Goal: Task Accomplishment & Management: Use online tool/utility

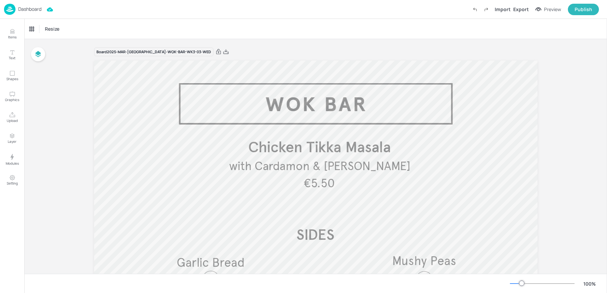
click at [7, 16] on div "Dashboard Import Export Preview Publish" at bounding box center [301, 9] width 595 height 19
click at [8, 11] on img at bounding box center [9, 9] width 11 height 11
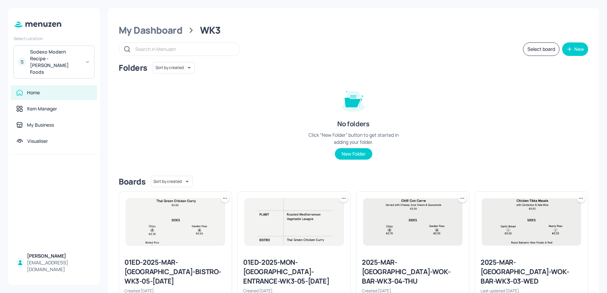
click at [69, 51] on div "Sodexo Modern Recipe - [PERSON_NAME] Foods" at bounding box center [55, 62] width 51 height 27
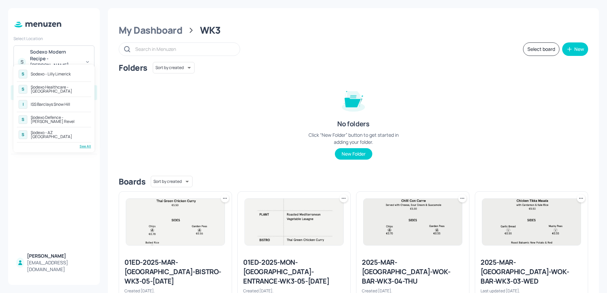
click at [82, 146] on div "See All" at bounding box center [54, 146] width 74 height 5
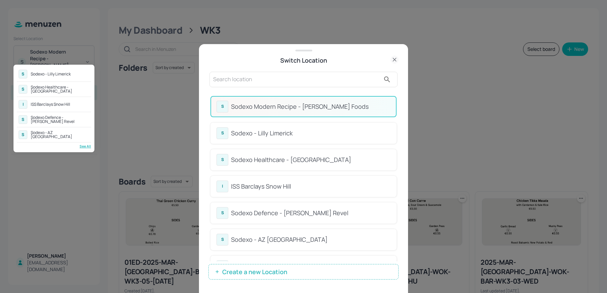
click at [398, 109] on div at bounding box center [303, 146] width 607 height 293
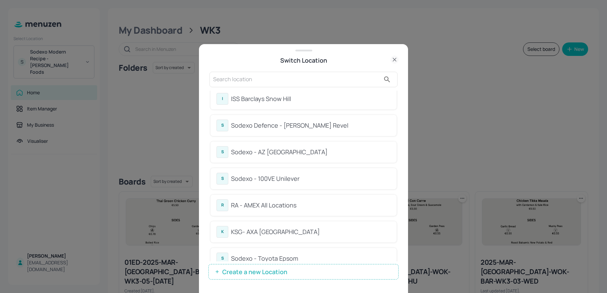
scroll to position [94, 0]
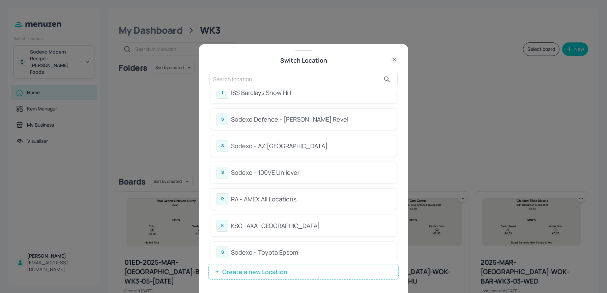
click at [297, 171] on div "Sodexo - 100VE Unilever" at bounding box center [310, 172] width 159 height 9
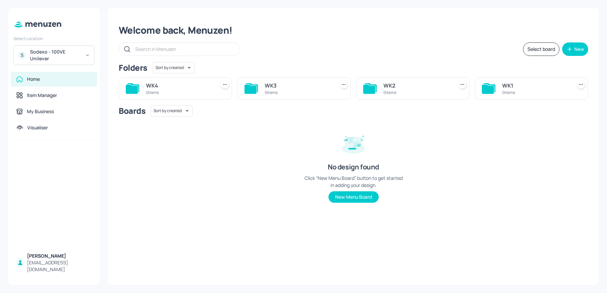
click at [75, 58] on div "Sodexo - 100VE Unilever" at bounding box center [55, 55] width 51 height 13
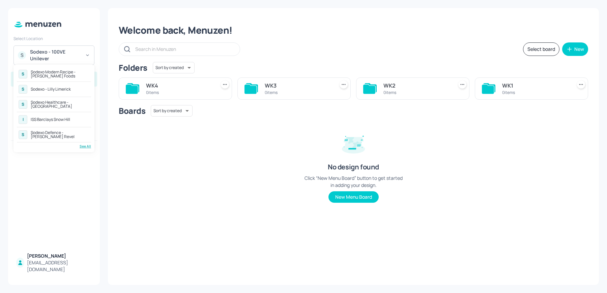
click at [81, 149] on div "S Sodexo Modern Recipe - Kerry Foods S Sodexo - Lilly Limerick S Sodexo Healthc…" at bounding box center [53, 109] width 81 height 88
click at [84, 145] on div "See All" at bounding box center [54, 146] width 74 height 5
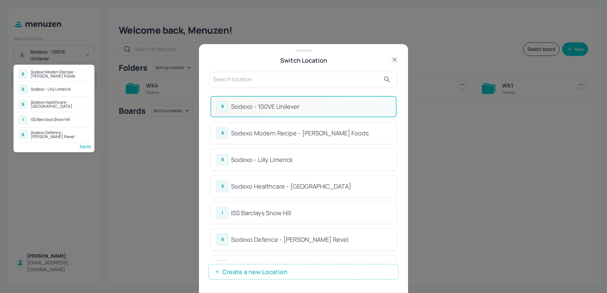
click at [256, 76] on div at bounding box center [303, 146] width 607 height 293
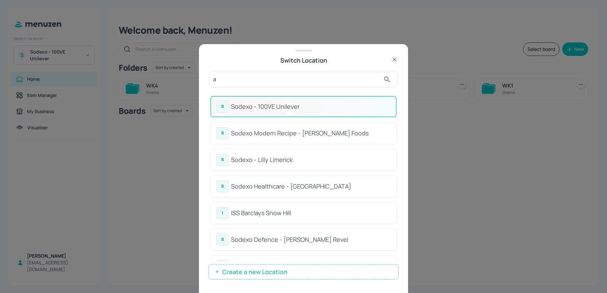
click at [243, 79] on input "a" at bounding box center [296, 79] width 167 height 11
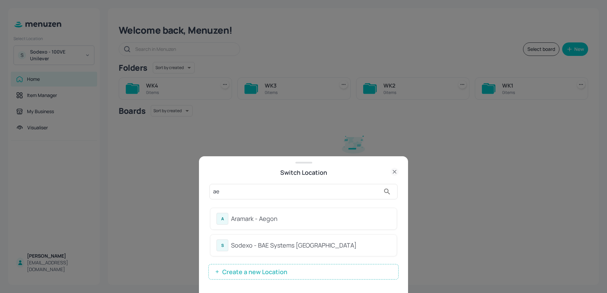
type input "ae"
click at [243, 225] on div "A Aramark - Aegon" at bounding box center [303, 219] width 174 height 12
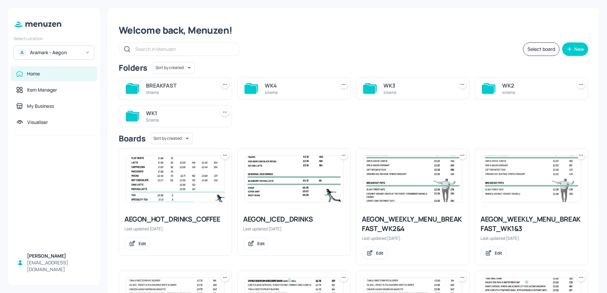
click at [170, 175] on img at bounding box center [175, 179] width 98 height 47
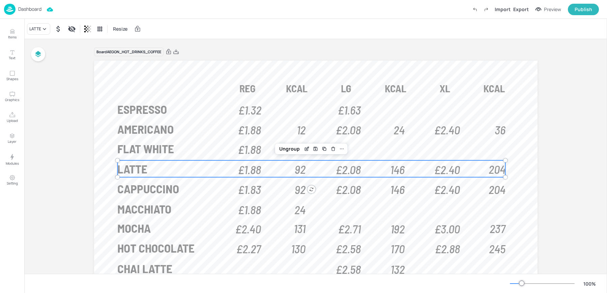
click at [150, 165] on p "LATTE" at bounding box center [168, 169] width 103 height 17
click at [15, 5] on img at bounding box center [9, 9] width 11 height 11
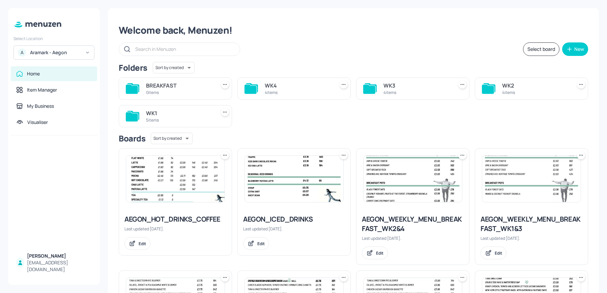
click at [153, 78] on div "BREAKFAST 0 items" at bounding box center [175, 89] width 113 height 22
click at [152, 89] on div "BREAKFAST" at bounding box center [179, 86] width 67 height 8
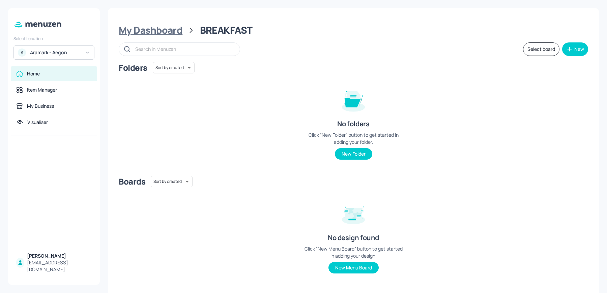
click at [143, 35] on div "My Dashboard" at bounding box center [151, 30] width 64 height 12
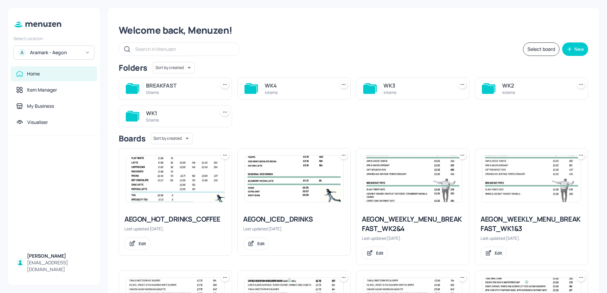
click at [172, 123] on div "WK1 5 items" at bounding box center [179, 116] width 67 height 16
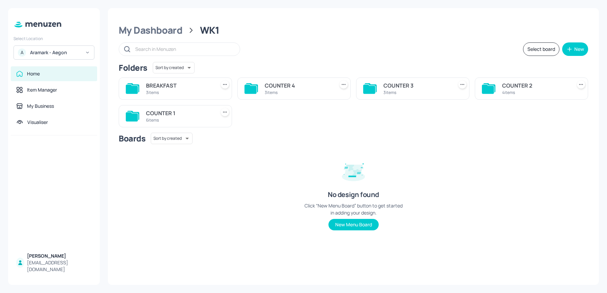
click at [176, 89] on div "BREAKFAST" at bounding box center [179, 86] width 67 height 8
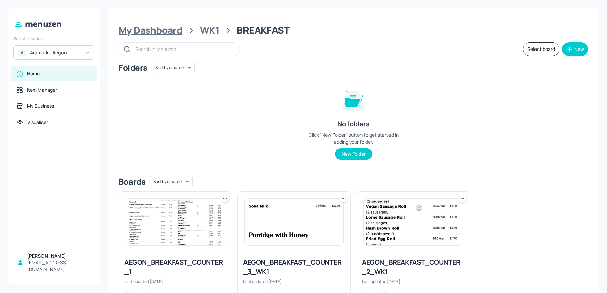
click at [166, 30] on div "My Dashboard" at bounding box center [151, 30] width 64 height 12
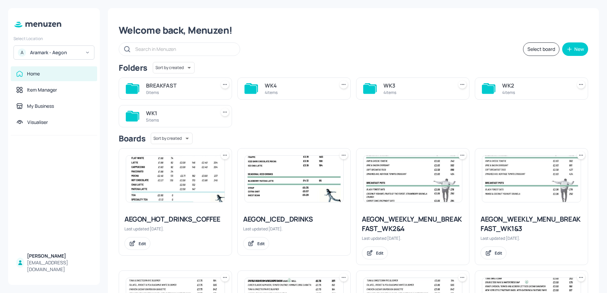
click at [175, 122] on div "5 items" at bounding box center [179, 120] width 67 height 6
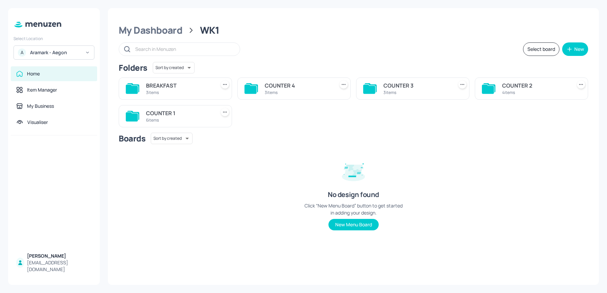
click at [271, 89] on div "COUNTER 4" at bounding box center [298, 86] width 67 height 8
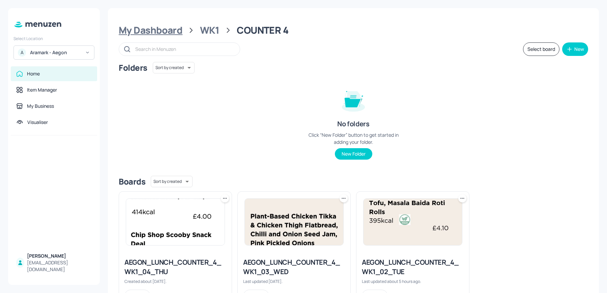
click at [165, 32] on div "My Dashboard" at bounding box center [151, 30] width 64 height 12
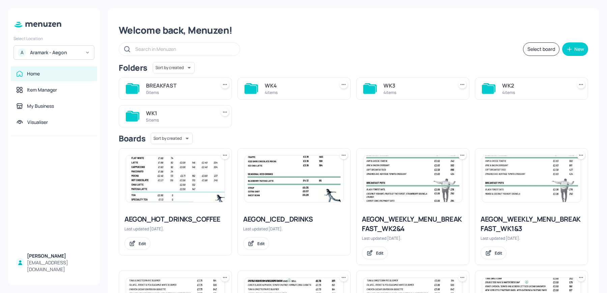
click at [524, 226] on div "AEGON_WEEKLY_MENU_BREAKFAST_WK1&3" at bounding box center [532, 224] width 102 height 19
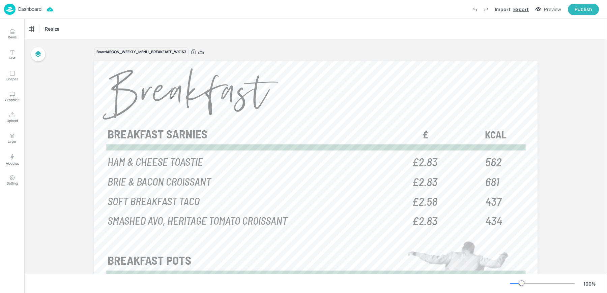
click at [516, 9] on div "Export" at bounding box center [521, 9] width 16 height 7
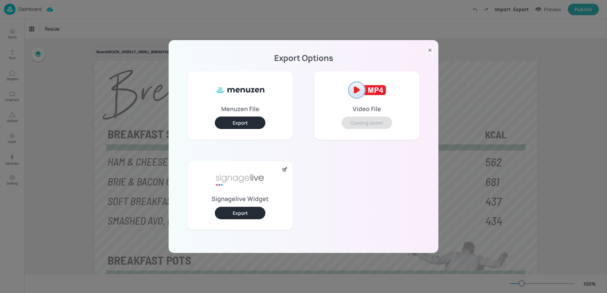
click at [240, 214] on button "Export" at bounding box center [240, 213] width 51 height 12
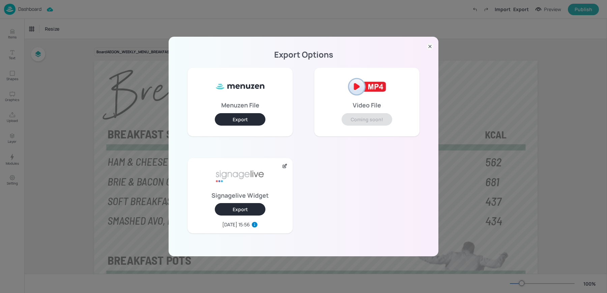
click at [473, 66] on div "Export Options Menuzen File Export Video File Coming soon! Signagelive Widget E…" at bounding box center [303, 146] width 607 height 293
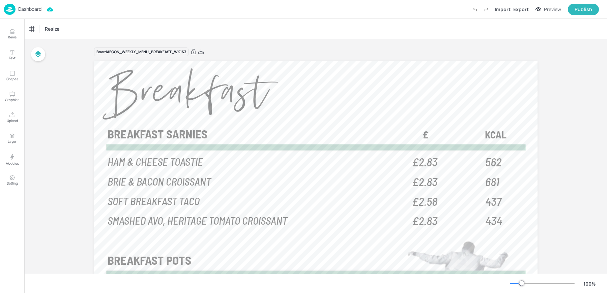
click at [13, 3] on div "Dashboard Import Export Preview Publish" at bounding box center [301, 9] width 595 height 19
click at [11, 9] on img at bounding box center [9, 9] width 11 height 11
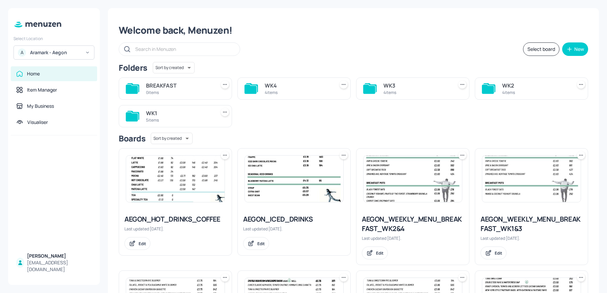
click at [42, 49] on div "A Aramark - Aegon" at bounding box center [53, 53] width 81 height 14
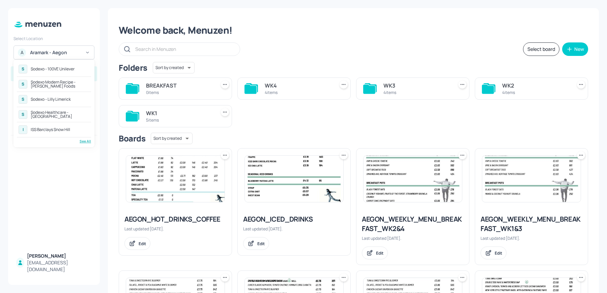
click at [83, 141] on div "See All" at bounding box center [54, 141] width 74 height 5
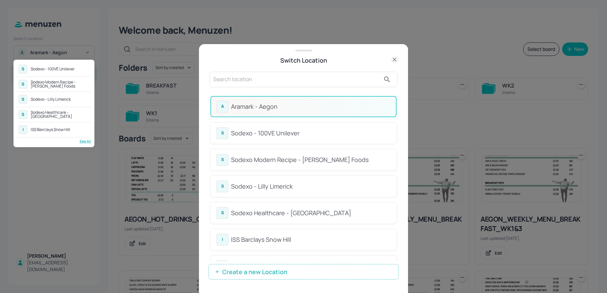
click at [222, 77] on div at bounding box center [303, 146] width 607 height 293
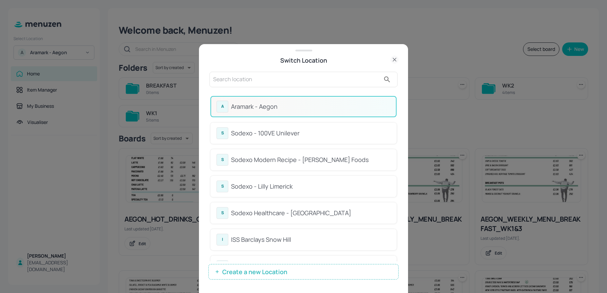
click at [214, 78] on input "text" at bounding box center [296, 79] width 167 height 11
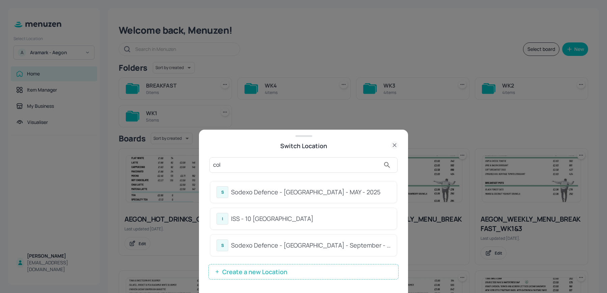
type input "col"
click at [239, 187] on div "S Sodexo Defence - Colchester - MAY - 2025" at bounding box center [303, 192] width 174 height 12
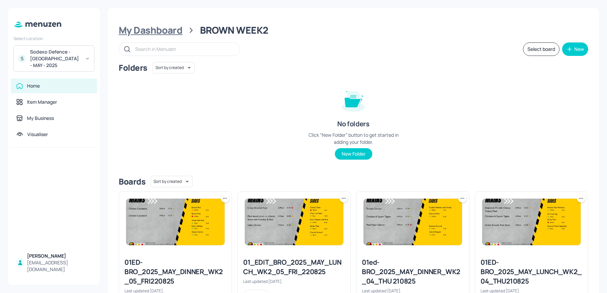
click at [161, 31] on div "My Dashboard" at bounding box center [151, 30] width 64 height 12
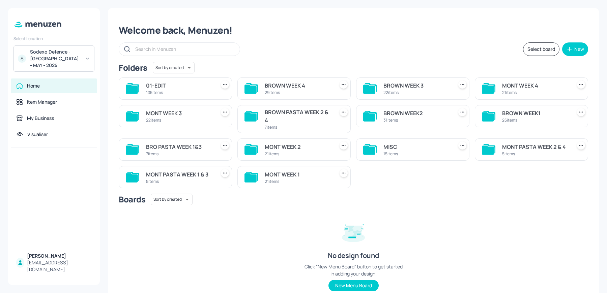
click at [412, 92] on div "22 items" at bounding box center [416, 93] width 67 height 6
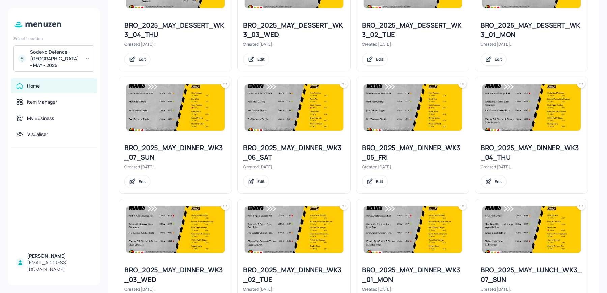
scroll to position [390, 0]
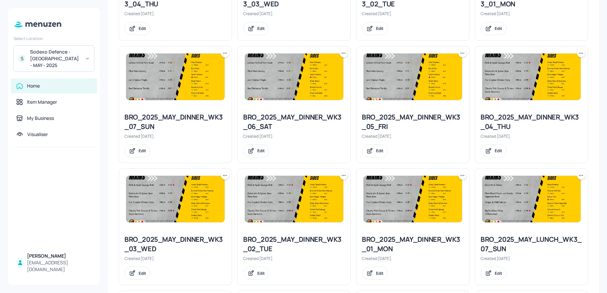
click at [341, 175] on icon at bounding box center [343, 175] width 7 height 7
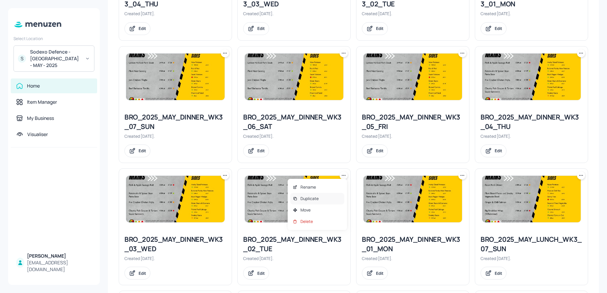
click at [299, 198] on div "Duplicate" at bounding box center [317, 198] width 54 height 11
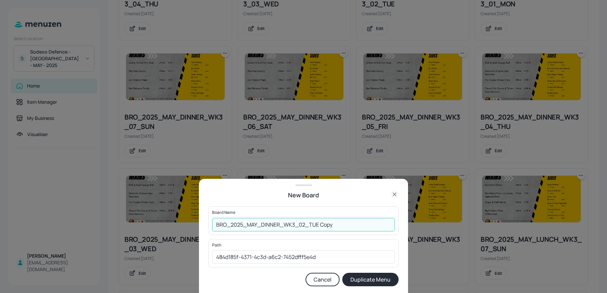
click at [213, 224] on input "BRO_2025_MAY_DINNER_WK3_02_TUE Copy" at bounding box center [303, 224] width 183 height 13
drag, startPoint x: 333, startPoint y: 225, endPoint x: 386, endPoint y: 229, distance: 52.4
click at [386, 229] on input "01ed-BRO_2025_MAY_DINNER_WK3_02_TUE Copy" at bounding box center [303, 224] width 183 height 13
type input "01ed-BRO_2025_MAY_DINNER_WK3_02_TUE 260825"
click at [342, 273] on button "Duplicate Menu" at bounding box center [370, 279] width 56 height 13
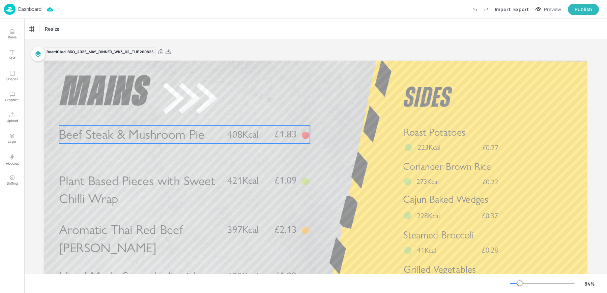
click at [138, 138] on span "Beef Steak & Mushroom Pie" at bounding box center [131, 134] width 145 height 16
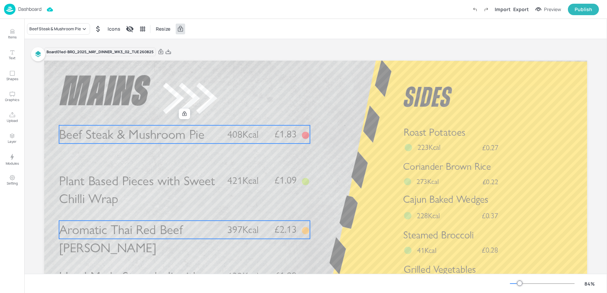
click at [125, 235] on span "Aromatic Thai Red Beef Curry" at bounding box center [120, 239] width 123 height 34
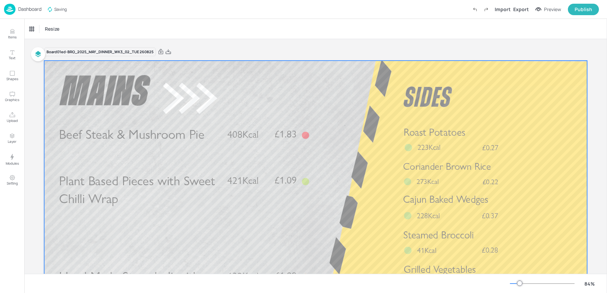
click at [117, 130] on span "Beef Steak & Mushroom Pie" at bounding box center [131, 134] width 145 height 16
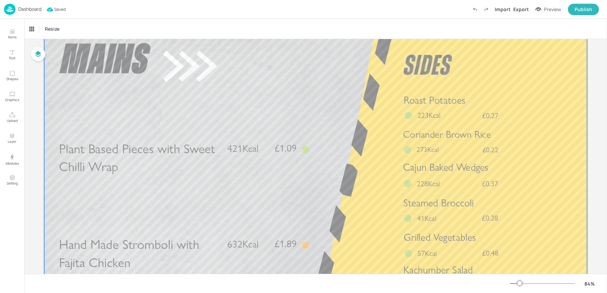
scroll to position [48, 0]
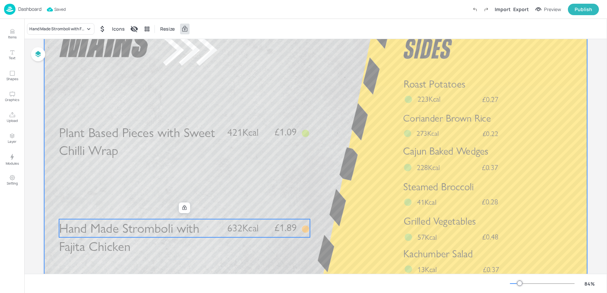
drag, startPoint x: 105, startPoint y: 229, endPoint x: 104, endPoint y: 191, distance: 38.1
click at [104, 12] on div "Hand Made Stromboli with Fajita Chicken £1.89 632Kcal Plant Based Pieces with S…" at bounding box center [315, 12] width 543 height 0
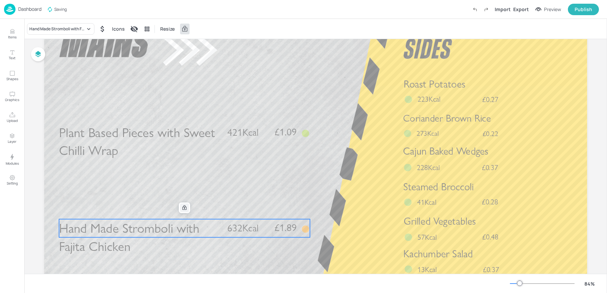
click at [182, 211] on div at bounding box center [184, 208] width 9 height 9
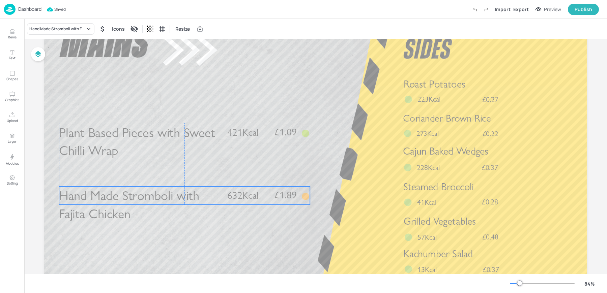
drag, startPoint x: 93, startPoint y: 230, endPoint x: 93, endPoint y: 198, distance: 32.7
click at [93, 198] on span "Hand Made Stromboli with Fajita Chicken" at bounding box center [129, 205] width 140 height 34
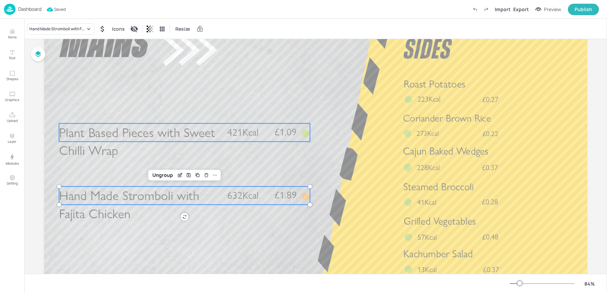
click at [86, 134] on span "Plant Based Pieces with Sweet Chilli Wrap" at bounding box center [137, 142] width 156 height 34
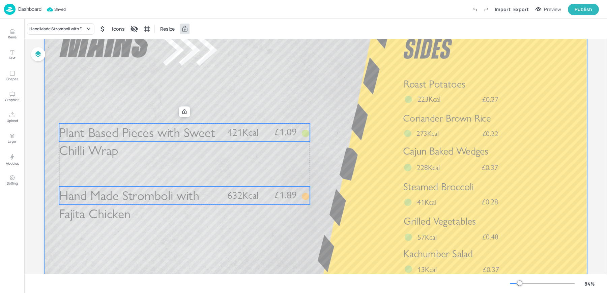
drag, startPoint x: 86, startPoint y: 134, endPoint x: 86, endPoint y: 108, distance: 26.0
click at [86, 12] on div "Hand Made Stromboli with Fajita Chicken £1.89 632Kcal Plant Based Pieces with S…" at bounding box center [315, 12] width 543 height 0
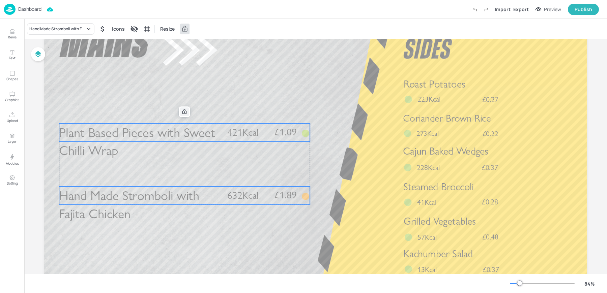
click at [185, 114] on icon at bounding box center [184, 111] width 5 height 5
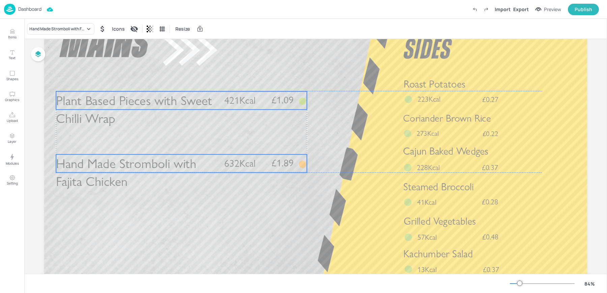
drag, startPoint x: 136, startPoint y: 135, endPoint x: 133, endPoint y: 103, distance: 32.2
click at [133, 103] on span "Plant Based Pieces with Sweet Chilli Wrap" at bounding box center [134, 110] width 156 height 34
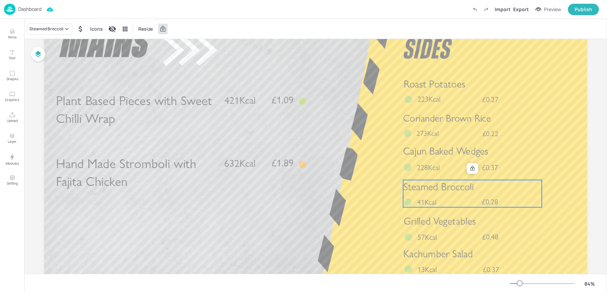
click at [407, 185] on span "Steamed Broccoli" at bounding box center [438, 187] width 71 height 12
click at [38, 23] on div "Steamed Broccoli" at bounding box center [50, 28] width 46 height 11
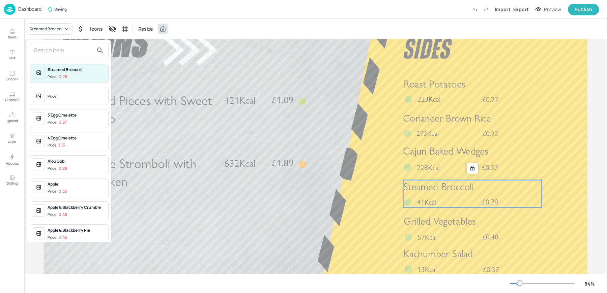
click at [45, 50] on input "text" at bounding box center [63, 50] width 59 height 11
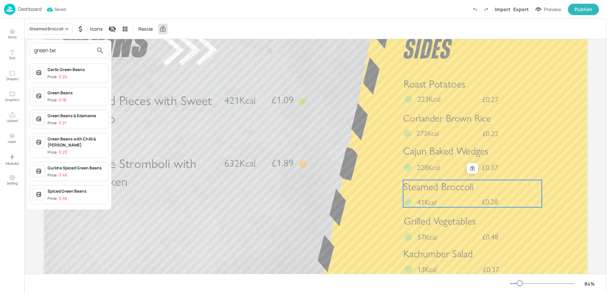
type input "green be"
click at [61, 95] on div "Green Beans Price: 0.18" at bounding box center [77, 96] width 58 height 13
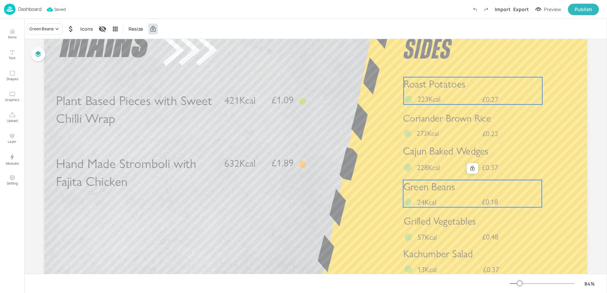
click at [441, 102] on p "223Kcal" at bounding box center [431, 99] width 29 height 10
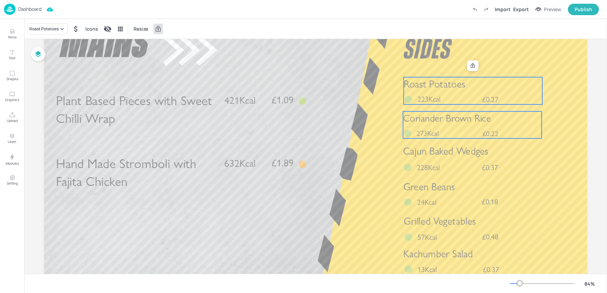
click at [437, 133] on span "273Kcal" at bounding box center [427, 133] width 22 height 9
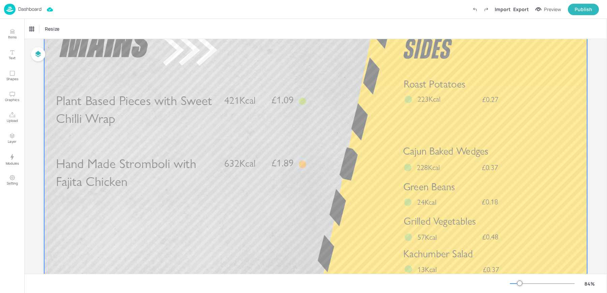
click at [422, 92] on div "Roast Potatoes £0.27 223Kcal" at bounding box center [473, 90] width 139 height 27
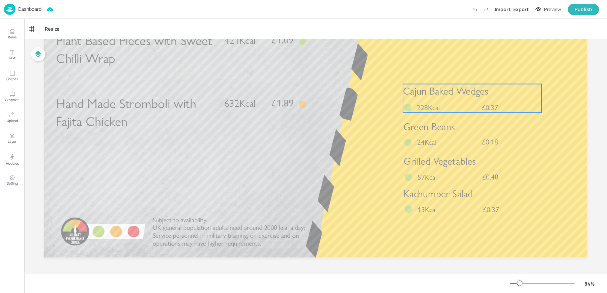
click at [412, 101] on div "Cajun Baked Wedges £0.37 228Kcal" at bounding box center [472, 98] width 139 height 29
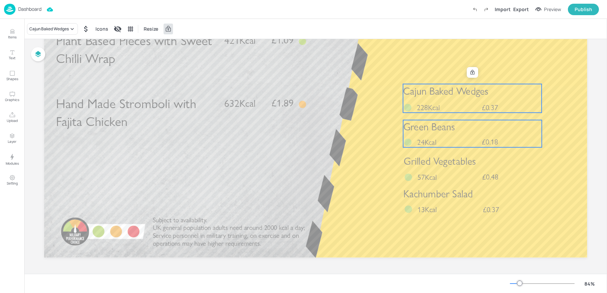
scroll to position [0, 0]
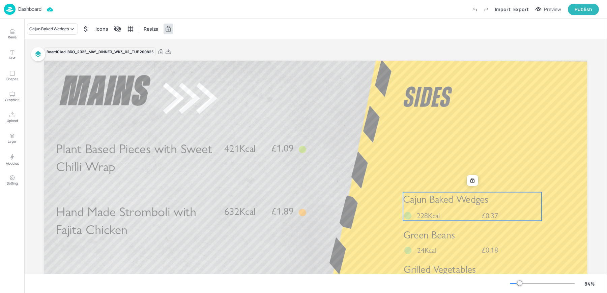
click at [520, 13] on div "Import Export Preview Publish" at bounding box center [534, 9] width 130 height 11
click at [520, 9] on div "Export" at bounding box center [521, 9] width 16 height 7
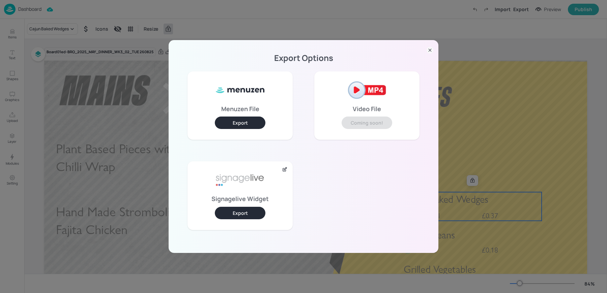
click at [228, 214] on button "Export" at bounding box center [240, 213] width 51 height 12
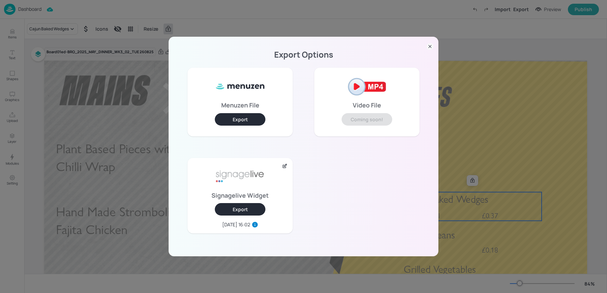
click at [85, 22] on div "Export Options Menuzen File Export Video File Coming soon! Signagelive Widget E…" at bounding box center [303, 146] width 607 height 293
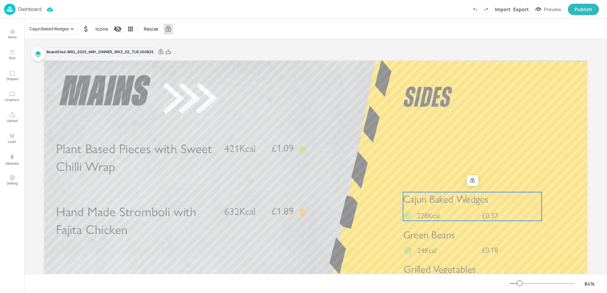
click at [15, 5] on img at bounding box center [9, 9] width 11 height 11
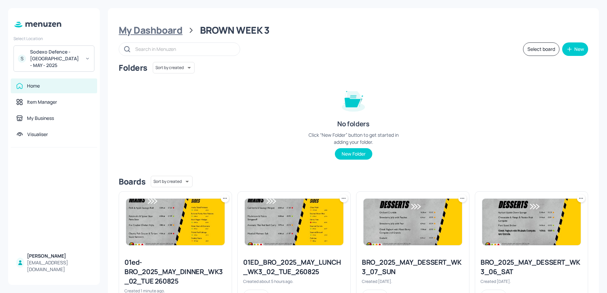
click at [149, 31] on div "My Dashboard" at bounding box center [151, 30] width 64 height 12
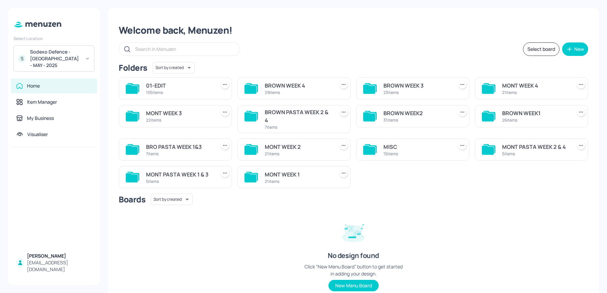
click at [406, 148] on div "MISC" at bounding box center [416, 147] width 67 height 8
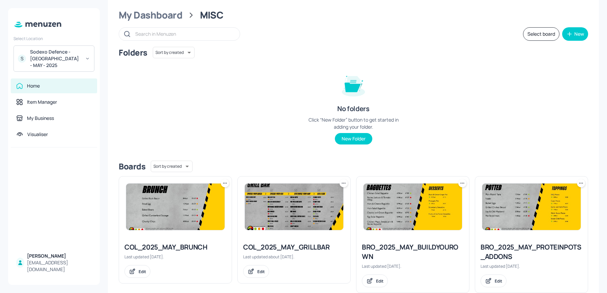
scroll to position [17, 0]
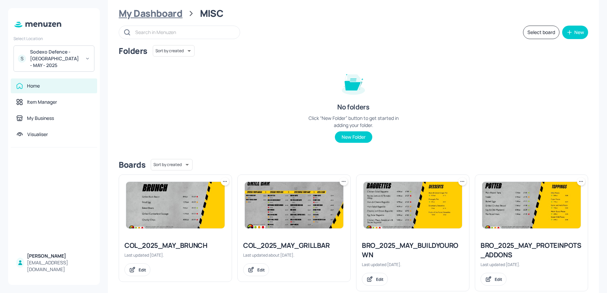
click at [139, 13] on div "My Dashboard" at bounding box center [151, 13] width 64 height 12
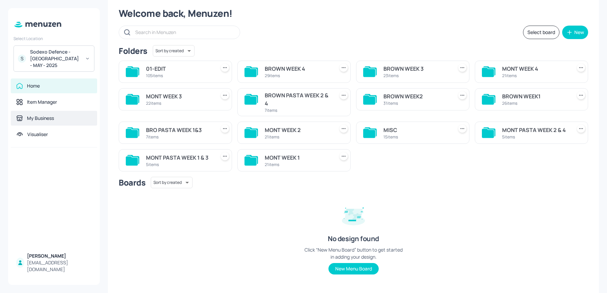
click at [47, 118] on div "My Business" at bounding box center [40, 118] width 27 height 7
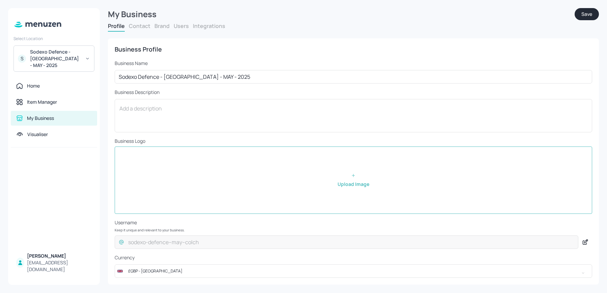
click at [56, 59] on div "Sodexo Defence - Colchester - MAY - 2025" at bounding box center [55, 59] width 51 height 20
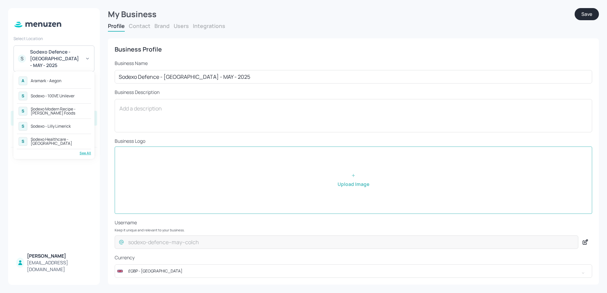
click at [53, 85] on div "A Aramark - Aegon" at bounding box center [54, 81] width 74 height 12
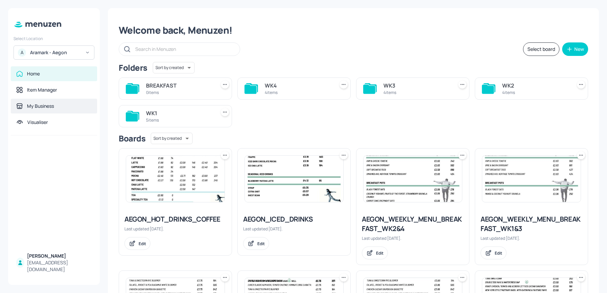
click at [33, 105] on div "My Business" at bounding box center [40, 106] width 27 height 7
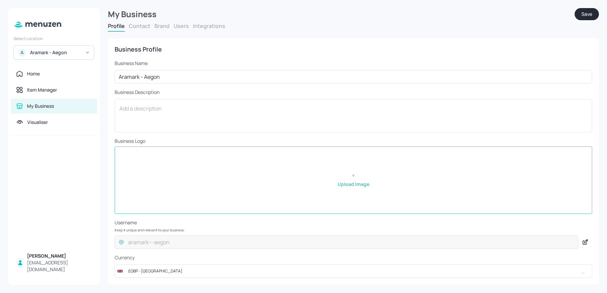
click at [187, 28] on button "Users" at bounding box center [181, 25] width 15 height 7
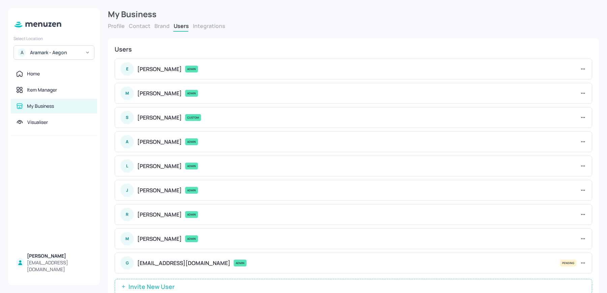
scroll to position [20, 0]
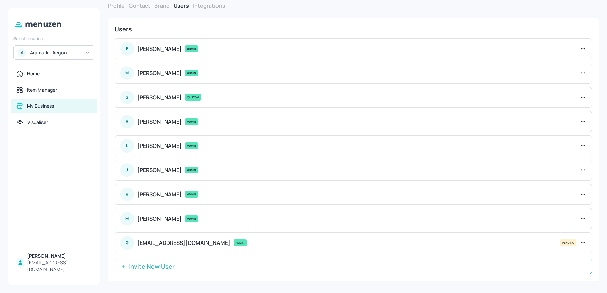
click at [580, 218] on icon at bounding box center [583, 218] width 7 height 7
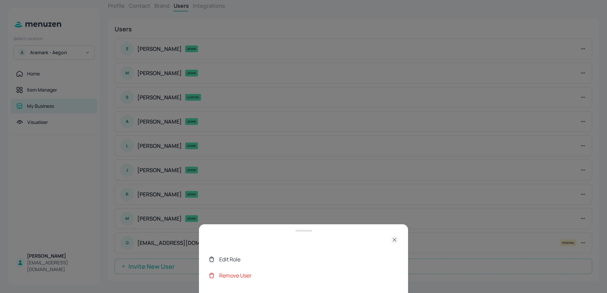
click at [242, 258] on div "Edit Role" at bounding box center [308, 260] width 179 height 8
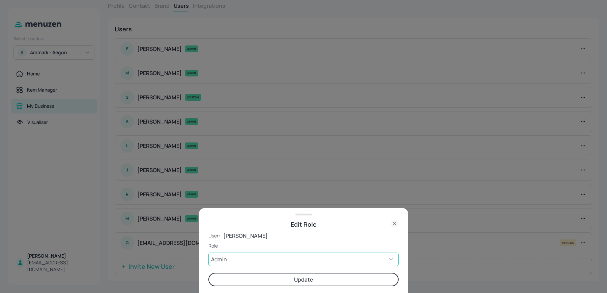
click at [235, 256] on body "Select Location A Aramark - Aegon Home Item Manager My Business Visualiser MATT…" at bounding box center [303, 146] width 607 height 293
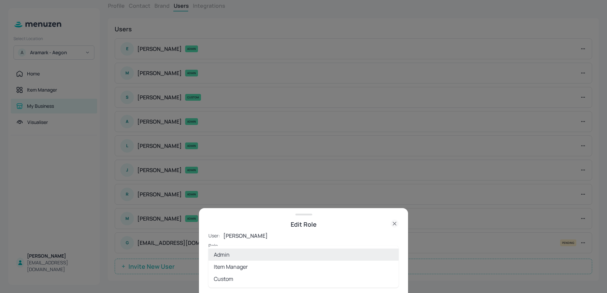
click at [227, 268] on li "Item Manager" at bounding box center [303, 267] width 190 height 12
type input "ITEM"
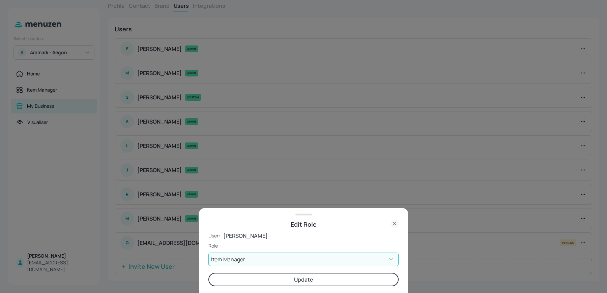
click at [255, 283] on button "Update" at bounding box center [303, 279] width 190 height 13
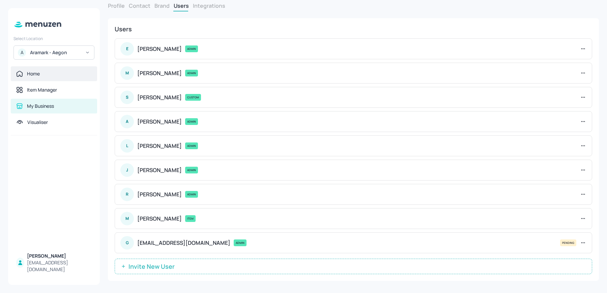
click at [51, 72] on div "Home" at bounding box center [54, 73] width 76 height 7
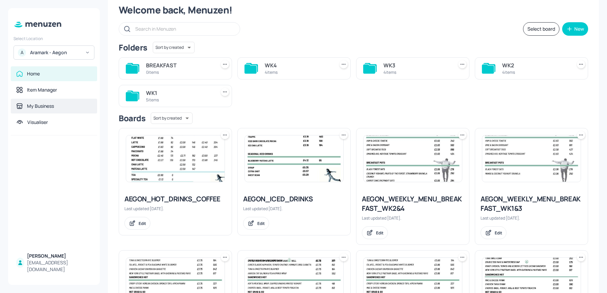
click at [39, 112] on div "My Business" at bounding box center [54, 106] width 86 height 15
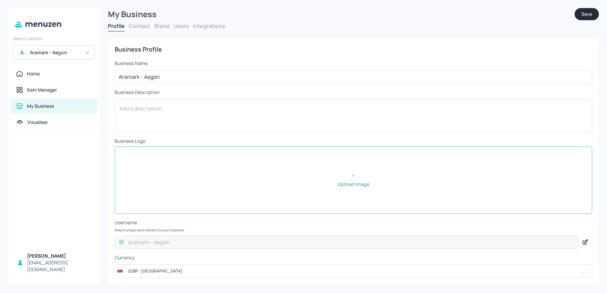
click at [188, 26] on div "Profile Contact Brand Users Integrations" at bounding box center [353, 26] width 491 height 9
click at [182, 25] on button "Users" at bounding box center [181, 25] width 15 height 7
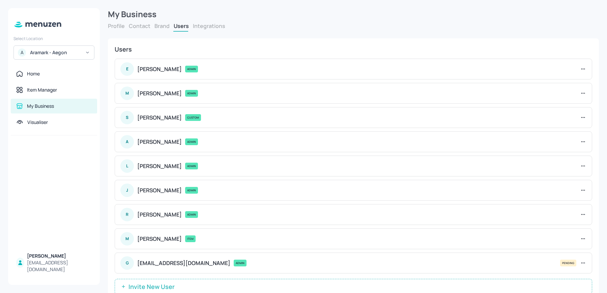
click at [581, 238] on icon at bounding box center [583, 239] width 7 height 7
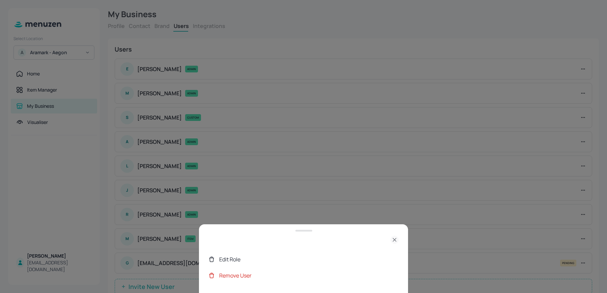
click at [328, 257] on div "Edit Role" at bounding box center [308, 260] width 179 height 8
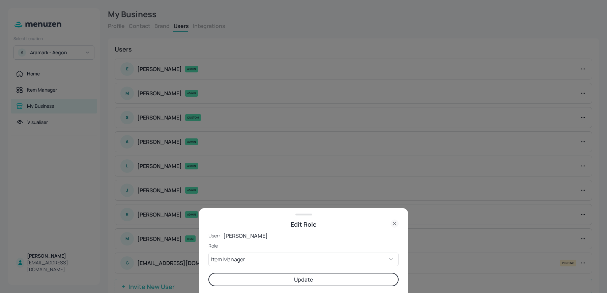
click at [392, 223] on icon at bounding box center [394, 224] width 8 height 8
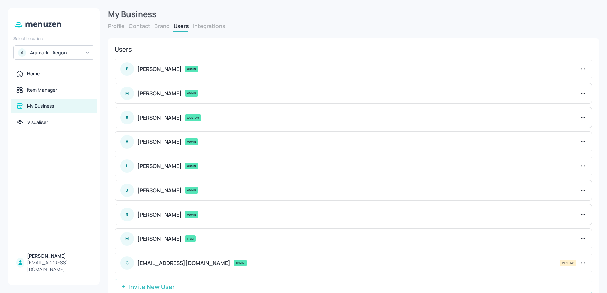
click at [580, 237] on icon at bounding box center [583, 239] width 7 height 7
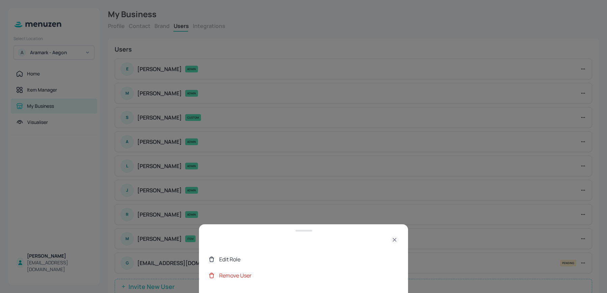
click at [257, 262] on div "Edit Role" at bounding box center [308, 260] width 179 height 8
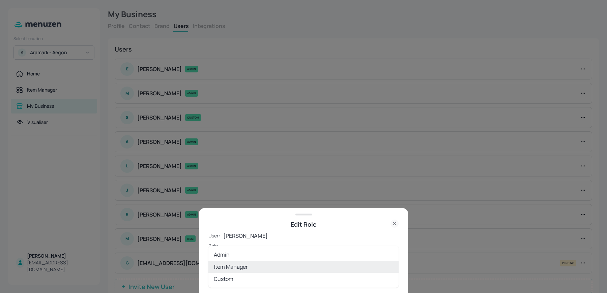
click at [243, 261] on body "Select Location A Aramark - Aegon Home Item Manager My Business Visualiser [PER…" at bounding box center [303, 146] width 607 height 293
click at [233, 278] on li "Custom" at bounding box center [303, 279] width 190 height 12
type input "CUSTOM"
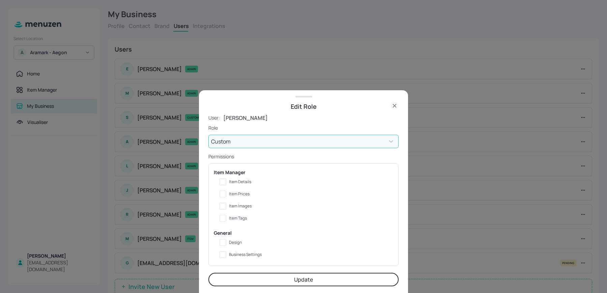
click at [393, 105] on icon at bounding box center [394, 106] width 8 height 8
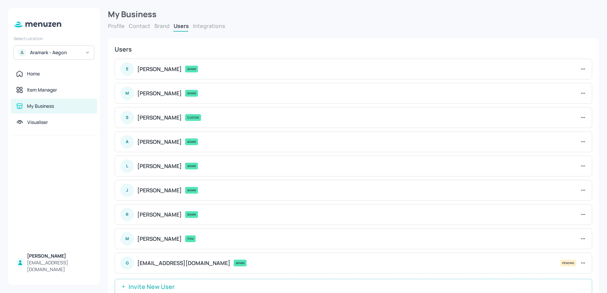
click at [584, 238] on icon at bounding box center [583, 239] width 7 height 7
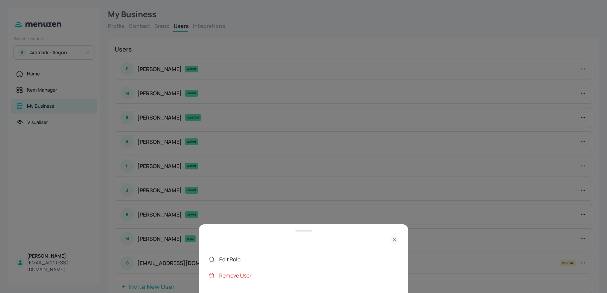
click at [391, 239] on icon at bounding box center [394, 240] width 8 height 8
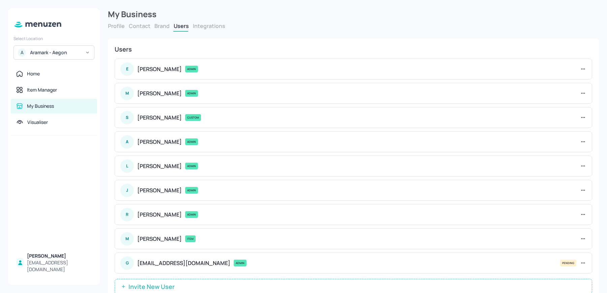
click at [581, 236] on icon at bounding box center [583, 239] width 7 height 7
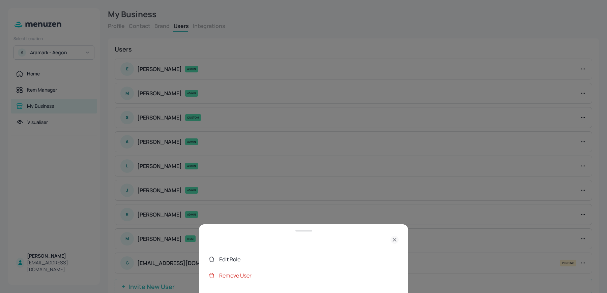
click at [339, 257] on div "Edit Role" at bounding box center [308, 260] width 179 height 8
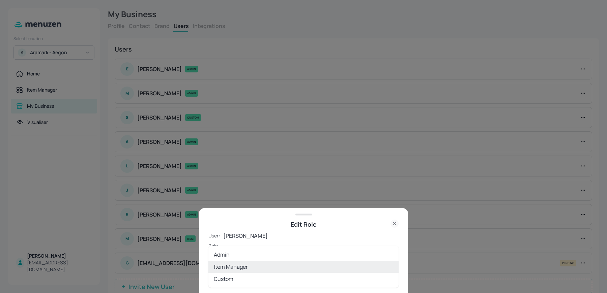
click at [252, 258] on body "Select Location A Aramark - Aegon Home Item Manager My Business Visualiser [PER…" at bounding box center [303, 146] width 607 height 293
click at [239, 280] on li "Custom" at bounding box center [303, 279] width 190 height 12
type input "CUSTOM"
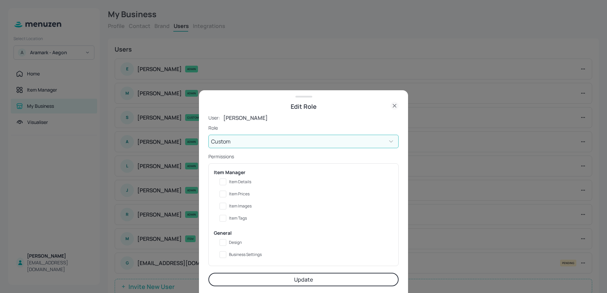
click at [245, 207] on span "Item Images" at bounding box center [240, 206] width 23 height 5
click at [229, 207] on input "Item Images" at bounding box center [223, 206] width 12 height 12
checkbox input "true"
click at [243, 194] on span "Item Prices" at bounding box center [239, 194] width 21 height 5
click at [229, 194] on input "Item Prices" at bounding box center [223, 194] width 12 height 12
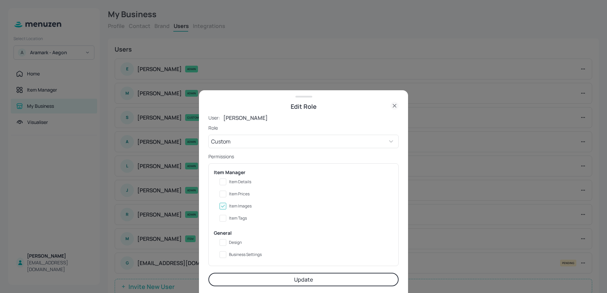
checkbox input "true"
click at [241, 184] on span "Item Details" at bounding box center [240, 182] width 22 height 5
click at [229, 184] on input "Item Details" at bounding box center [223, 182] width 12 height 12
checkbox input "true"
click at [227, 209] on input "Item Images" at bounding box center [223, 206] width 12 height 12
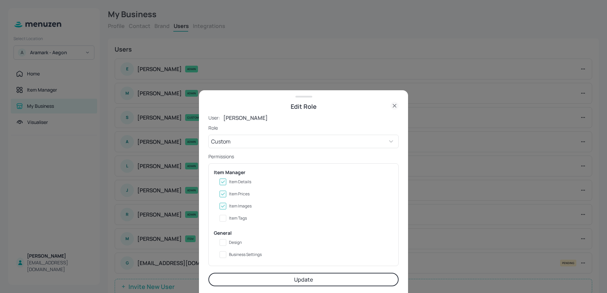
checkbox input "false"
click at [293, 279] on button "Update" at bounding box center [303, 279] width 190 height 13
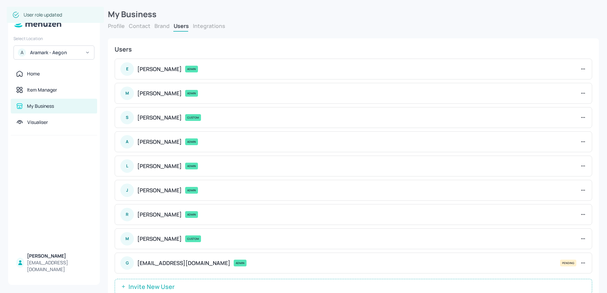
click at [587, 117] on div "S [PERSON_NAME] CUSTOM" at bounding box center [353, 117] width 477 height 21
click at [580, 116] on icon at bounding box center [583, 117] width 7 height 7
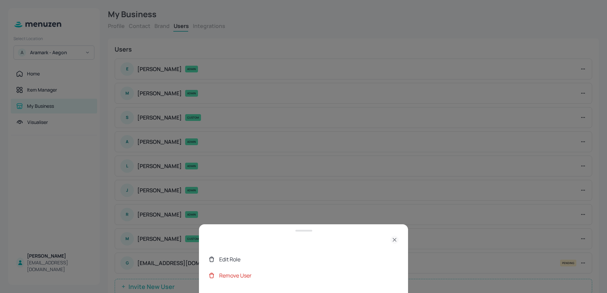
click at [238, 255] on div "Edit Role" at bounding box center [303, 260] width 190 height 16
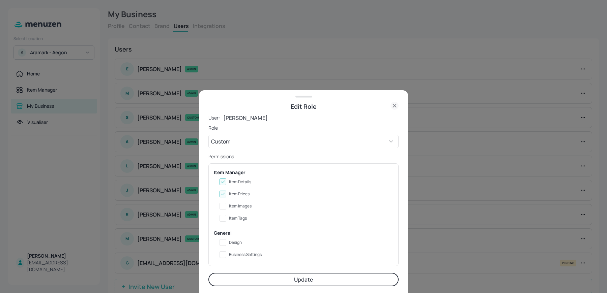
click at [273, 277] on button "Update" at bounding box center [303, 279] width 190 height 13
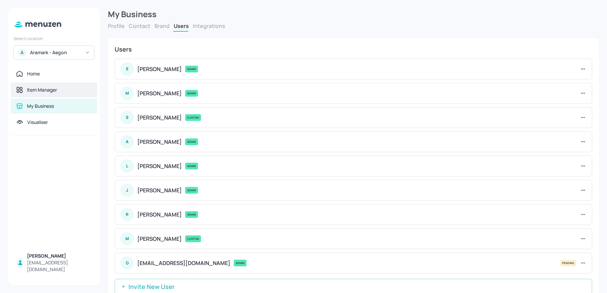
click at [42, 84] on div "Item Manager" at bounding box center [54, 90] width 86 height 15
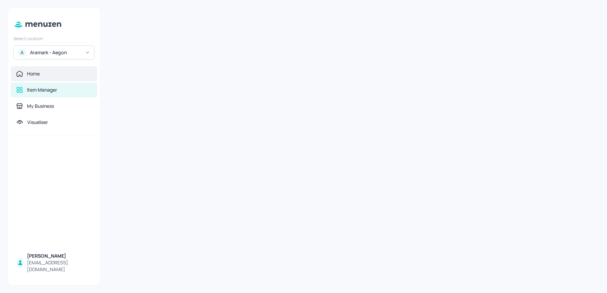
click at [32, 78] on div "Home" at bounding box center [54, 73] width 86 height 15
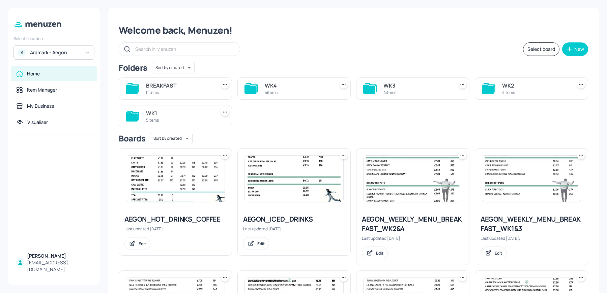
click at [527, 204] on div at bounding box center [531, 179] width 113 height 61
click at [510, 197] on img at bounding box center [531, 179] width 98 height 47
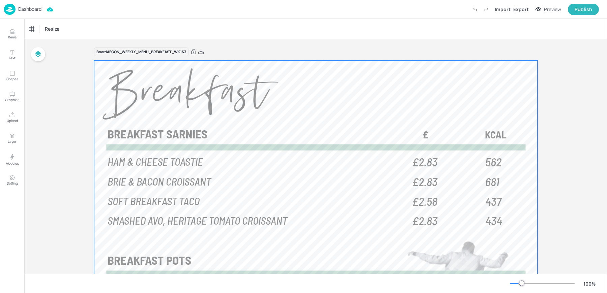
click at [186, 152] on div "562 HAM & CHEESE TOASTIE £2.83" at bounding box center [309, 161] width 402 height 18
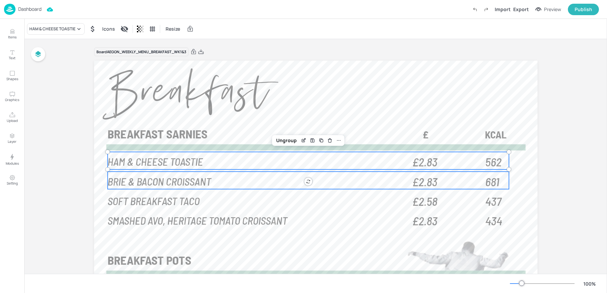
click at [140, 178] on span "BRIE & BACON CROISSANT" at bounding box center [160, 180] width 104 height 13
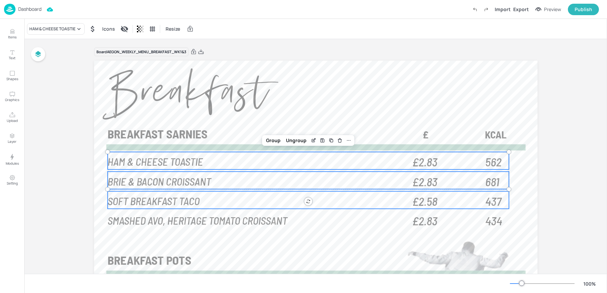
click at [136, 199] on span "SOFT BREAKFAST TACO" at bounding box center [154, 200] width 92 height 13
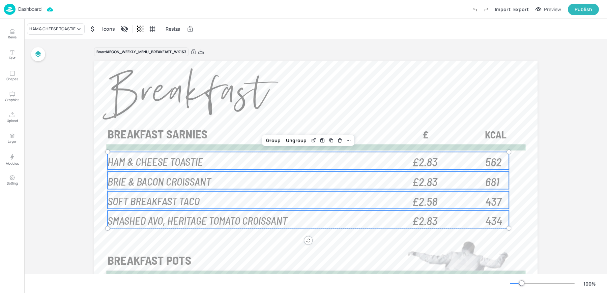
click at [130, 218] on span "SMASHED AVO, HERITAGE TOMATO CROISSANT" at bounding box center [198, 219] width 180 height 13
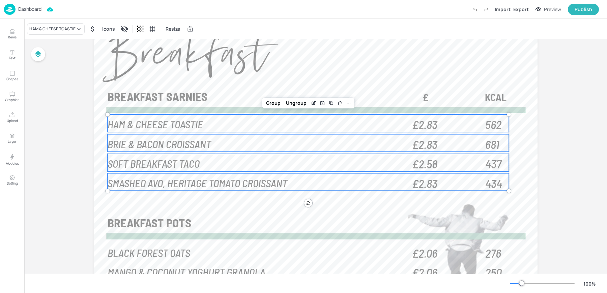
scroll to position [46, 0]
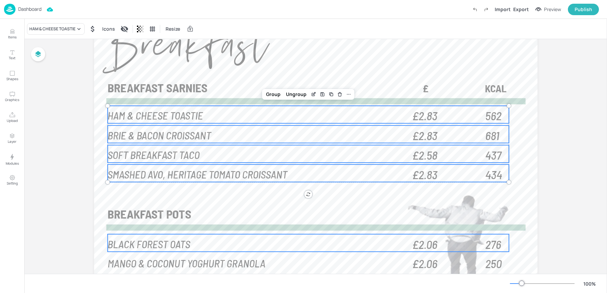
click at [116, 243] on span "BLACK FOREST OATS" at bounding box center [149, 243] width 83 height 13
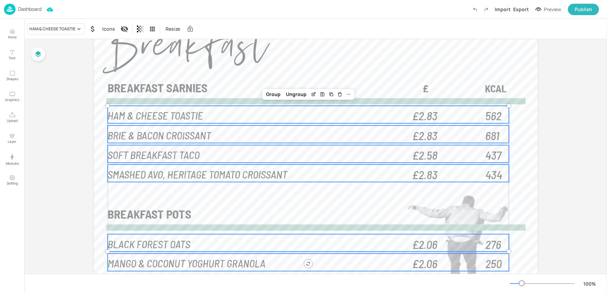
click at [116, 264] on span "MANGO & COCONUT YOGHURT GRANOLA" at bounding box center [187, 262] width 158 height 13
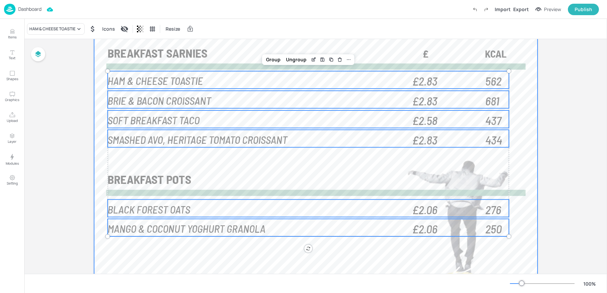
scroll to position [103, 0]
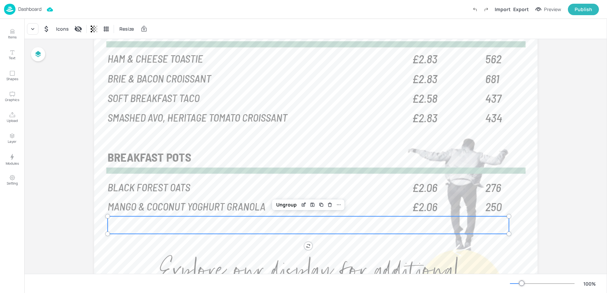
click at [223, 219] on div at bounding box center [309, 225] width 402 height 18
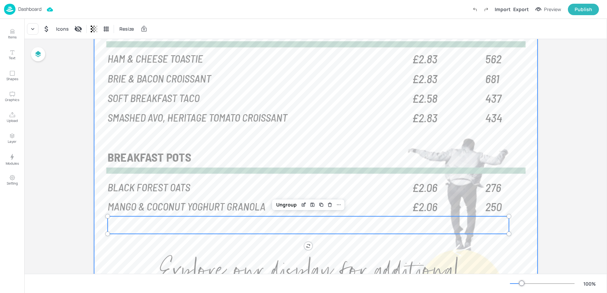
click at [197, 248] on div at bounding box center [315, 140] width 443 height 364
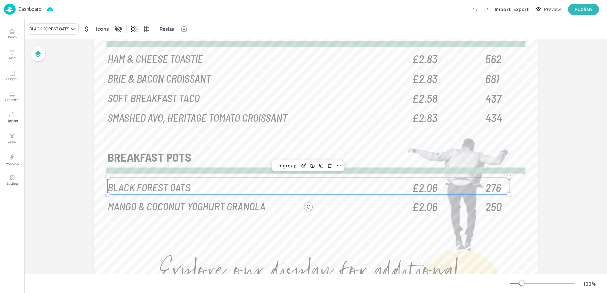
click at [154, 193] on span "BLACK FOREST OATS" at bounding box center [149, 186] width 83 height 13
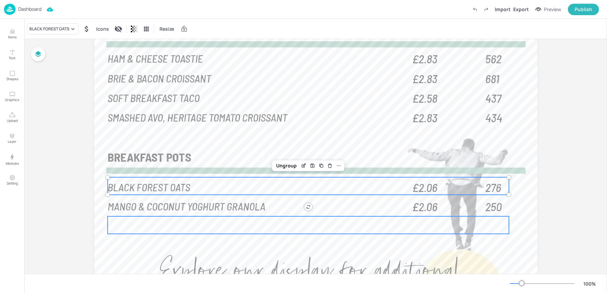
scroll to position [0, 0]
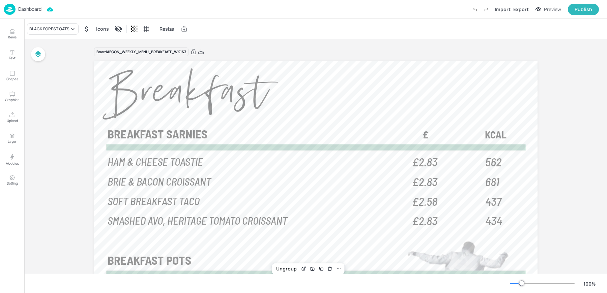
click at [31, 7] on p "Dashboard" at bounding box center [29, 9] width 23 height 5
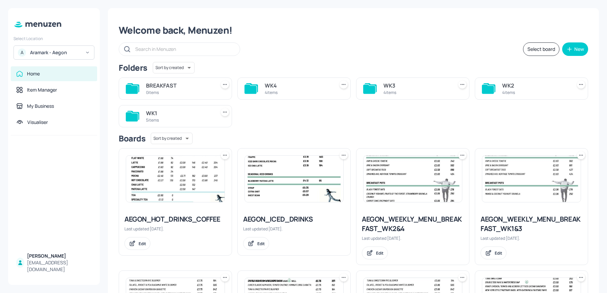
click at [46, 48] on div "A Aramark - Aegon" at bounding box center [53, 53] width 81 height 14
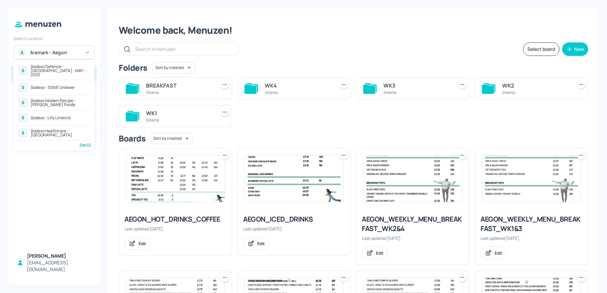
click at [83, 142] on div "See All" at bounding box center [54, 144] width 74 height 5
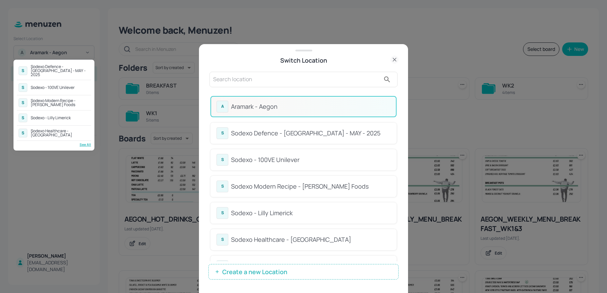
click at [251, 77] on div at bounding box center [303, 146] width 607 height 293
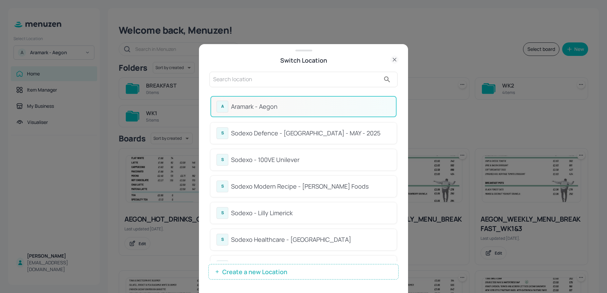
click at [251, 77] on div at bounding box center [303, 146] width 607 height 293
click at [251, 77] on input "text" at bounding box center [296, 79] width 167 height 11
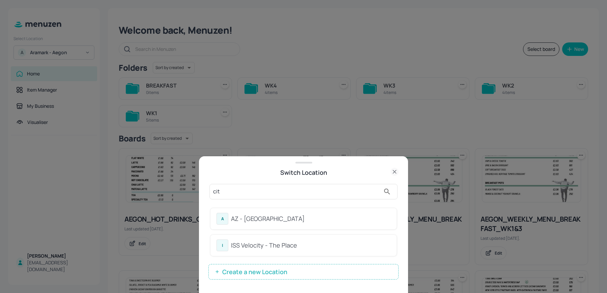
type input "cit"
click at [251, 224] on div "AZ - [GEOGRAPHIC_DATA]" at bounding box center [310, 218] width 159 height 9
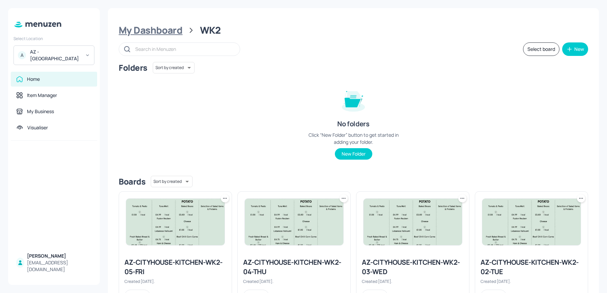
click at [144, 29] on div "My Dashboard" at bounding box center [151, 30] width 64 height 12
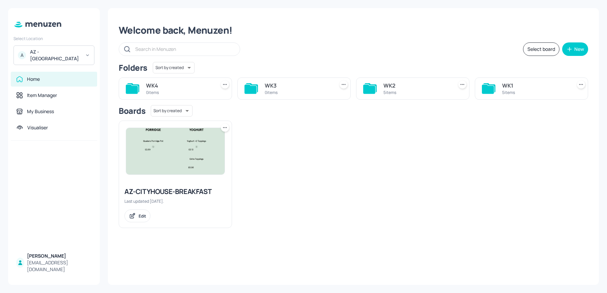
click at [282, 87] on div "WK3" at bounding box center [298, 86] width 67 height 8
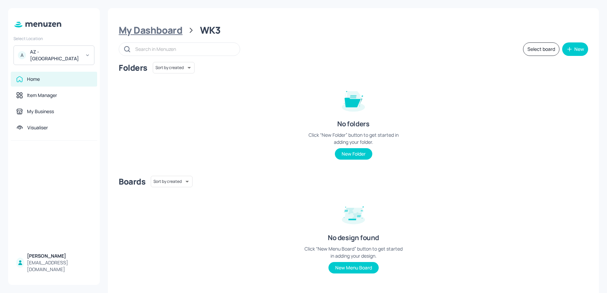
click at [141, 24] on div "My Dashboard" at bounding box center [151, 30] width 64 height 12
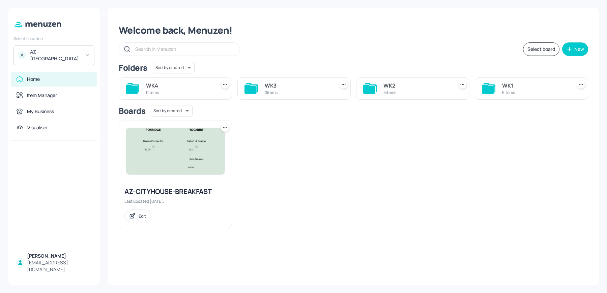
click at [394, 91] on div "5 items" at bounding box center [416, 93] width 67 height 6
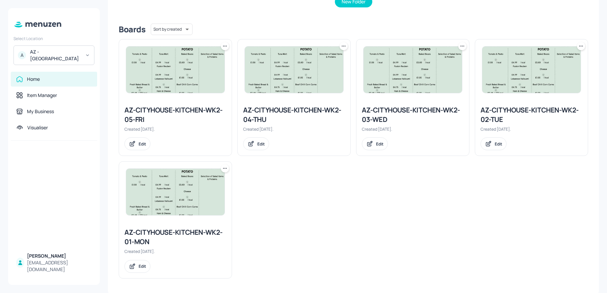
scroll to position [153, 0]
click at [224, 43] on icon at bounding box center [225, 45] width 7 height 7
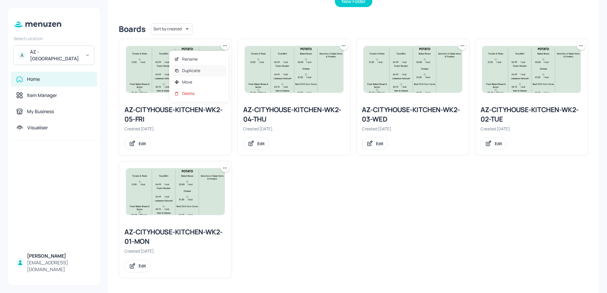
click at [194, 74] on div "Duplicate" at bounding box center [199, 70] width 54 height 11
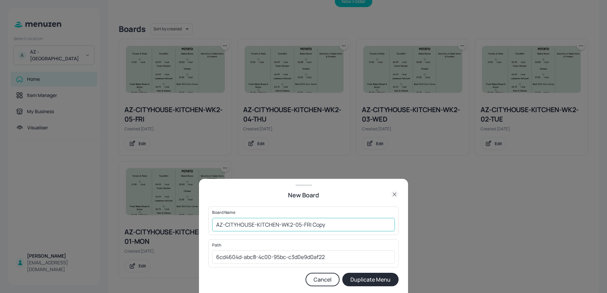
click at [293, 224] on input "AZ-CITYHOUSE-KITCHEN-WK2-05-FRI Copy" at bounding box center [303, 224] width 183 height 13
drag, startPoint x: 303, startPoint y: 225, endPoint x: 384, endPoint y: 225, distance: 81.6
click at [383, 225] on input "AZ-CITYHOUSE-KITCHEN-WK3-01-FRI Copy" at bounding box center [303, 224] width 183 height 13
type input "AZ-CITYHOUSE-KITCHEN-WK3-01-MON"
click at [365, 280] on button "Duplicate Menu" at bounding box center [370, 279] width 56 height 13
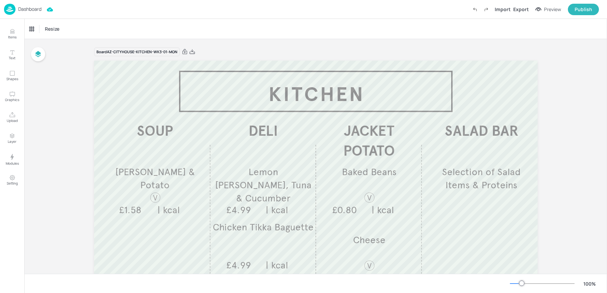
click at [20, 8] on p "Dashboard" at bounding box center [29, 9] width 23 height 5
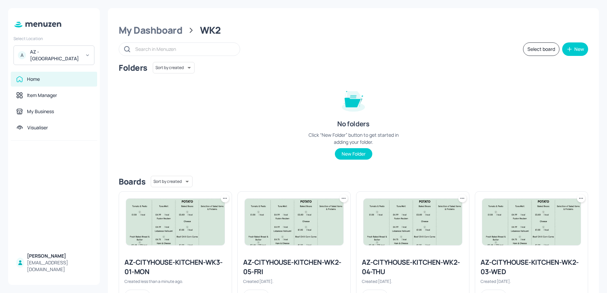
click at [223, 201] on icon at bounding box center [225, 198] width 7 height 7
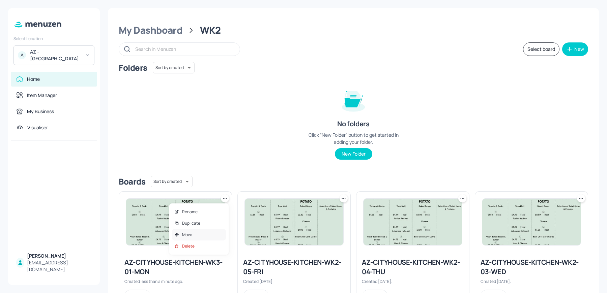
click at [187, 233] on p "Move" at bounding box center [187, 235] width 10 height 6
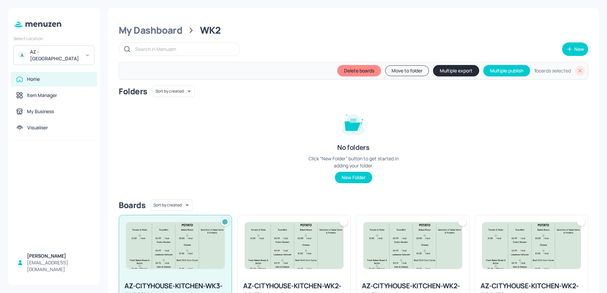
click at [390, 70] on button "Move to folder" at bounding box center [407, 70] width 44 height 11
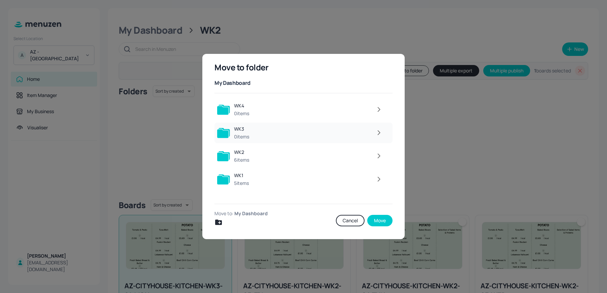
click at [244, 131] on div "WK3" at bounding box center [241, 129] width 15 height 7
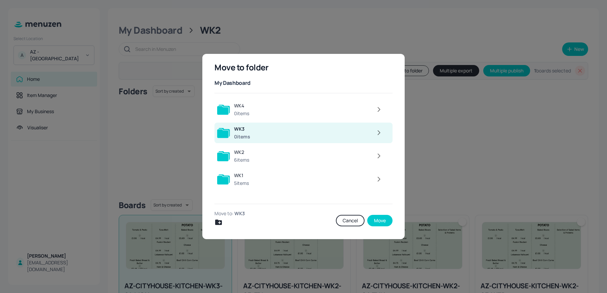
click at [379, 132] on icon "button" at bounding box center [379, 133] width 2 height 4
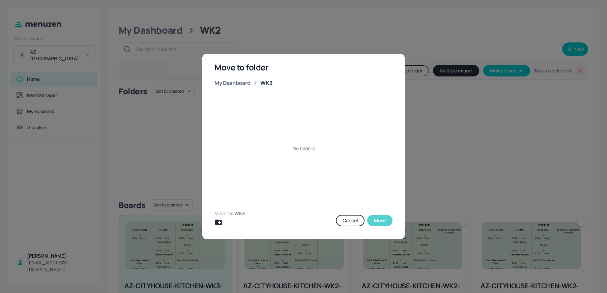
click at [378, 220] on button "Move" at bounding box center [379, 220] width 25 height 11
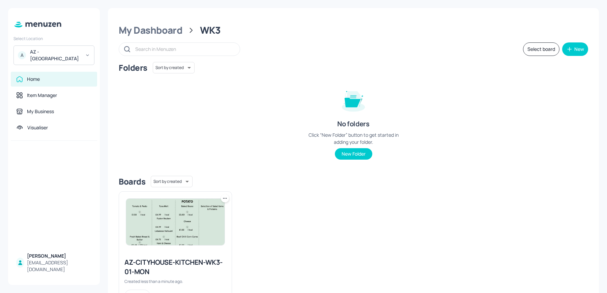
click at [158, 266] on div "AZ-CITYHOUSE-KITCHEN-WK3-01-MON" at bounding box center [175, 267] width 102 height 19
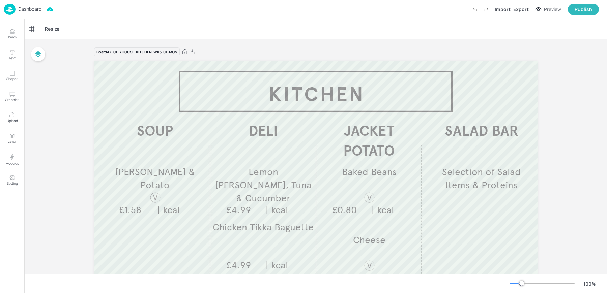
click at [147, 30] on div "Resize" at bounding box center [315, 29] width 583 height 20
click at [152, 175] on span "[PERSON_NAME] & Potato" at bounding box center [155, 178] width 80 height 25
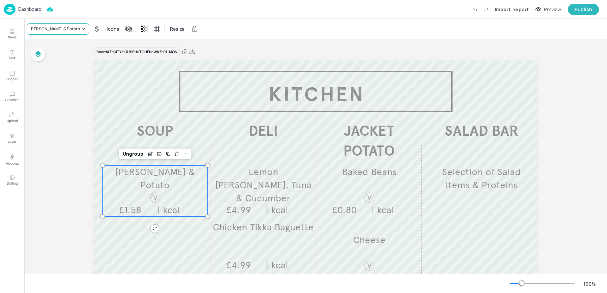
click at [51, 28] on div "[PERSON_NAME] & Potato" at bounding box center [54, 29] width 51 height 6
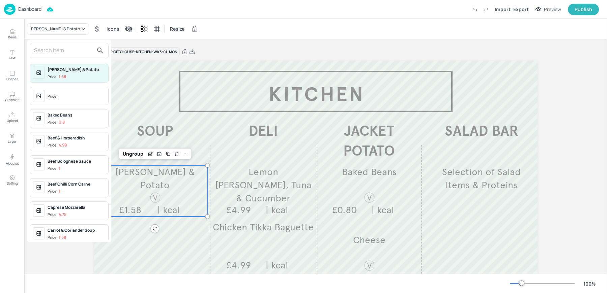
click at [48, 51] on input "text" at bounding box center [63, 50] width 59 height 11
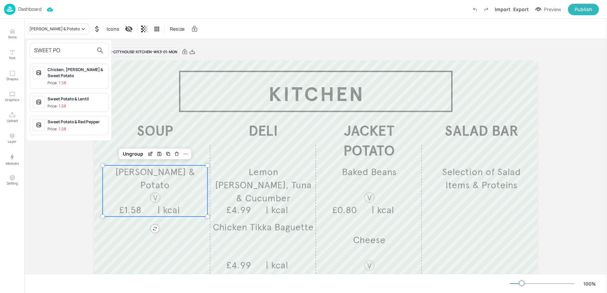
type input "SWEET PO"
click at [74, 97] on div "Sweet Potato & Lentil" at bounding box center [77, 99] width 58 height 6
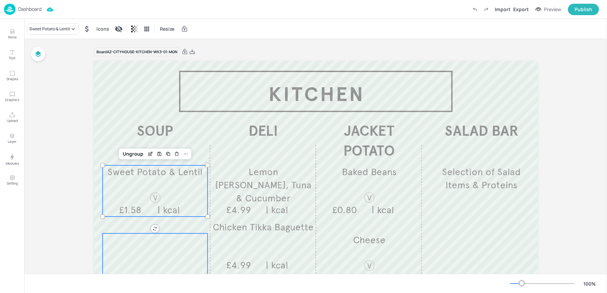
click at [147, 243] on div at bounding box center [155, 259] width 105 height 51
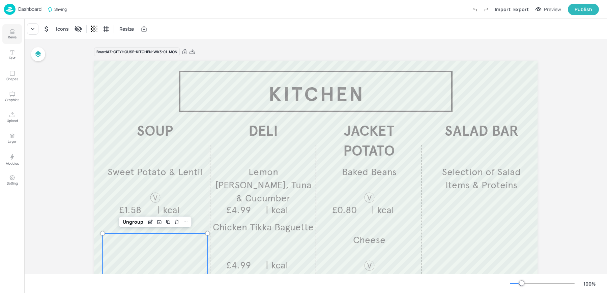
click at [12, 33] on icon "Items" at bounding box center [12, 33] width 4 height 1
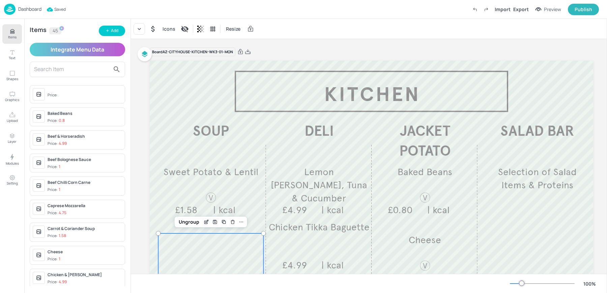
click at [122, 24] on div "Items 45 Add Integrate Menu Data Price: Baked Beans Price: 0.8 Beef & Horseradi…" at bounding box center [77, 156] width 106 height 274
click at [114, 30] on div "Add" at bounding box center [114, 31] width 7 height 6
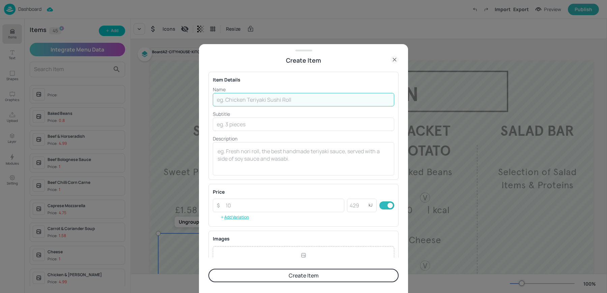
click at [228, 99] on input "text" at bounding box center [303, 99] width 181 height 13
paste input "Peppered Tuna With Miso Mayonnaise£4.99"
click at [311, 100] on input "Peppered Tuna With Miso Mayonnaise£4.99" at bounding box center [303, 99] width 181 height 13
type input "Peppered Tuna With [PERSON_NAME]"
click at [240, 207] on input "number" at bounding box center [283, 205] width 123 height 13
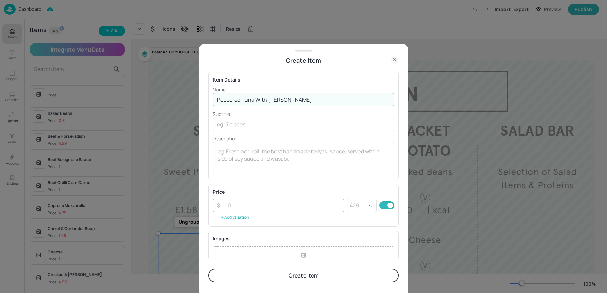
paste input "4.99"
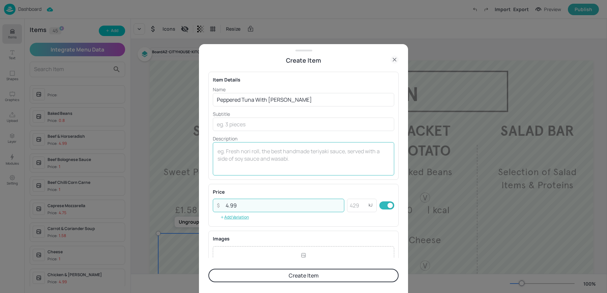
type input "4.99"
click at [252, 170] on div "x ​" at bounding box center [303, 158] width 181 height 33
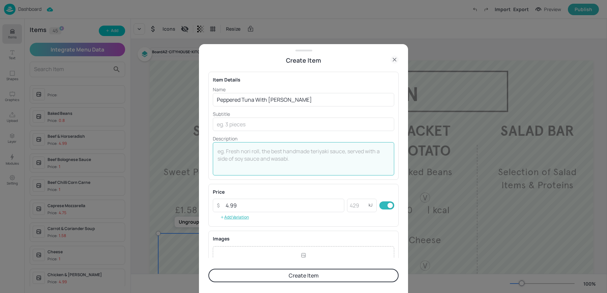
click at [259, 277] on button "Create Item" at bounding box center [303, 275] width 190 height 13
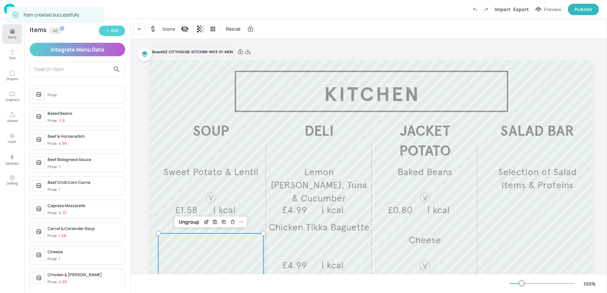
click at [108, 32] on icon "button" at bounding box center [108, 31] width 4 height 4
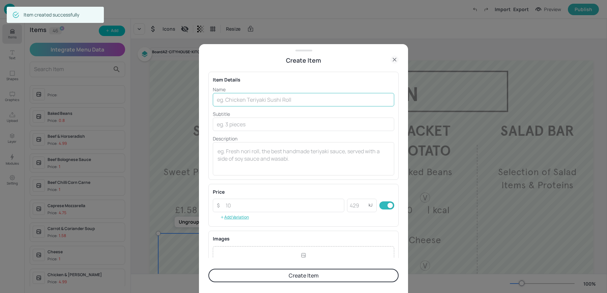
click at [271, 97] on input "text" at bounding box center [303, 99] width 181 height 13
paste input "Salami, Mozzarella & Tomatarde£4.99"
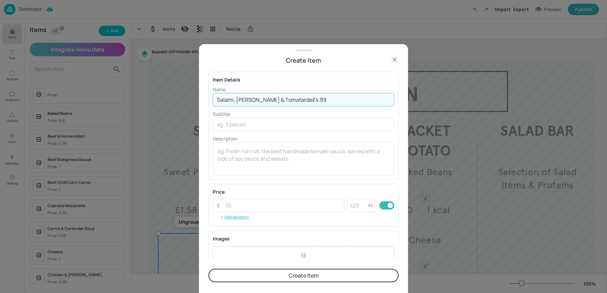
click at [295, 98] on input "Salami, Mozzarella & Tomatarde£4.99" at bounding box center [303, 99] width 181 height 13
type input "Salami, [PERSON_NAME] & Tomatarde"
click at [229, 212] on button "Add Variation" at bounding box center [234, 217] width 43 height 10
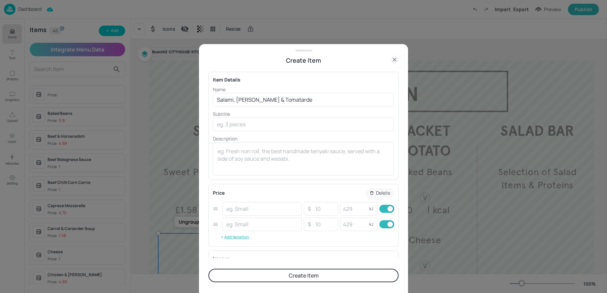
click at [380, 193] on p "Delete" at bounding box center [383, 193] width 14 height 5
click at [389, 208] on rect "button" at bounding box center [391, 208] width 5 height 5
click at [251, 206] on input "number" at bounding box center [283, 205] width 123 height 13
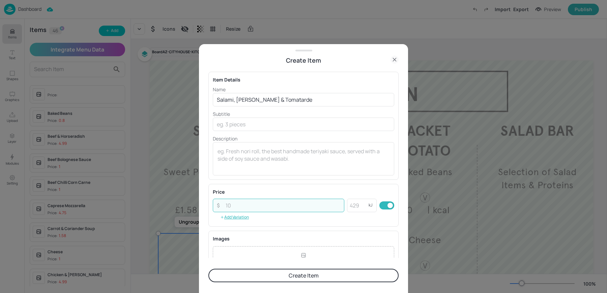
paste input "4.99"
type input "4.99"
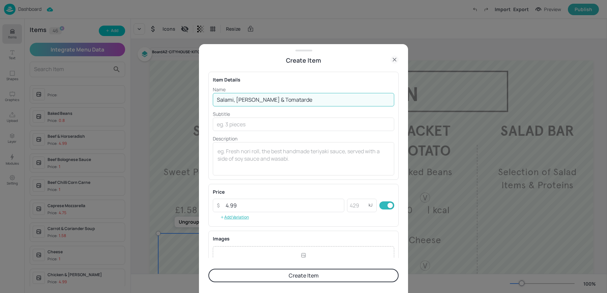
drag, startPoint x: 269, startPoint y: 100, endPoint x: 328, endPoint y: 103, distance: 59.1
click at [328, 103] on input "Salami, [PERSON_NAME] & Tomatarde" at bounding box center [303, 99] width 181 height 13
click at [298, 103] on input "Salami, [PERSON_NAME] & Tomatarde" at bounding box center [303, 99] width 181 height 13
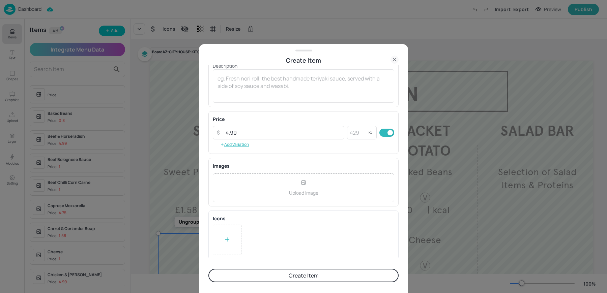
click at [261, 279] on button "Create Item" at bounding box center [303, 275] width 190 height 13
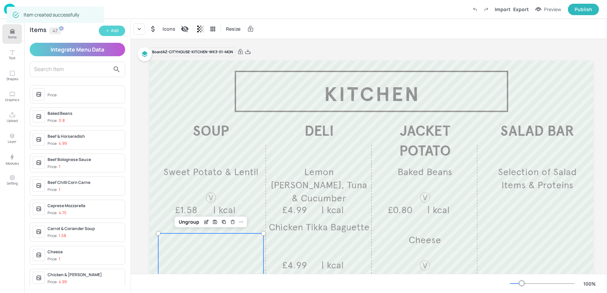
click at [117, 32] on div "Add" at bounding box center [114, 31] width 7 height 6
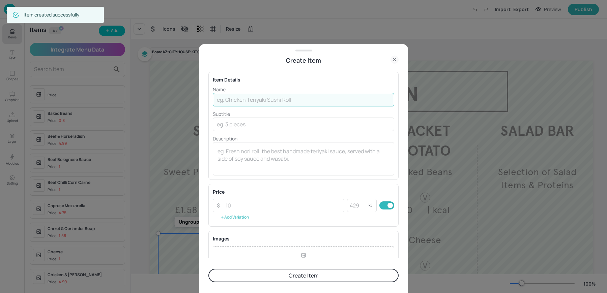
click at [283, 100] on input "text" at bounding box center [303, 99] width 181 height 13
paste input "Falafel, Red Cabbage And Tzatziki £4.75"
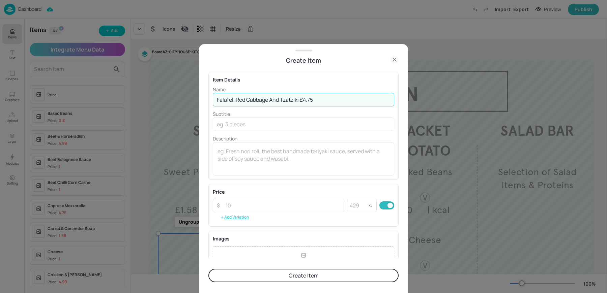
click at [300, 99] on input "Falafel, Red Cabbage And Tzatziki £4.75" at bounding box center [303, 99] width 181 height 13
type input "Falafel, Red Cabbage And Tzatziki"
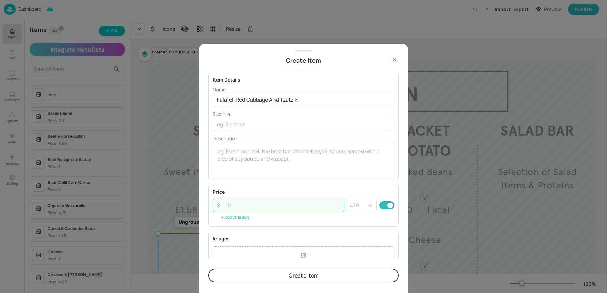
click at [227, 204] on input "number" at bounding box center [283, 205] width 123 height 13
paste input "4.75"
type input "4.75"
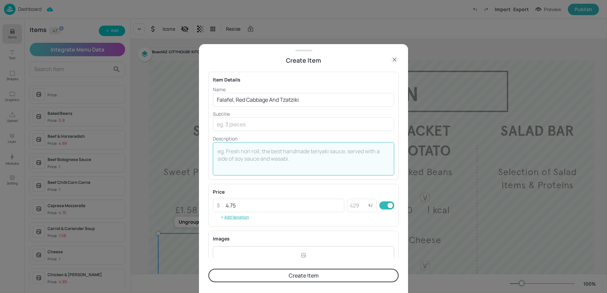
click at [258, 149] on textarea at bounding box center [303, 159] width 172 height 22
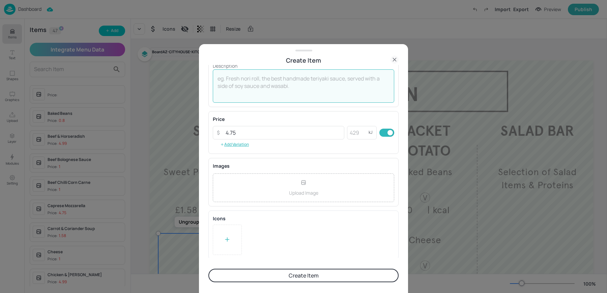
click at [230, 242] on div at bounding box center [227, 240] width 7 height 10
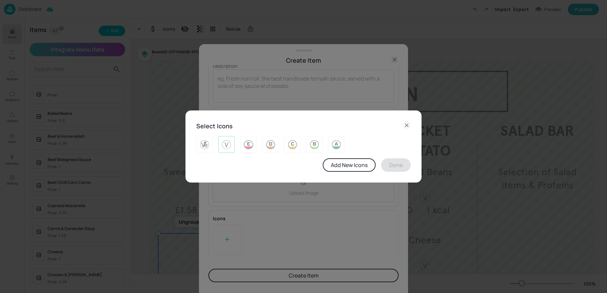
click at [229, 147] on img at bounding box center [226, 144] width 10 height 11
click at [397, 169] on button "Done" at bounding box center [396, 164] width 30 height 13
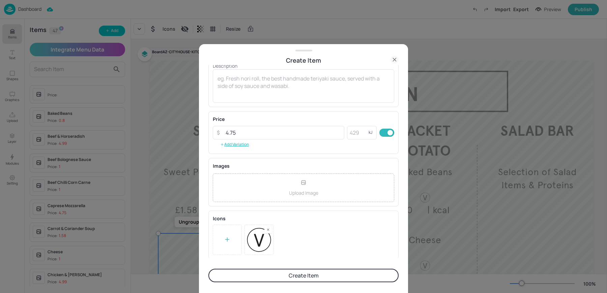
scroll to position [0, 0]
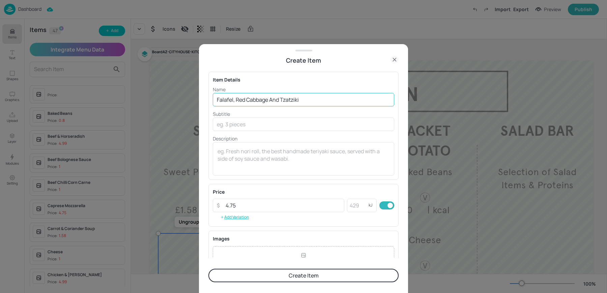
click at [276, 99] on input "Falafel, Red Cabbage And Tzatziki" at bounding box center [303, 99] width 181 height 13
type input "Falafel, Red Cabbage & Tzatziki"
click at [290, 278] on button "Create Item" at bounding box center [303, 275] width 190 height 13
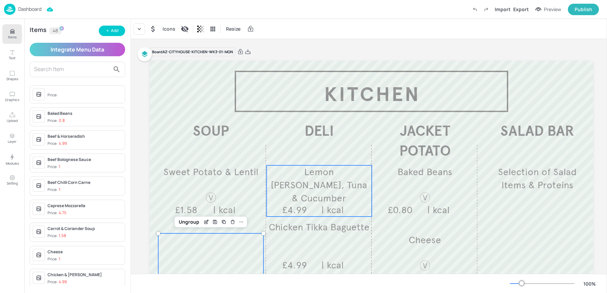
click at [313, 189] on span "Lemon [PERSON_NAME], Tuna & Cucumber" at bounding box center [319, 185] width 96 height 38
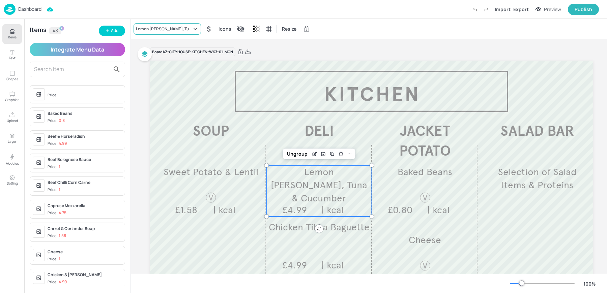
click at [157, 32] on div "Lemon [PERSON_NAME], Tuna & Cucumber" at bounding box center [167, 28] width 67 height 11
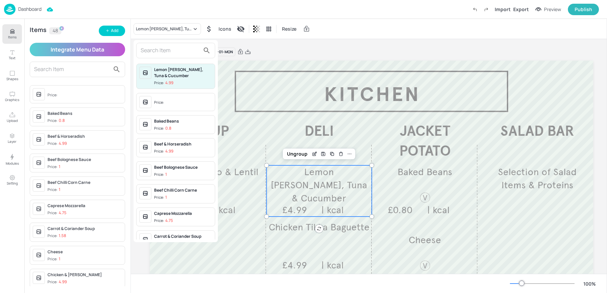
click at [164, 52] on input "text" at bounding box center [170, 50] width 59 height 11
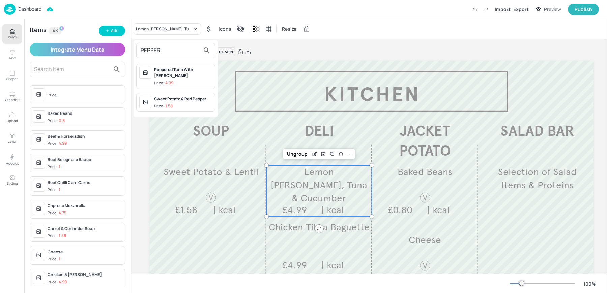
type input "PEPPER"
click at [175, 70] on div "Peppered Tuna With [PERSON_NAME]" at bounding box center [183, 73] width 58 height 12
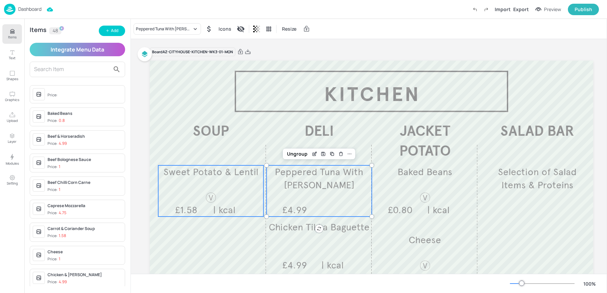
click at [217, 181] on div "Sweet Potato & Lentil £1.58 | kcal" at bounding box center [210, 191] width 105 height 51
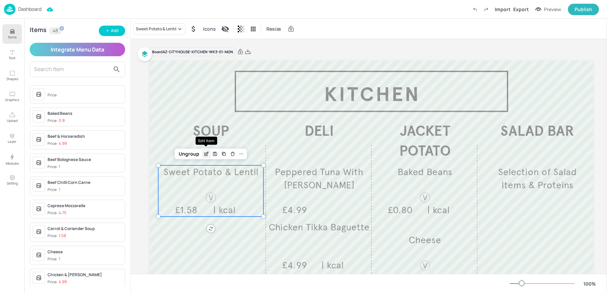
click at [208, 152] on icon "Edit Item" at bounding box center [206, 153] width 6 height 5
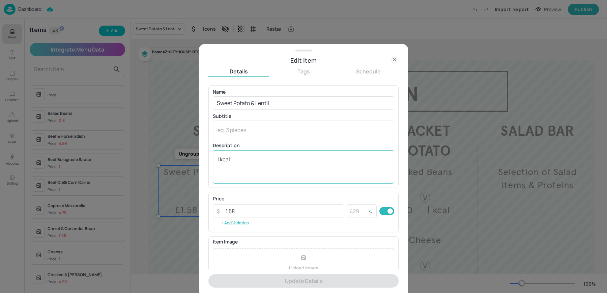
click at [224, 159] on textarea "| kcal" at bounding box center [303, 167] width 172 height 22
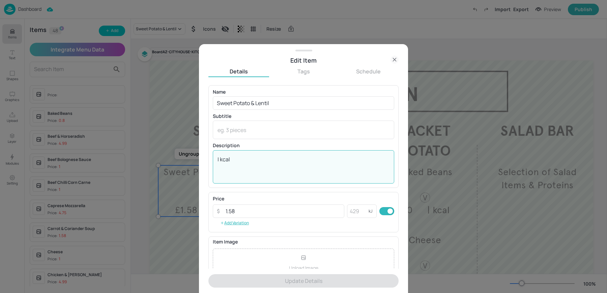
click at [224, 159] on textarea "| kcal" at bounding box center [303, 167] width 172 height 22
click at [391, 59] on icon at bounding box center [394, 60] width 8 height 8
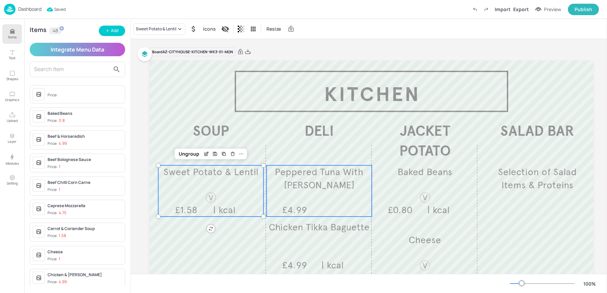
click at [303, 199] on div "Peppered Tuna With Miso Mayonnaise £4.99" at bounding box center [318, 191] width 105 height 51
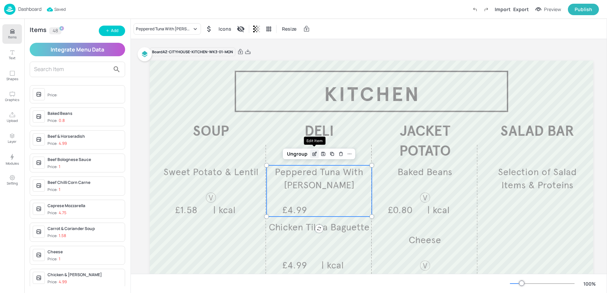
click at [317, 152] on icon "Edit Item" at bounding box center [315, 153] width 6 height 5
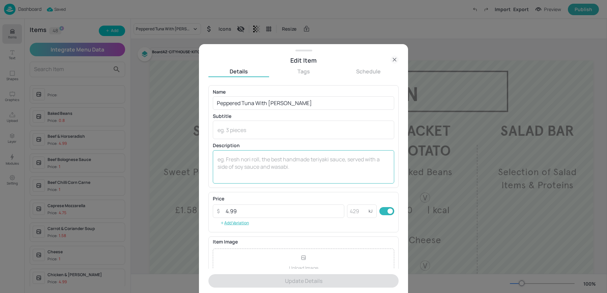
click at [273, 180] on div "x ​" at bounding box center [303, 166] width 181 height 33
paste textarea "| kcal"
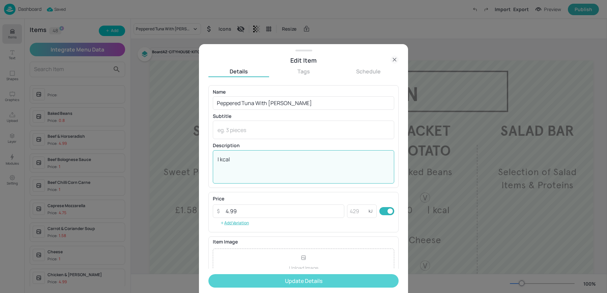
type textarea "| kcal"
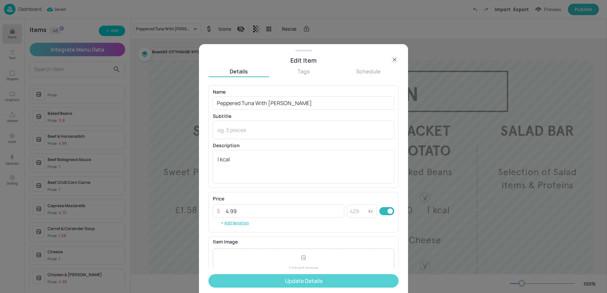
click at [253, 282] on button "Update Details" at bounding box center [303, 280] width 190 height 13
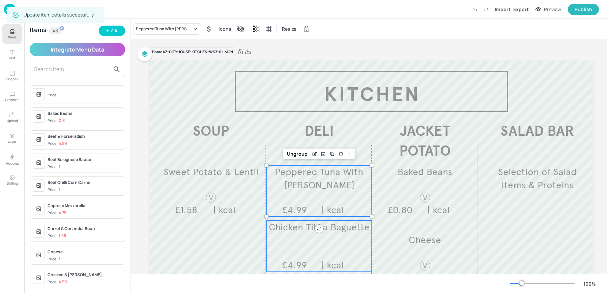
click at [298, 254] on div "Chicken Tikka Baguette £4.99 | kcal" at bounding box center [318, 246] width 105 height 51
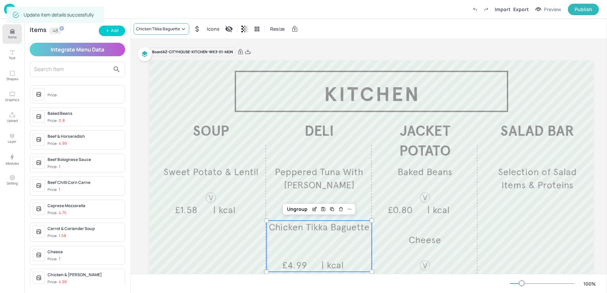
click at [161, 34] on div "Chicken Tikka Baguette" at bounding box center [162, 28] width 56 height 11
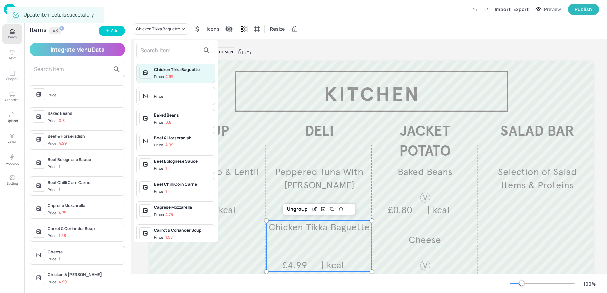
click at [157, 58] on div "Chicken Tikka Baguette Price: 4.99 Price: Baked Beans Price: 0.8 Beef & Horsera…" at bounding box center [176, 141] width 84 height 202
click at [150, 50] on input "text" at bounding box center [170, 50] width 59 height 11
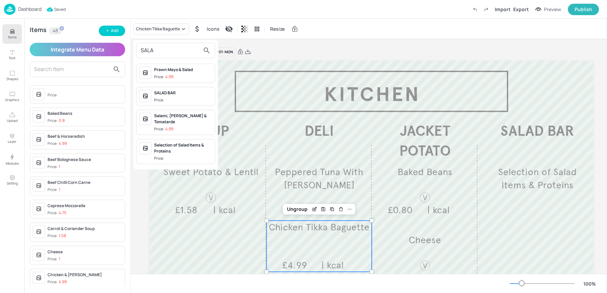
type input "SALA"
click at [169, 118] on div "Salami, Mozzarella & Tomatarde" at bounding box center [183, 119] width 58 height 12
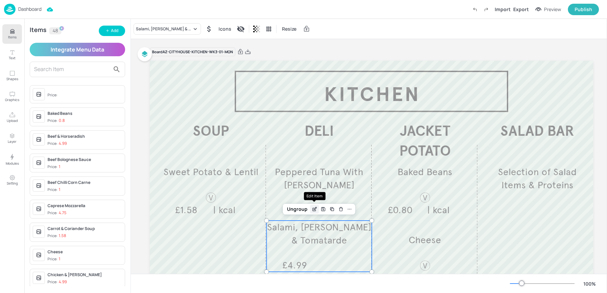
click at [311, 211] on div "Edit Item" at bounding box center [314, 209] width 9 height 9
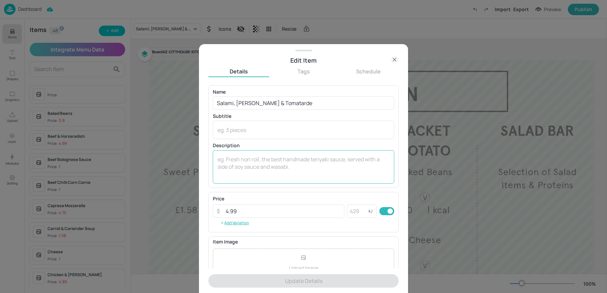
click at [263, 178] on div "x ​" at bounding box center [303, 166] width 181 height 33
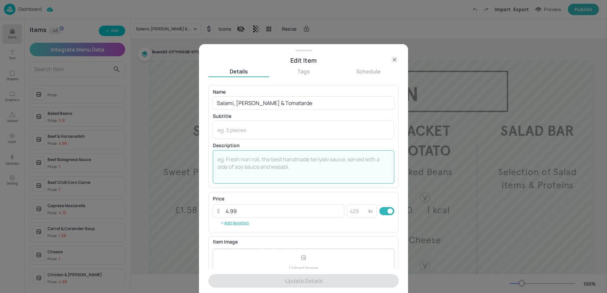
paste textarea "| kcal"
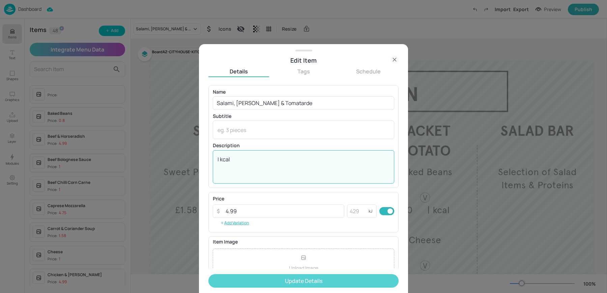
type textarea "| kcal"
click at [281, 279] on button "Update Details" at bounding box center [303, 280] width 190 height 13
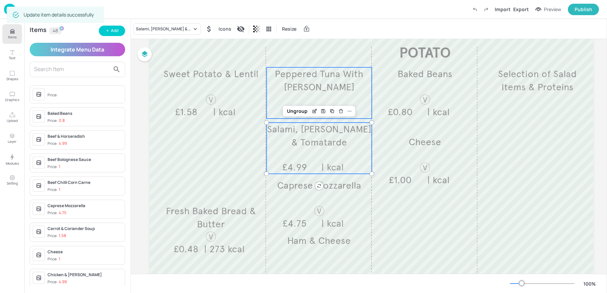
scroll to position [100, 0]
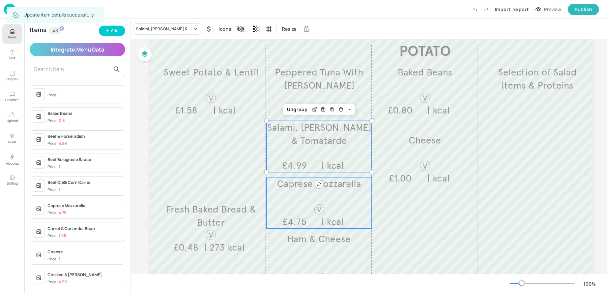
click at [298, 211] on div "Caprese Mozzarella £4.75 | kcal" at bounding box center [318, 202] width 105 height 51
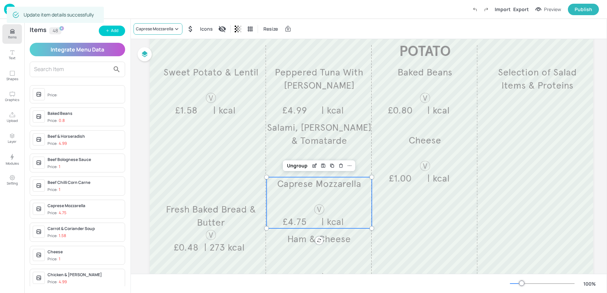
click at [148, 31] on div "Caprese Mozzarella" at bounding box center [154, 29] width 37 height 6
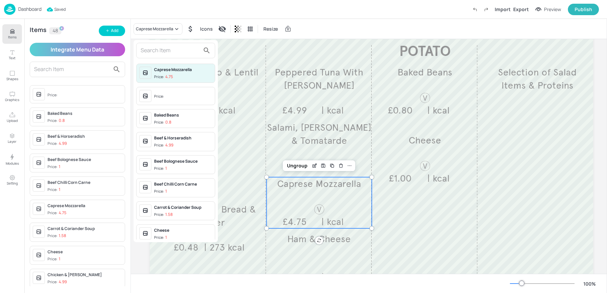
click at [149, 42] on div "Caprese Mozzarella Price: 4.75 Price: Baked Beans Price: 0.8 Beef & Horseradish…" at bounding box center [176, 141] width 84 height 202
click at [147, 49] on input "text" at bounding box center [170, 50] width 59 height 11
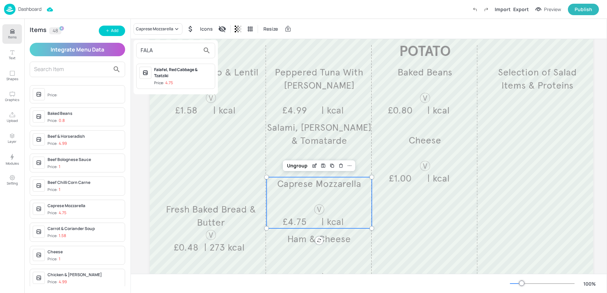
type input "FALA"
click at [166, 77] on div "Falafel, Red Cabbage & Tzatziki" at bounding box center [183, 73] width 58 height 12
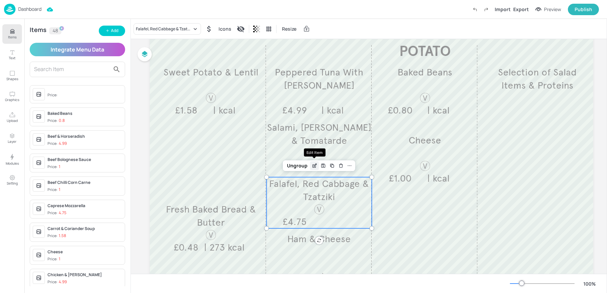
click at [316, 168] on icon "Edit Item" at bounding box center [315, 165] width 6 height 5
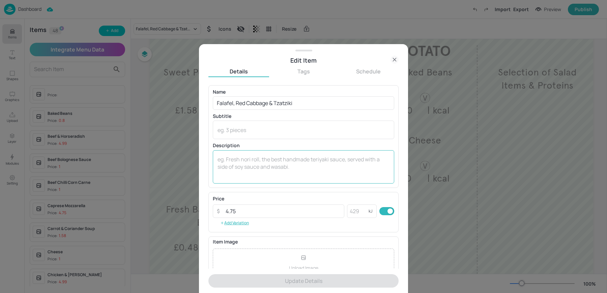
click at [269, 159] on textarea at bounding box center [303, 167] width 172 height 22
paste textarea "| kcal"
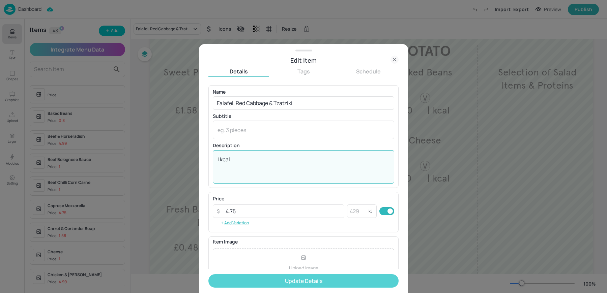
type textarea "| kcal"
click at [248, 278] on button "Update Details" at bounding box center [303, 280] width 190 height 13
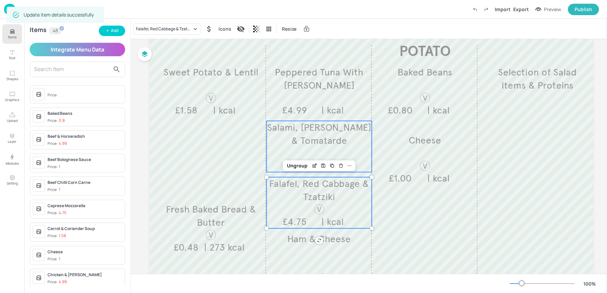
click at [324, 150] on div "Salami, Mozzarella & Tomatarde £4.99 | kcal" at bounding box center [318, 146] width 105 height 51
click at [349, 186] on span "Falafel, Red Cabbage & Tzatziki" at bounding box center [319, 190] width 100 height 25
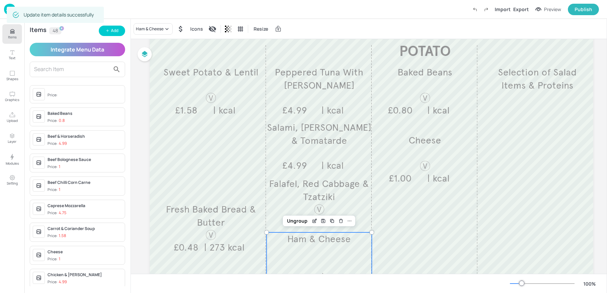
click at [291, 253] on div "Ham & Cheese £4.99 | kcal" at bounding box center [318, 258] width 105 height 51
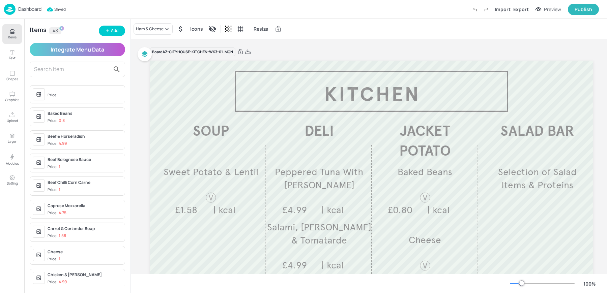
click at [315, 38] on div "Ham & Cheese Icons Resize" at bounding box center [369, 29] width 476 height 20
click at [246, 53] on icon at bounding box center [248, 52] width 6 height 7
click at [286, 20] on div "Resize" at bounding box center [369, 29] width 476 height 20
click at [10, 9] on img at bounding box center [9, 9] width 11 height 11
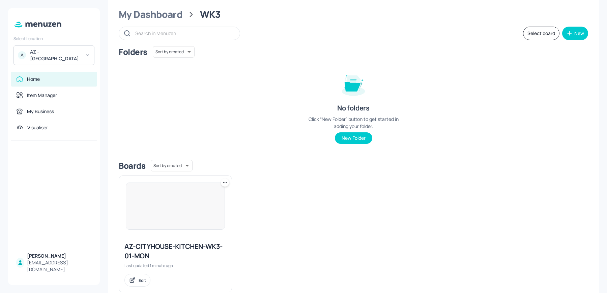
scroll to position [29, 0]
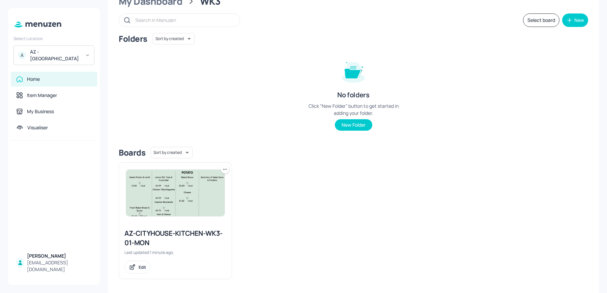
click at [224, 169] on icon at bounding box center [225, 169] width 7 height 7
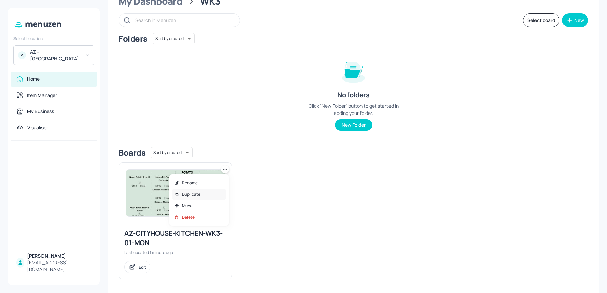
click at [201, 197] on div "Duplicate" at bounding box center [199, 194] width 54 height 11
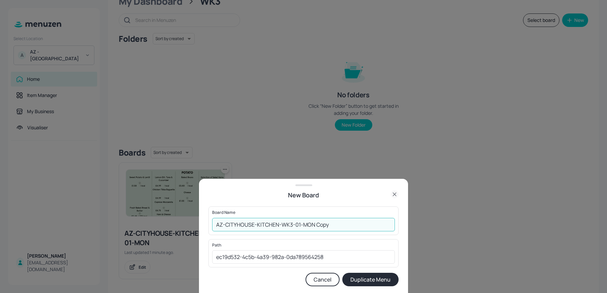
drag, startPoint x: 295, startPoint y: 225, endPoint x: 354, endPoint y: 229, distance: 59.1
click at [354, 229] on input "AZ-CITYHOUSE-KITCHEN-WK3-01-MON Copy" at bounding box center [303, 224] width 183 height 13
type input "AZ-CITYHOUSE-KITCHEN-WK3--02-TUE"
click at [342, 273] on button "Duplicate Menu" at bounding box center [370, 279] width 56 height 13
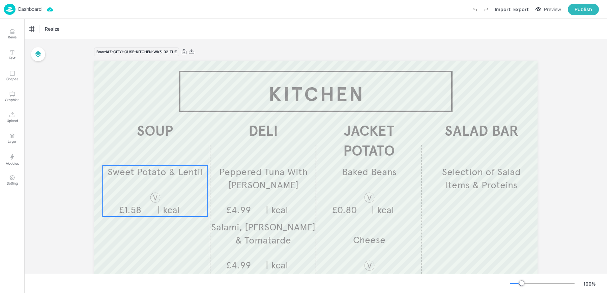
click at [179, 193] on div "Sweet Potato & Lentil £1.58 | kcal" at bounding box center [155, 191] width 105 height 51
click at [41, 30] on div "Sweet Potato & Lentil" at bounding box center [49, 29] width 40 height 6
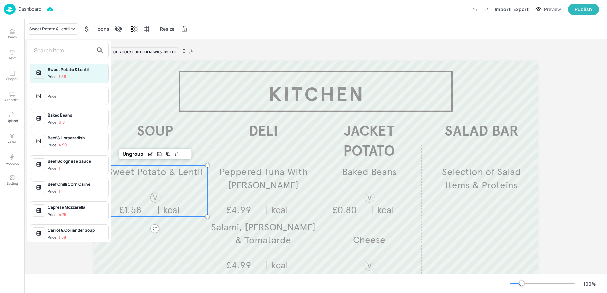
click at [38, 50] on input "text" at bounding box center [63, 50] width 59 height 11
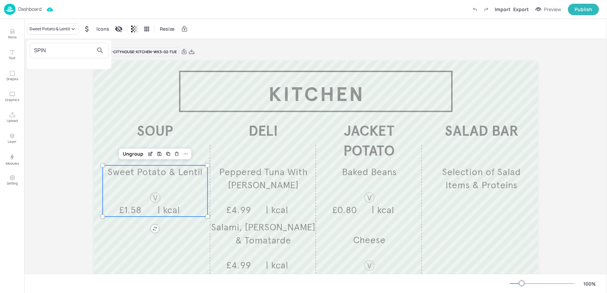
type input "SPIN"
click at [8, 33] on div at bounding box center [303, 146] width 607 height 293
click at [17, 33] on button "Items" at bounding box center [12, 34] width 20 height 20
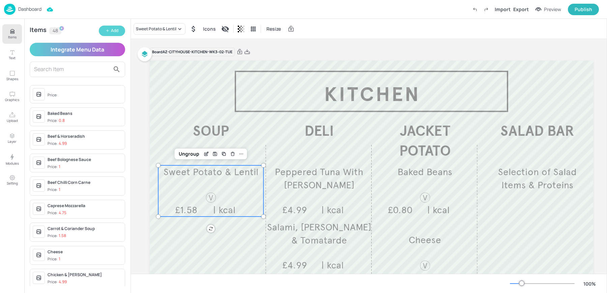
click at [108, 29] on icon "button" at bounding box center [108, 31] width 4 height 4
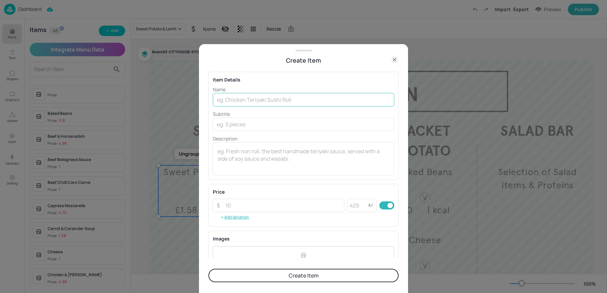
click at [250, 102] on input "text" at bounding box center [303, 99] width 181 height 13
paste input "Spinach & Asparagus Soup Lentil & Bacon"
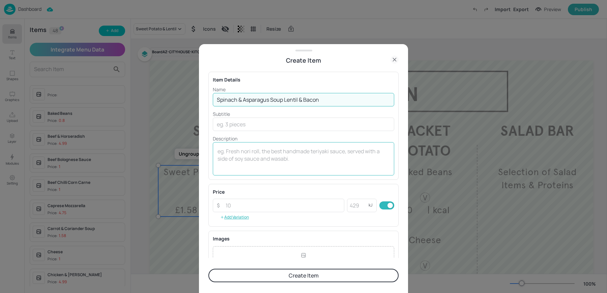
type input "Spinach & Asparagus Soup Lentil & Bacon"
click at [261, 170] on div "x ​" at bounding box center [303, 158] width 181 height 33
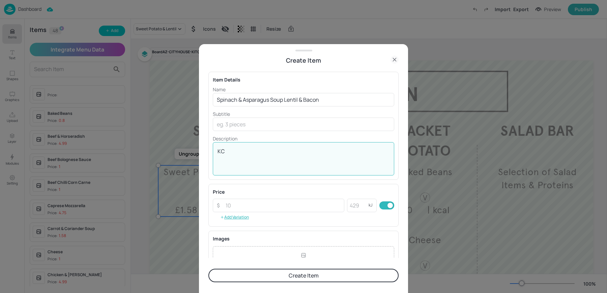
type textarea "K"
type textarea "\"
type textarea "| kcal"
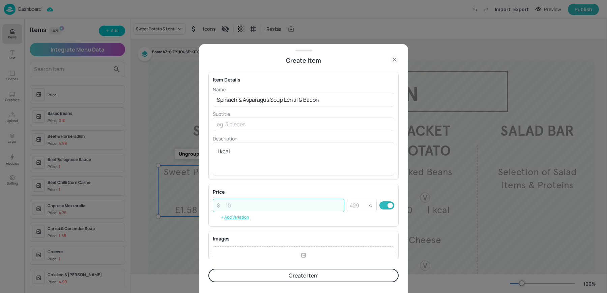
click at [240, 207] on input "number" at bounding box center [283, 205] width 123 height 13
type input "1.58"
click at [208, 269] on button "Create Item" at bounding box center [303, 275] width 190 height 13
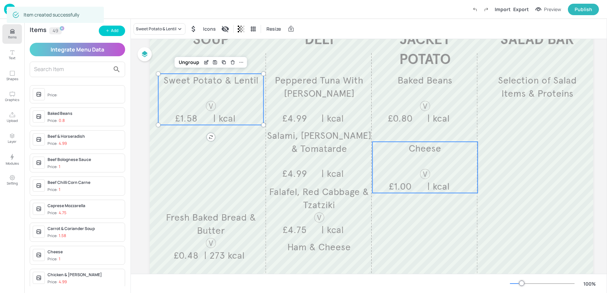
scroll to position [110, 0]
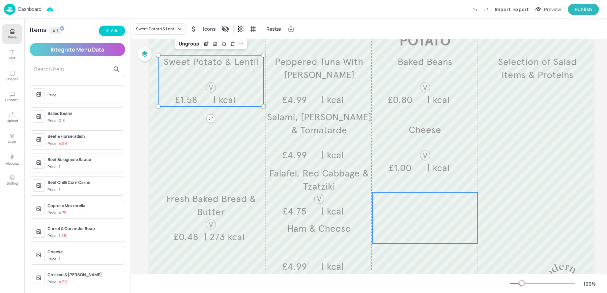
click at [414, 225] on div at bounding box center [424, 218] width 105 height 51
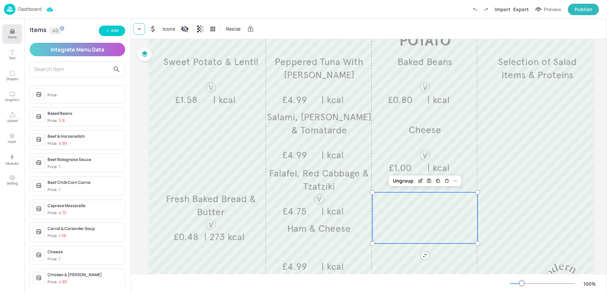
click at [139, 26] on icon at bounding box center [139, 29] width 7 height 7
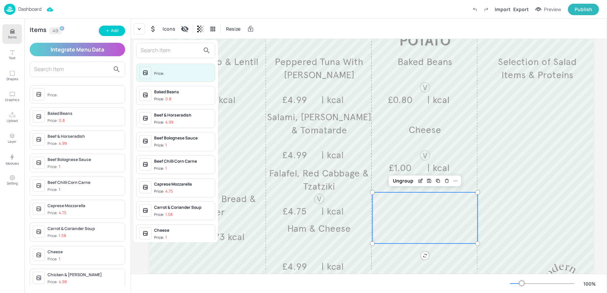
click at [143, 45] on input "text" at bounding box center [170, 50] width 59 height 11
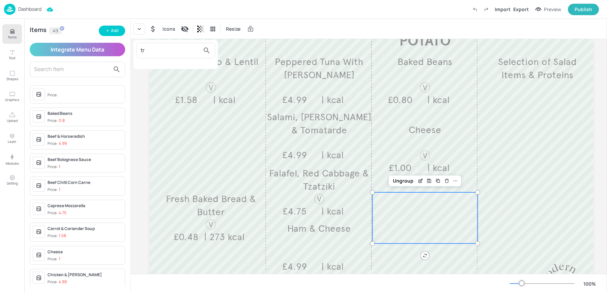
type input "t"
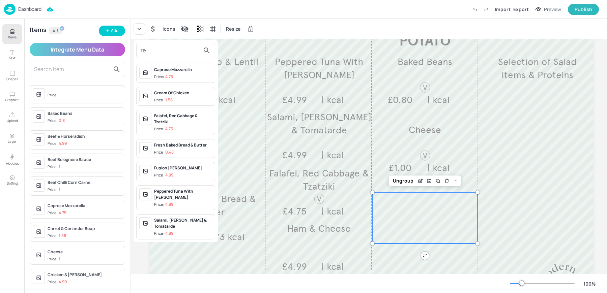
type input "r"
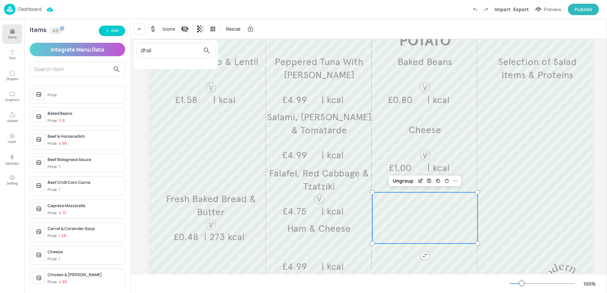
type input "dhal"
click at [114, 30] on div at bounding box center [303, 146] width 607 height 293
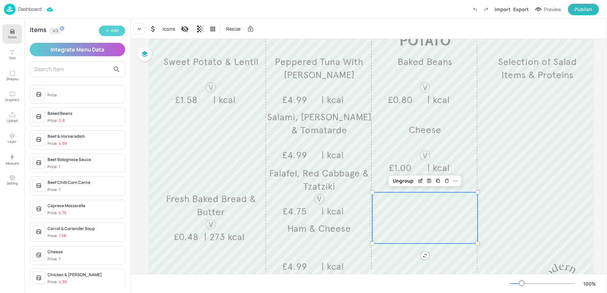
click at [110, 33] on button "Add" at bounding box center [112, 31] width 26 height 10
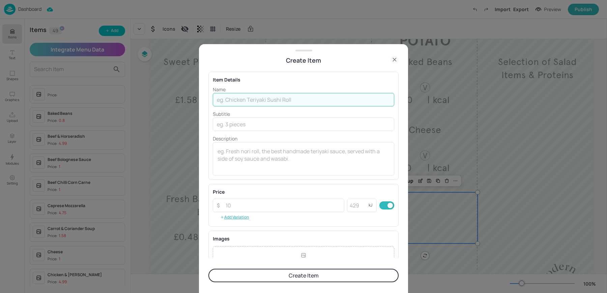
click at [255, 100] on input "text" at bounding box center [303, 99] width 181 height 13
paste input "Red Lentil Dhal £1.00"
click at [254, 99] on input "Red Lentil Dhal £1.00" at bounding box center [303, 99] width 181 height 13
type input "Red Lentil Dhal"
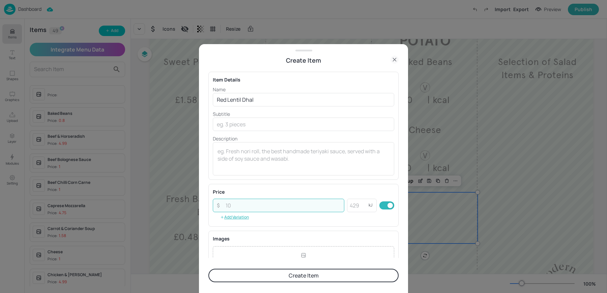
click at [231, 208] on input "number" at bounding box center [283, 205] width 123 height 13
paste input "1.00"
type input "1.00"
click at [234, 162] on textarea at bounding box center [303, 159] width 172 height 22
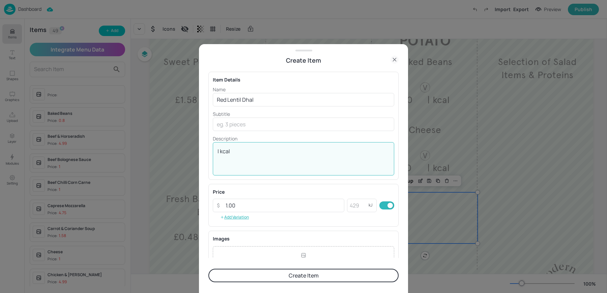
click at [290, 159] on textarea "| kcal" at bounding box center [303, 159] width 172 height 22
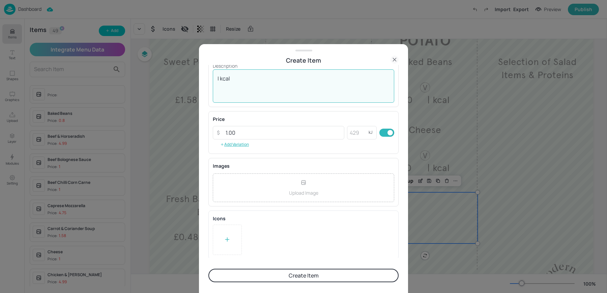
type textarea "| kcal"
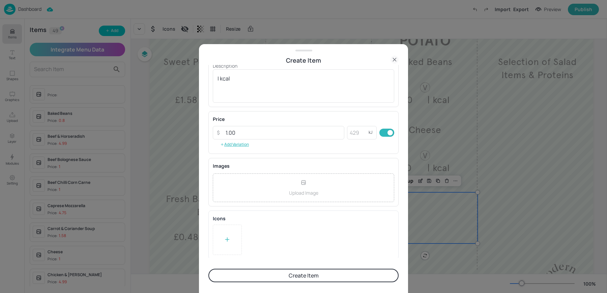
click at [239, 227] on div at bounding box center [227, 240] width 29 height 30
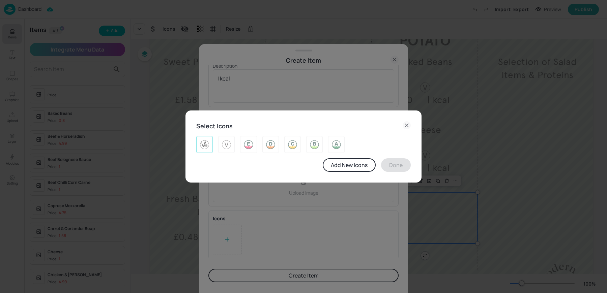
click at [206, 146] on img at bounding box center [204, 144] width 10 height 11
click at [400, 168] on button "Done" at bounding box center [396, 164] width 30 height 13
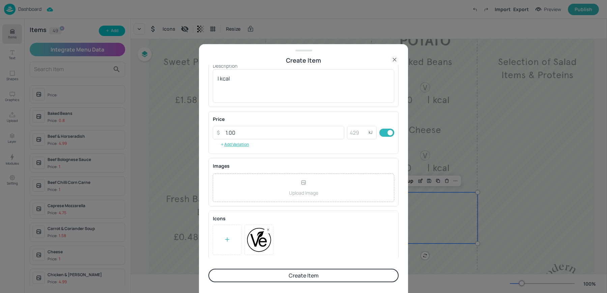
click at [264, 274] on button "Create Item" at bounding box center [303, 275] width 190 height 13
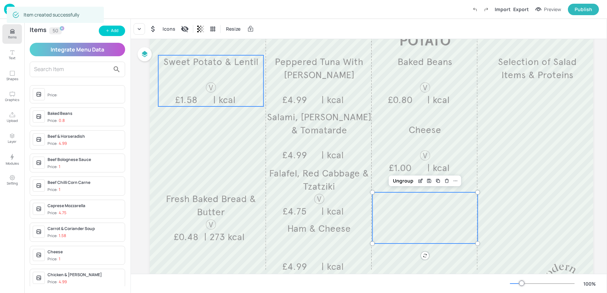
click at [190, 80] on div "Sweet Potato & Lentil £1.58 | kcal" at bounding box center [210, 80] width 105 height 51
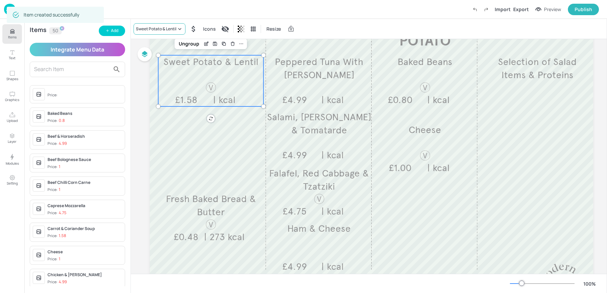
click at [152, 30] on div "Sweet Potato & Lentil" at bounding box center [156, 29] width 40 height 6
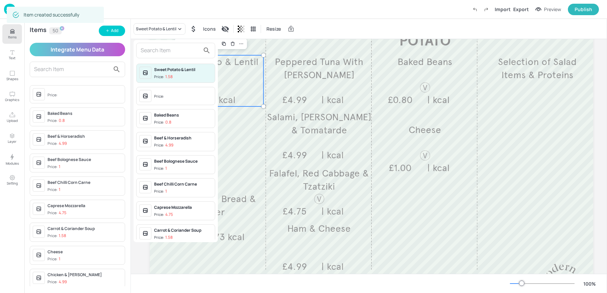
click at [155, 54] on input "text" at bounding box center [170, 50] width 59 height 11
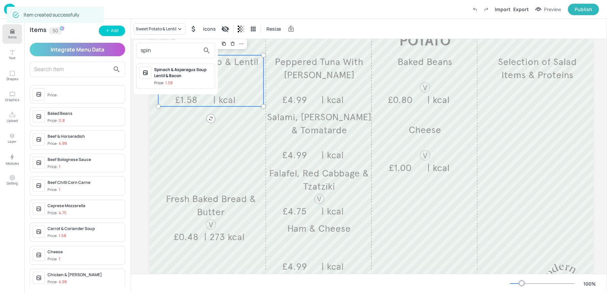
type input "spin"
click at [168, 83] on p "1.58" at bounding box center [168, 83] width 7 height 5
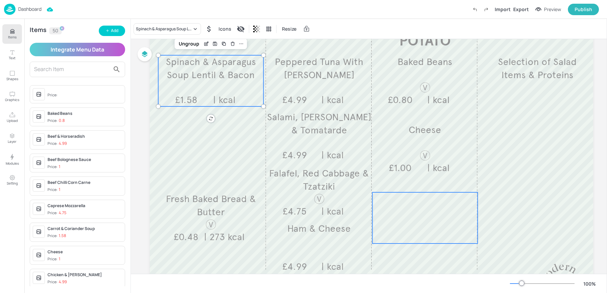
click at [415, 210] on div at bounding box center [424, 218] width 105 height 51
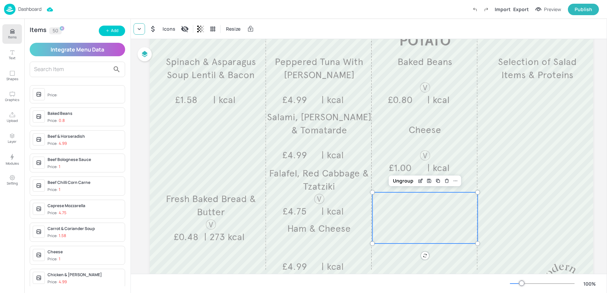
click at [142, 31] on icon at bounding box center [139, 29] width 7 height 7
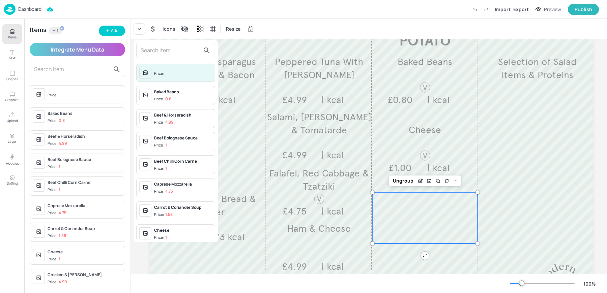
click at [168, 55] on input "text" at bounding box center [170, 50] width 59 height 11
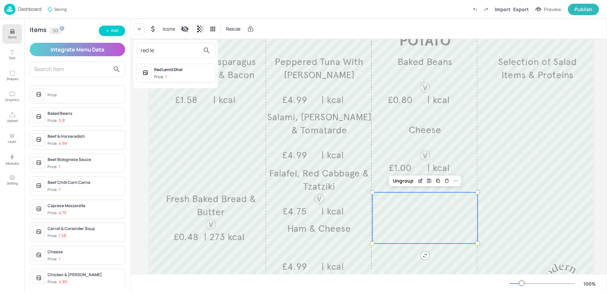
type input "red le"
click at [178, 76] on span "Price: 1" at bounding box center [183, 77] width 58 height 6
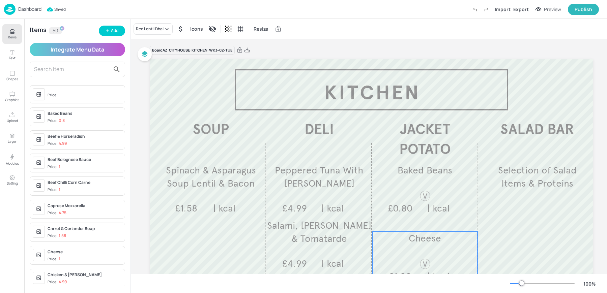
scroll to position [0, 0]
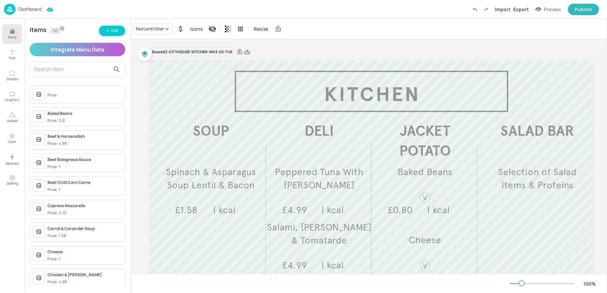
click at [246, 50] on icon at bounding box center [247, 52] width 6 height 7
click at [200, 31] on div "Resize" at bounding box center [369, 29] width 476 height 20
click at [12, 12] on img at bounding box center [9, 9] width 11 height 11
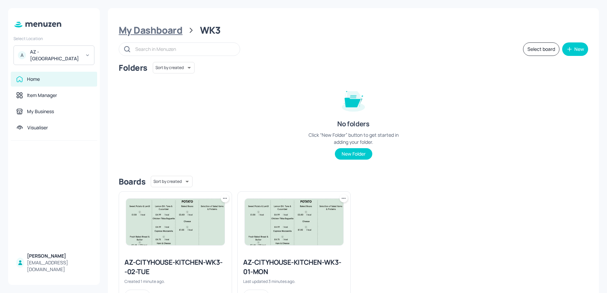
click at [158, 33] on div "My Dashboard" at bounding box center [151, 30] width 64 height 12
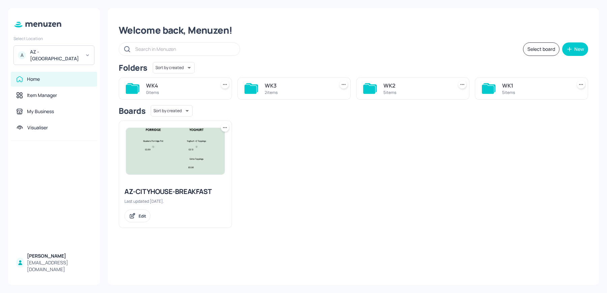
click at [306, 89] on div "WK3" at bounding box center [298, 86] width 67 height 8
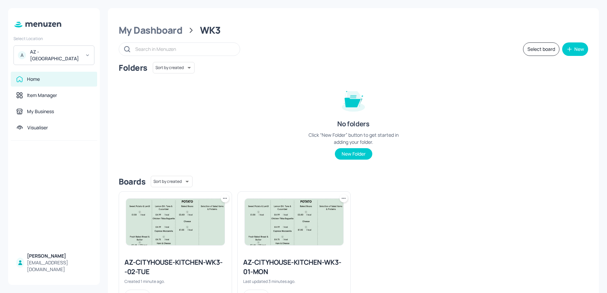
click at [226, 201] on icon at bounding box center [225, 198] width 7 height 7
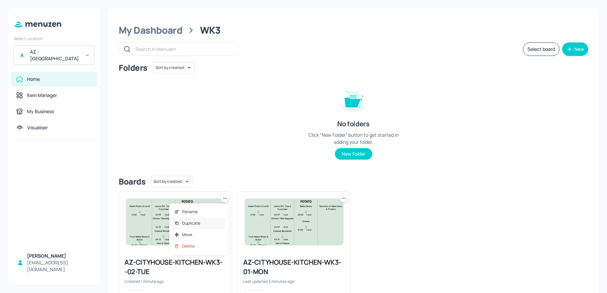
click at [202, 222] on div "Duplicate" at bounding box center [199, 223] width 54 height 11
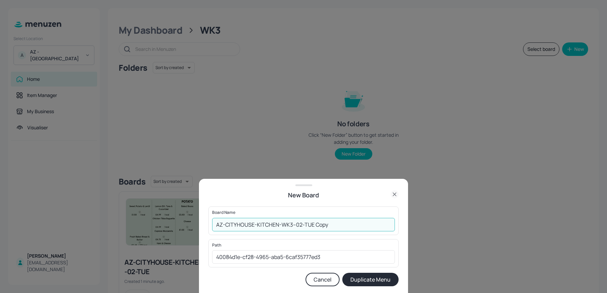
drag, startPoint x: 298, startPoint y: 225, endPoint x: 366, endPoint y: 231, distance: 68.0
click at [366, 231] on input "AZ-CITYHOUSE-KITCHEN-WK3--02-TUE Copy" at bounding box center [303, 224] width 183 height 13
type input "AZ-CITYHOUSE-KITCHEN-WK3--03-WED"
click at [342, 273] on button "Duplicate Menu" at bounding box center [370, 279] width 56 height 13
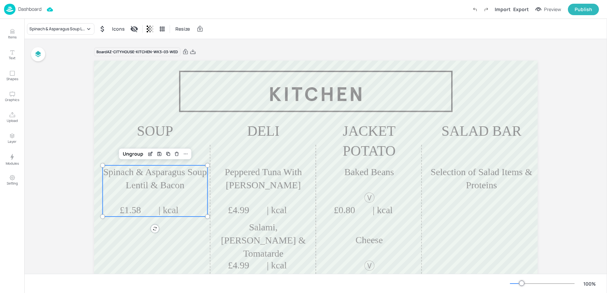
click at [166, 204] on p "| kcal" at bounding box center [169, 210] width 50 height 13
click at [52, 26] on div "Spinach & Asparagus Soup Lentil & Bacon" at bounding box center [57, 29] width 56 height 6
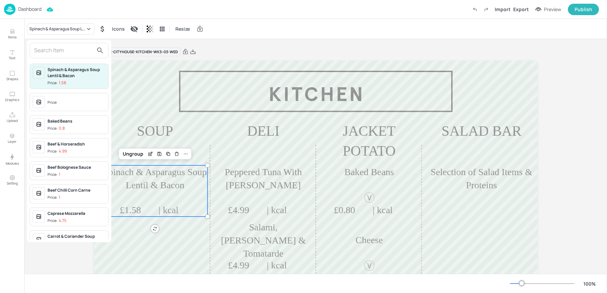
click at [67, 53] on input "text" at bounding box center [63, 50] width 59 height 11
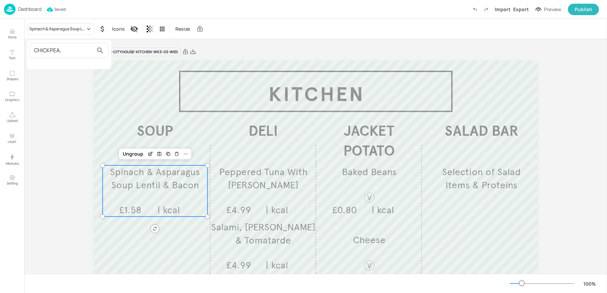
type input "CHICKPEA,"
click at [14, 32] on div at bounding box center [303, 146] width 607 height 293
click at [12, 32] on icon "Items" at bounding box center [12, 31] width 6 height 6
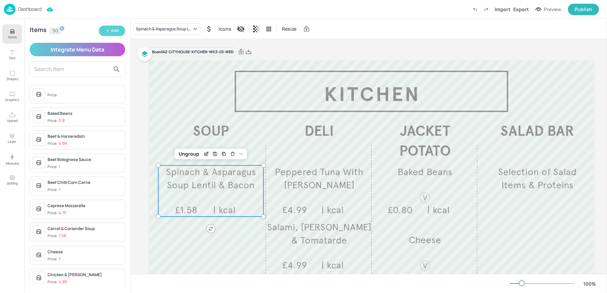
click at [100, 34] on button "Add" at bounding box center [112, 31] width 26 height 10
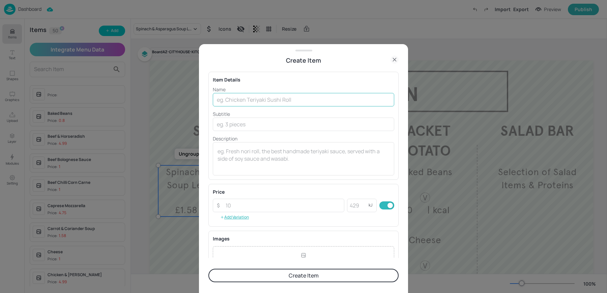
click at [227, 100] on input "text" at bounding box center [303, 99] width 181 height 13
paste input "Chickpea, Tomato & Harissa Soup £1.58"
click at [301, 100] on input "Chickpea, Tomato & Harissa Soup £1.58" at bounding box center [303, 99] width 181 height 13
type input "Chickpea, [PERSON_NAME] & [PERSON_NAME]"
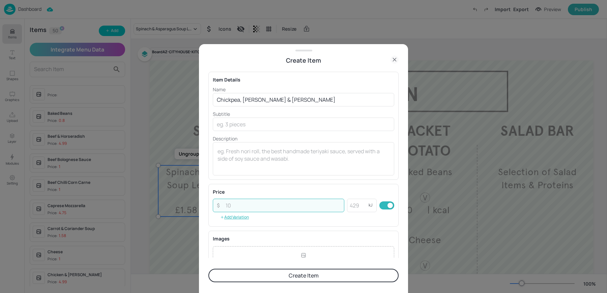
click at [271, 204] on input "number" at bounding box center [283, 205] width 123 height 13
paste input "1.58"
type input "1.58"
click at [256, 169] on textarea at bounding box center [303, 159] width 172 height 22
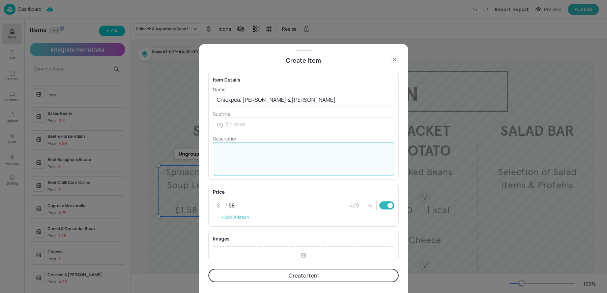
type textarea "K"
type textarea """
click at [290, 164] on textarea "| kcal" at bounding box center [303, 159] width 172 height 22
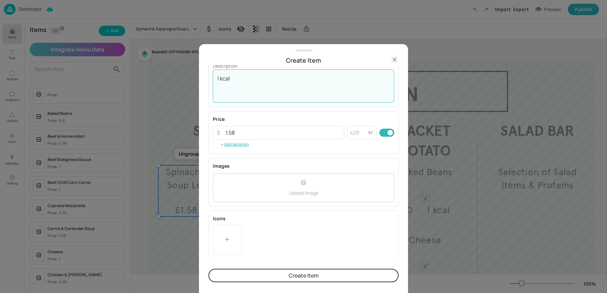
type textarea "| kcal"
click at [223, 240] on div at bounding box center [227, 240] width 29 height 30
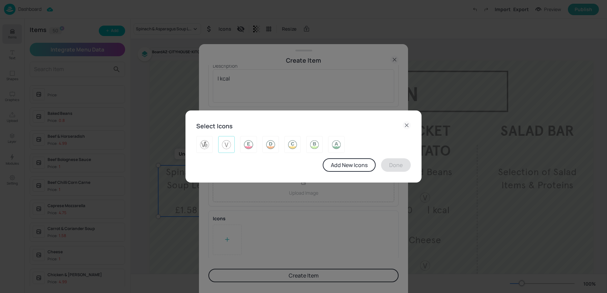
click at [221, 149] on img at bounding box center [226, 144] width 10 height 11
click at [386, 170] on button "Done" at bounding box center [396, 164] width 30 height 13
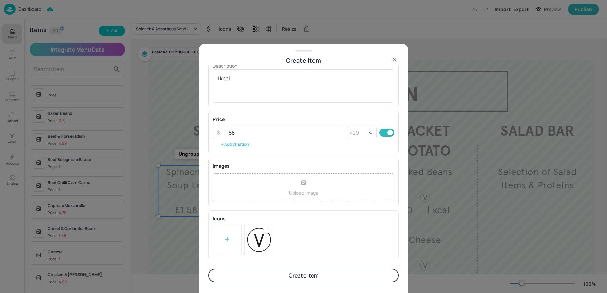
click at [289, 269] on button "Create Item" at bounding box center [303, 275] width 190 height 13
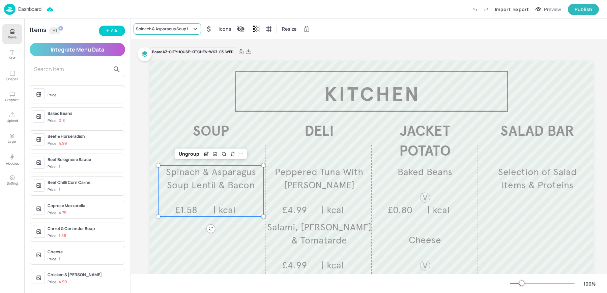
click at [164, 31] on div "Spinach & Asparagus Soup Lentil & Bacon" at bounding box center [164, 29] width 56 height 6
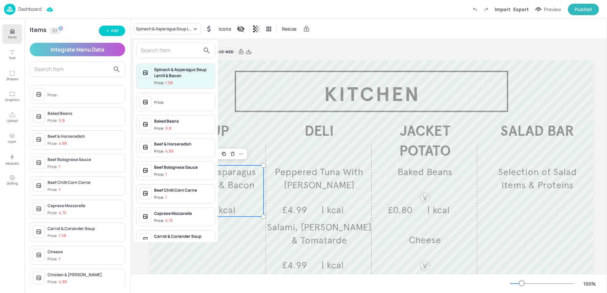
click at [161, 47] on input "text" at bounding box center [170, 50] width 59 height 11
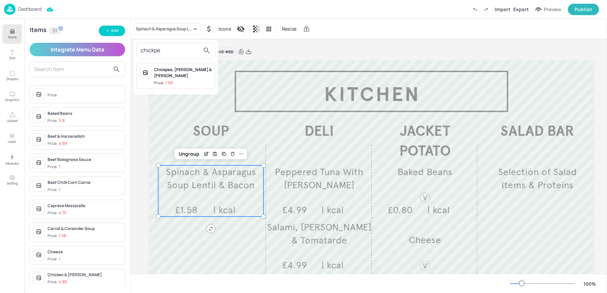
type input "chickpe"
click at [175, 80] on span "Price: 1.58" at bounding box center [183, 83] width 58 height 6
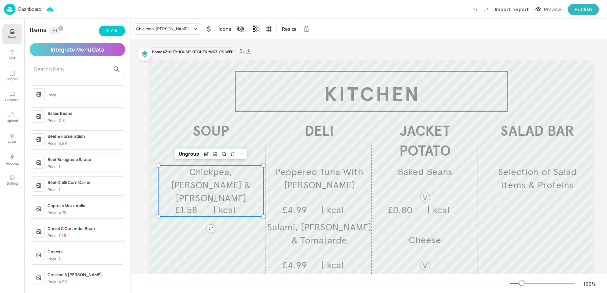
scroll to position [59, 0]
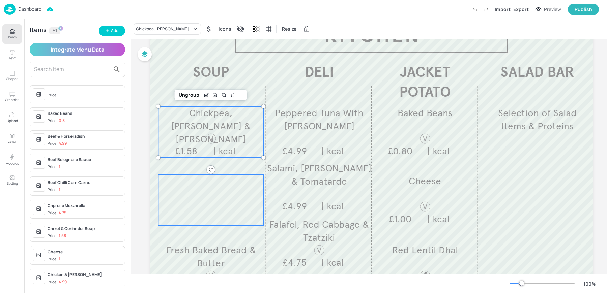
click at [198, 206] on div at bounding box center [210, 200] width 105 height 51
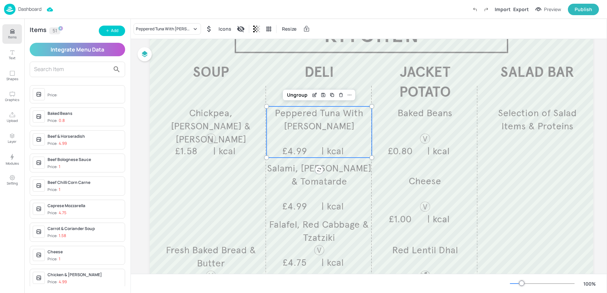
click at [320, 144] on div "Peppered Tuna With Miso Mayonnaise £4.99 | kcal" at bounding box center [318, 132] width 105 height 51
click at [156, 31] on div "Peppered Tuna With Miso Mayonnaise" at bounding box center [164, 29] width 56 height 6
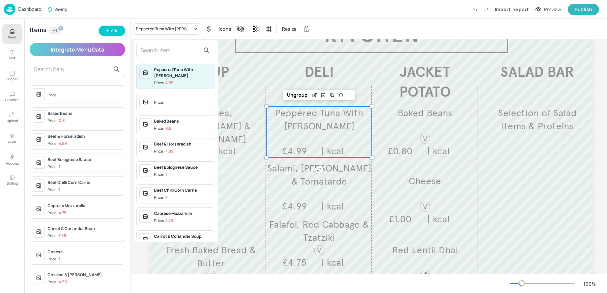
click at [159, 50] on input "text" at bounding box center [170, 50] width 59 height 11
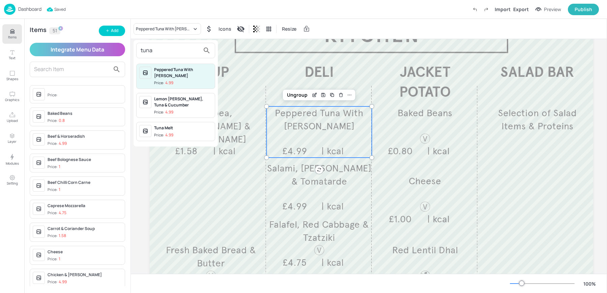
type input "tuna"
click at [112, 30] on div at bounding box center [303, 146] width 607 height 293
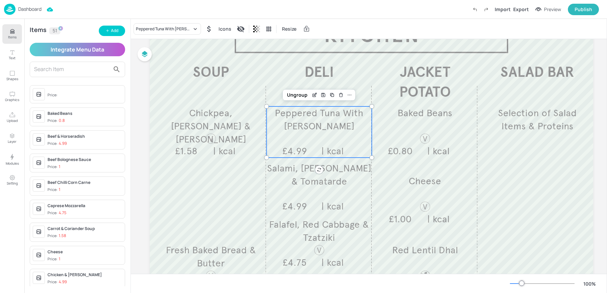
click at [112, 30] on div "Add" at bounding box center [114, 31] width 7 height 6
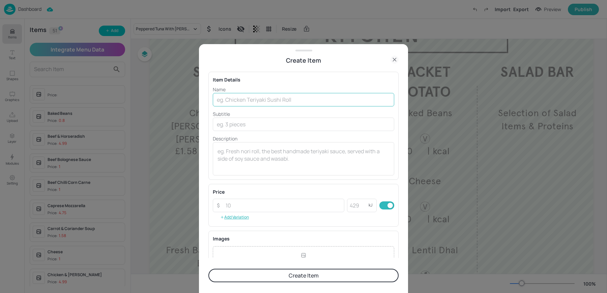
click at [294, 98] on input "text" at bounding box center [303, 99] width 181 height 13
paste input "Tuna And Sweetcorn £4.99"
click at [240, 100] on input "Tuna And Sweetcorn £4.99" at bounding box center [303, 99] width 181 height 13
drag, startPoint x: 264, startPoint y: 102, endPoint x: 310, endPoint y: 101, distance: 45.9
click at [310, 101] on input "Tuna & Sweetcorn £4.99" at bounding box center [303, 99] width 181 height 13
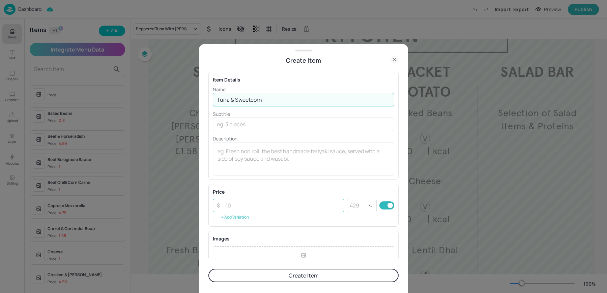
type input "Tuna & Sweetcorn"
click at [238, 209] on input "number" at bounding box center [283, 205] width 123 height 13
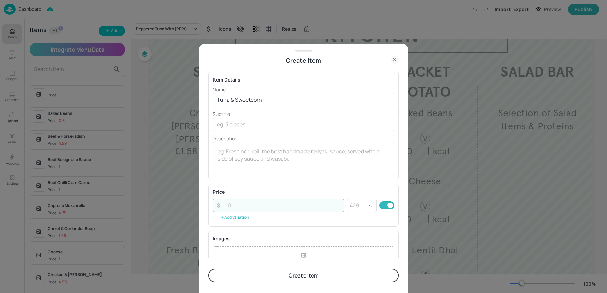
paste input "4.99"
type input "4.99"
click at [231, 166] on textarea at bounding box center [303, 159] width 172 height 22
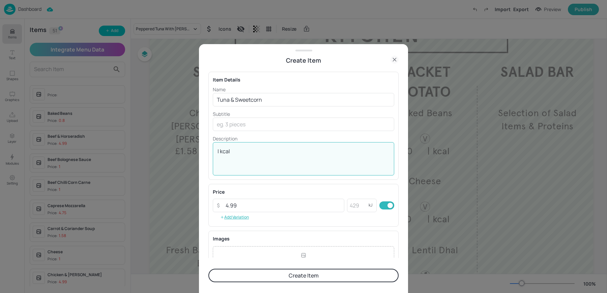
click at [253, 166] on textarea "| kcal" at bounding box center [303, 159] width 172 height 22
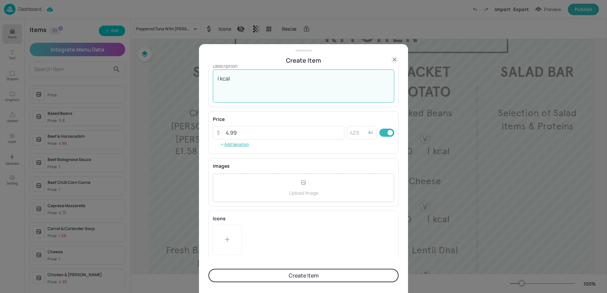
type textarea "| kcal"
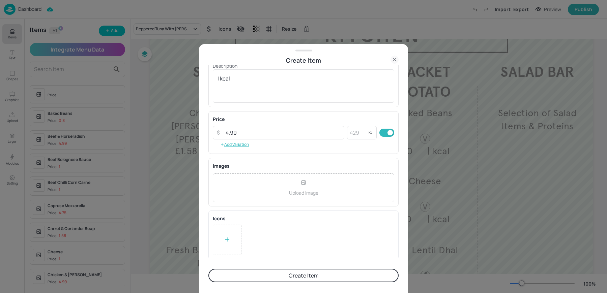
click at [252, 276] on button "Create Item" at bounding box center [303, 275] width 190 height 13
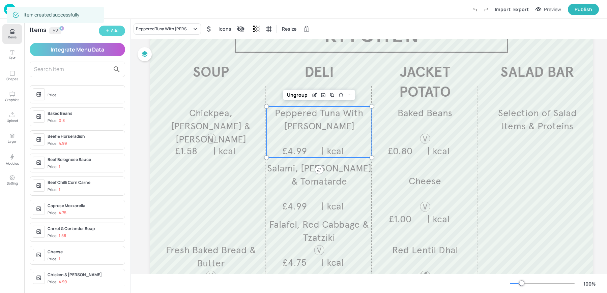
click at [121, 31] on button "Add" at bounding box center [112, 31] width 26 height 10
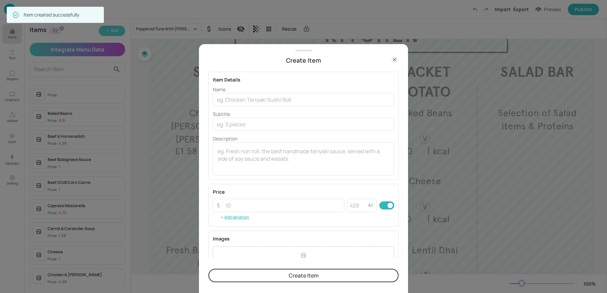
click at [121, 31] on div at bounding box center [303, 146] width 607 height 293
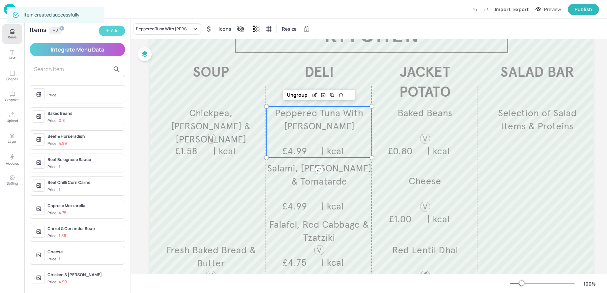
click at [119, 30] on button "Add" at bounding box center [112, 31] width 26 height 10
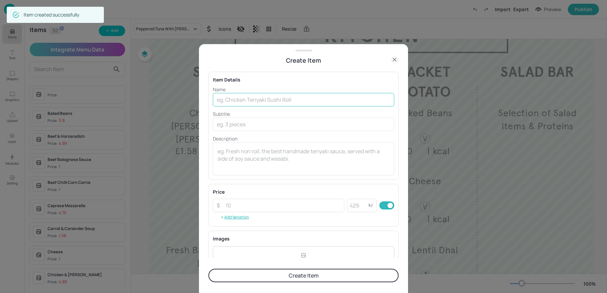
click at [267, 94] on input "text" at bounding box center [303, 99] width 181 height 13
paste input "Chicken Mayo & Bacon Baguette£4.99"
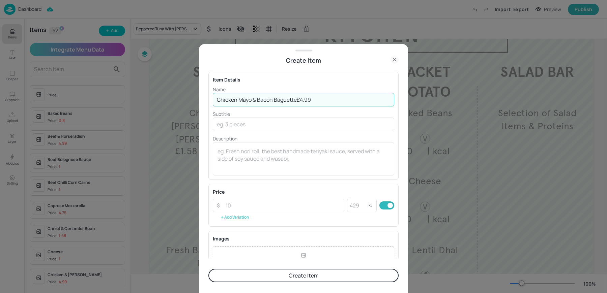
click at [297, 101] on input "Chicken Mayo & Bacon Baguette£4.99" at bounding box center [303, 99] width 181 height 13
type input "Chicken Mayo & Bacon Baguette"
click at [256, 204] on input "number" at bounding box center [283, 205] width 123 height 13
paste input "4.99"
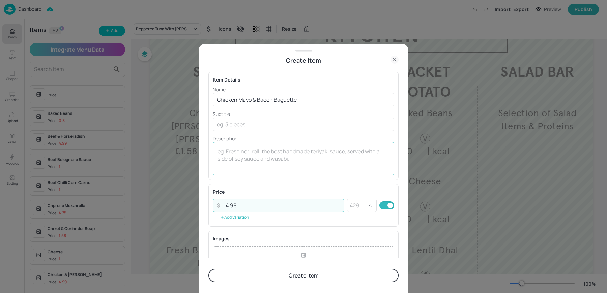
type input "4.99"
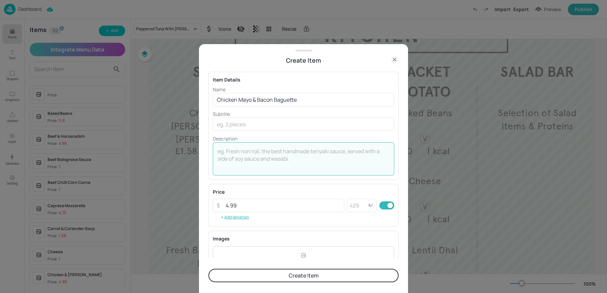
click at [238, 167] on textarea at bounding box center [303, 159] width 172 height 22
type textarea """
type textarea "| kcal"
click at [283, 184] on div "Price ​ 4.99 ​ kJ ​ Add Variation" at bounding box center [303, 205] width 190 height 43
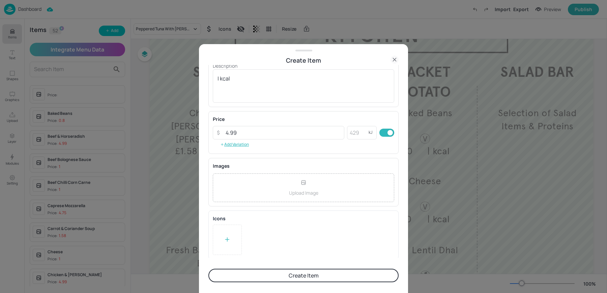
click at [237, 226] on div at bounding box center [227, 240] width 29 height 30
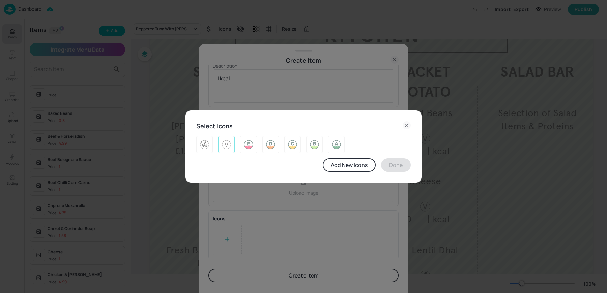
click at [225, 144] on img at bounding box center [226, 144] width 10 height 11
click at [230, 146] on img at bounding box center [226, 144] width 10 height 11
click at [404, 126] on icon at bounding box center [407, 125] width 8 height 8
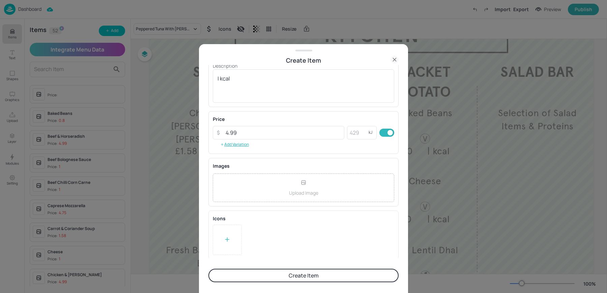
click at [281, 271] on button "Create Item" at bounding box center [303, 275] width 190 height 13
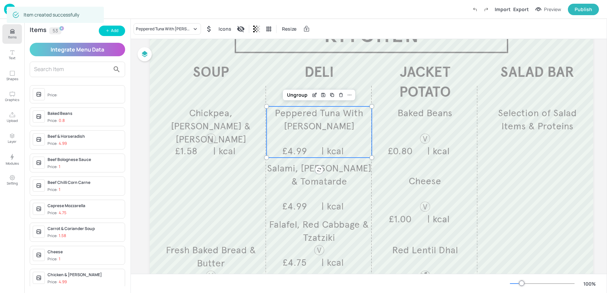
click at [115, 41] on div "Items 53 Add Integrate Menu Data Price: Baked Beans Price: 0.8 Beef & Horseradi…" at bounding box center [77, 156] width 106 height 274
click at [110, 27] on button "Add" at bounding box center [112, 31] width 26 height 10
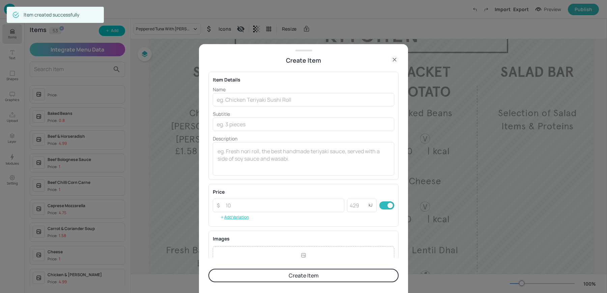
click at [259, 89] on p "Name" at bounding box center [303, 89] width 181 height 7
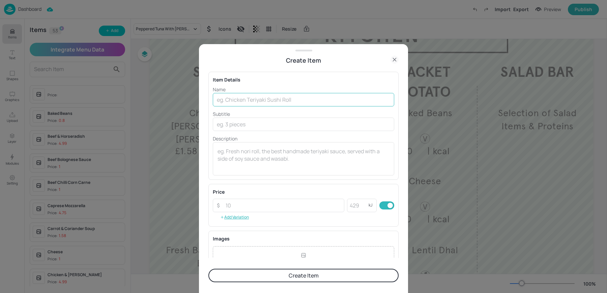
click at [250, 98] on input "text" at bounding box center [303, 99] width 181 height 13
paste input "Cheese Ploughman's £4.75"
click at [269, 100] on input "Cheese Ploughman's £4.75" at bounding box center [303, 99] width 181 height 13
type input "Cheese Ploughman's"
click at [259, 208] on input "number" at bounding box center [283, 205] width 123 height 13
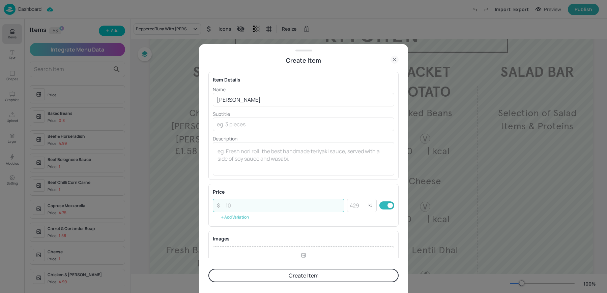
paste input "4.75"
type input "4.75"
click at [251, 165] on textarea at bounding box center [303, 159] width 172 height 22
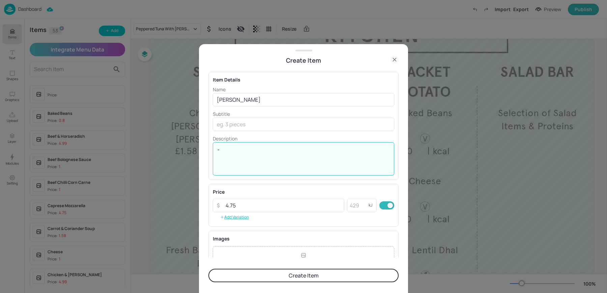
type textarea """
type textarea "| kcal"
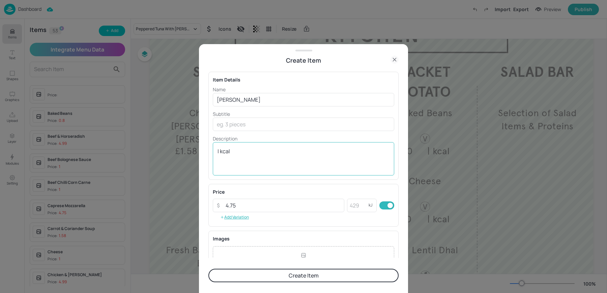
click at [272, 170] on div "| kcal x ​" at bounding box center [303, 158] width 181 height 33
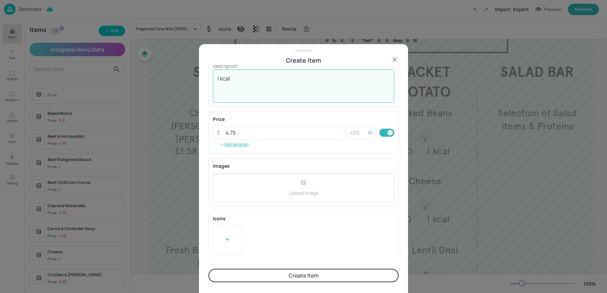
click at [227, 240] on icon at bounding box center [227, 239] width 7 height 7
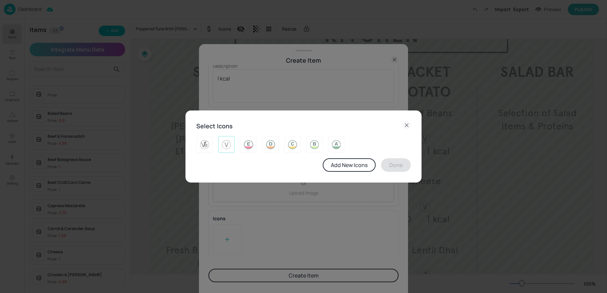
click at [223, 149] on img at bounding box center [226, 144] width 10 height 11
click at [396, 168] on button "Done" at bounding box center [396, 164] width 30 height 13
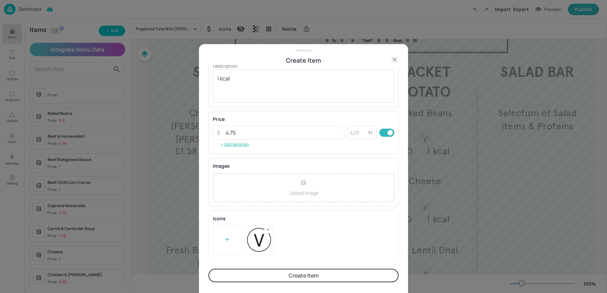
click at [296, 272] on button "Create Item" at bounding box center [303, 275] width 190 height 13
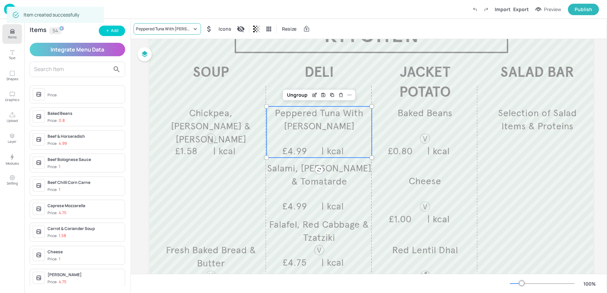
click at [166, 32] on div "Peppered Tuna With Miso Mayonnaise" at bounding box center [167, 28] width 67 height 11
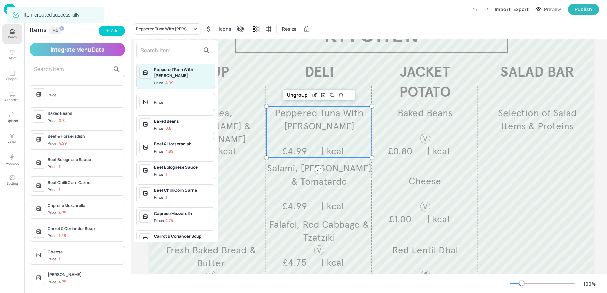
click at [159, 51] on input "text" at bounding box center [170, 50] width 59 height 11
click at [116, 31] on div at bounding box center [303, 146] width 607 height 293
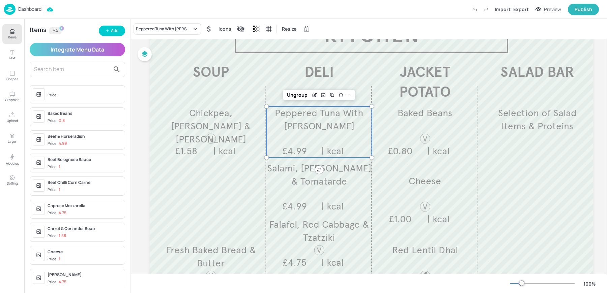
click at [109, 31] on div "Peppered Tuna With Miso Mayonnaise Price: 4.99 Price: Baked Beans Price: 0.8 Be…" at bounding box center [303, 148] width 607 height 291
click at [109, 31] on icon "button" at bounding box center [108, 31] width 4 height 4
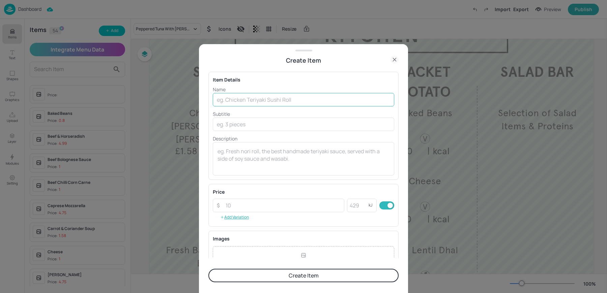
click at [257, 101] on input "text" at bounding box center [303, 99] width 181 height 13
paste input "Sweet And Sour Chicken £1.00"
click at [243, 100] on input "Sweet And Sour Chicken £1.00" at bounding box center [303, 99] width 181 height 13
drag, startPoint x: 273, startPoint y: 101, endPoint x: 314, endPoint y: 102, distance: 40.5
click at [314, 102] on input "Sweet & Sour Chicken £1.00" at bounding box center [303, 99] width 181 height 13
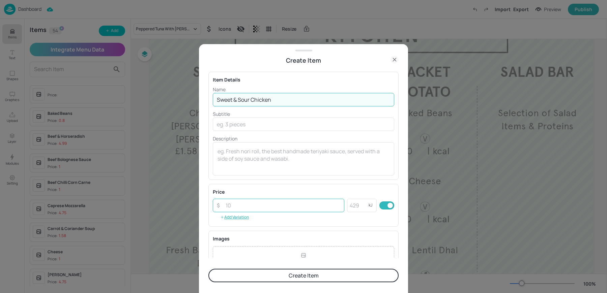
type input "Sweet & Sour Chicken"
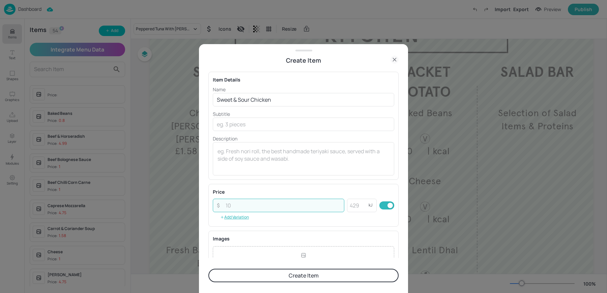
click at [245, 204] on input "number" at bounding box center [283, 205] width 123 height 13
paste input "1.00"
type input "1.00"
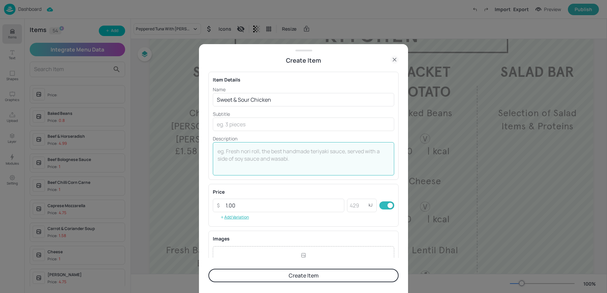
click at [240, 169] on textarea at bounding box center [303, 159] width 172 height 22
type textarea """
click at [254, 169] on textarea "| kcal" at bounding box center [303, 159] width 172 height 22
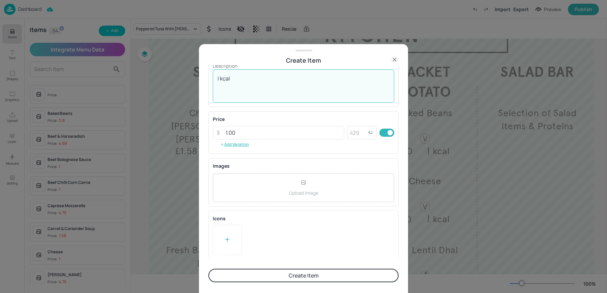
type textarea "| kcal"
click at [251, 277] on button "Create Item" at bounding box center [303, 275] width 190 height 13
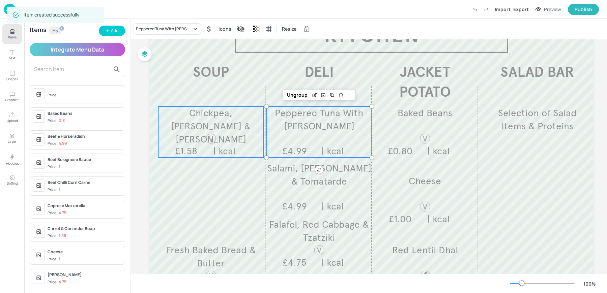
click at [211, 129] on span "Chickpea, Tomato & Harissa" at bounding box center [211, 126] width 80 height 38
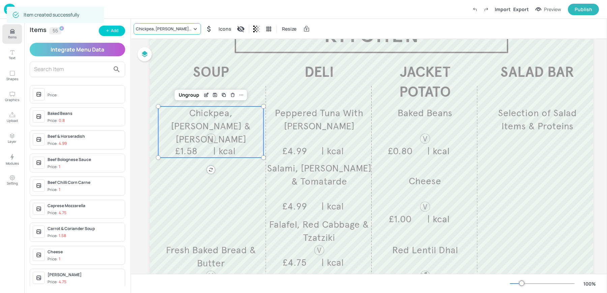
click at [156, 33] on div "Chickpea, Tomato & Harissa" at bounding box center [167, 28] width 67 height 11
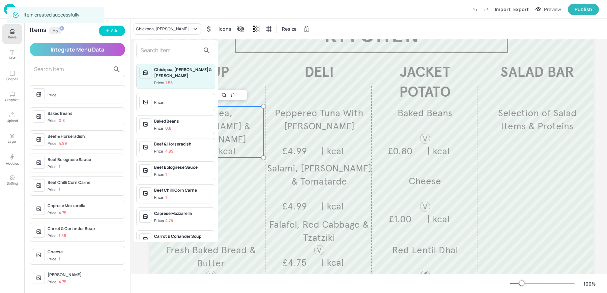
click at [303, 125] on div at bounding box center [303, 146] width 607 height 293
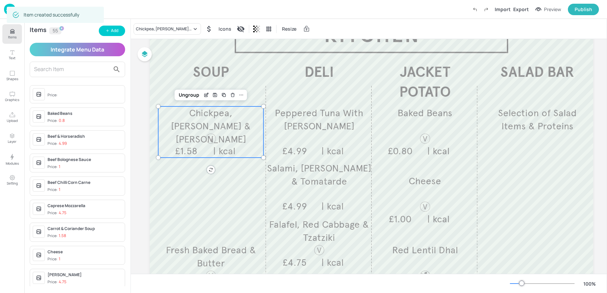
click at [301, 136] on div "Chickpea, Tomato & Harissa Price: 1.58 Price: Baked Beans Price: 0.8 Beef & Hor…" at bounding box center [303, 148] width 607 height 291
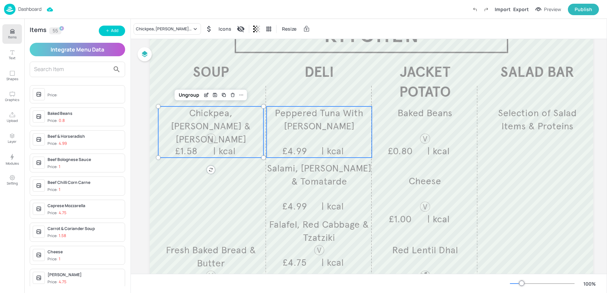
click at [294, 131] on span "Peppered Tuna With Miso Mayonnaise" at bounding box center [319, 119] width 88 height 25
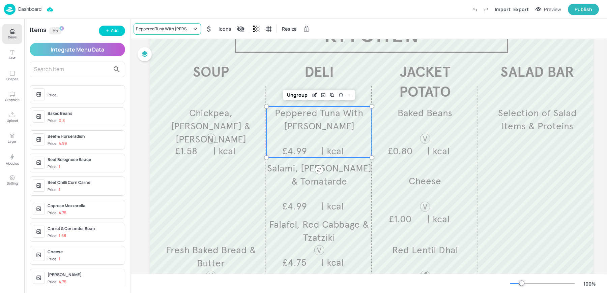
click at [146, 30] on div "Peppered Tuna With Miso Mayonnaise" at bounding box center [164, 29] width 56 height 6
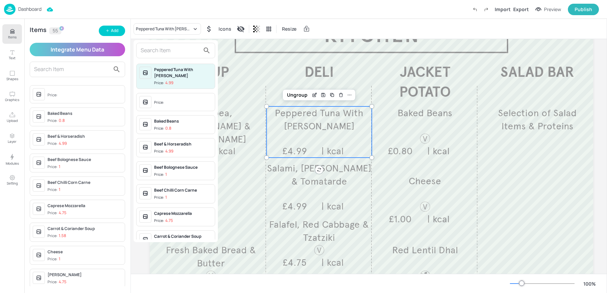
click at [161, 55] on input "text" at bounding box center [170, 50] width 59 height 11
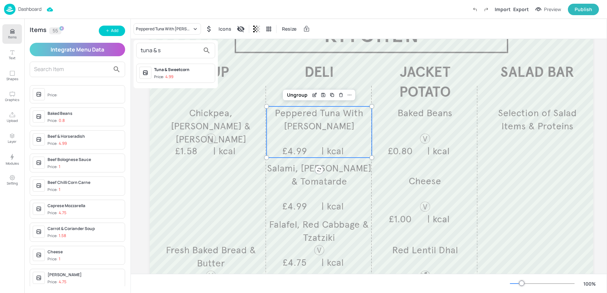
type input "tuna & s"
click at [173, 78] on p "4.99" at bounding box center [169, 77] width 8 height 5
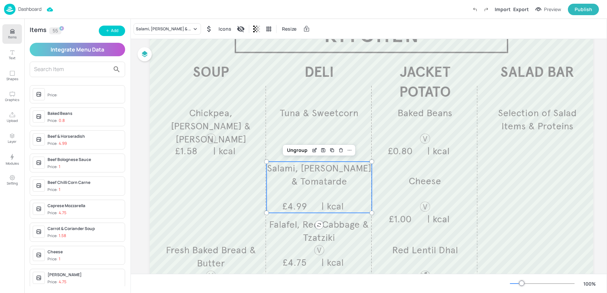
click at [325, 196] on div "Salami, Mozzarella & Tomatarde £4.99 | kcal" at bounding box center [318, 187] width 105 height 51
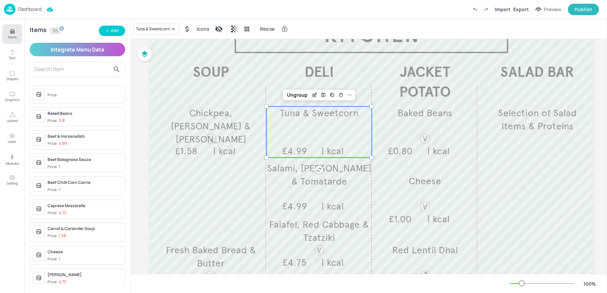
click at [322, 128] on div "Tuna & Sweetcorn £4.99 | kcal" at bounding box center [318, 132] width 105 height 51
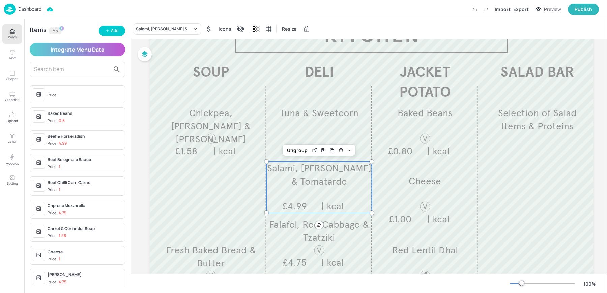
click at [307, 201] on p "£4.99" at bounding box center [294, 206] width 27 height 13
click at [151, 28] on div "Salami, Mozzarella & Tomatarde" at bounding box center [164, 29] width 56 height 6
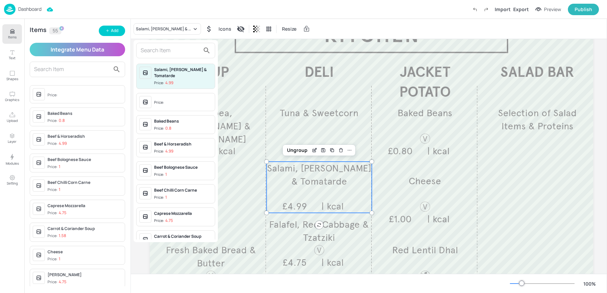
click at [166, 53] on input "text" at bounding box center [170, 50] width 59 height 11
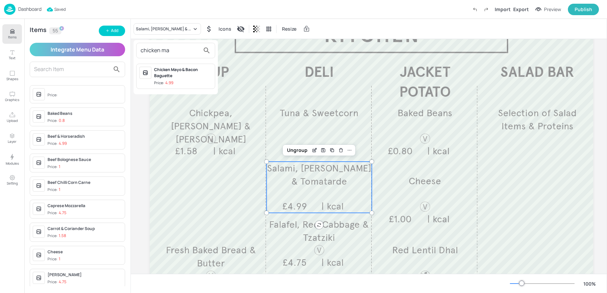
type input "chicken ma"
click at [163, 89] on div "Chicken Mayo & Bacon Baguette Price: 4.99" at bounding box center [176, 76] width 84 height 31
click at [163, 84] on div "Price: 4.99" at bounding box center [163, 83] width 19 height 6
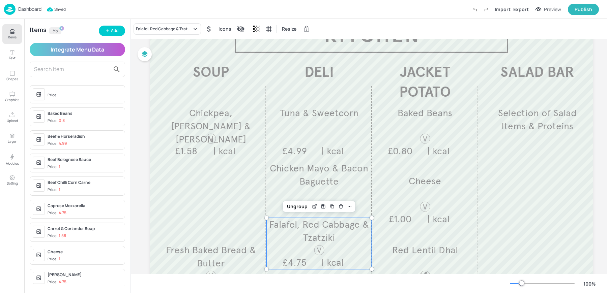
click at [302, 241] on p "Falafel, Red Cabbage & Tzatziki" at bounding box center [318, 231] width 105 height 26
click at [169, 31] on div "Falafel, Red Cabbage & Tzatziki" at bounding box center [164, 29] width 56 height 6
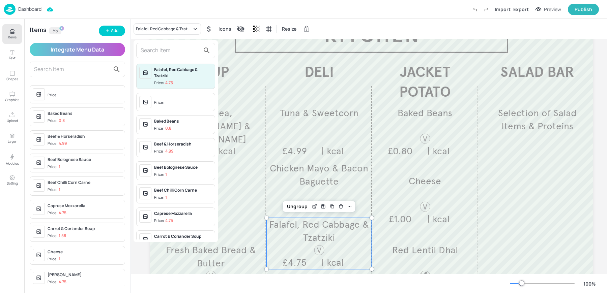
click at [171, 55] on input "text" at bounding box center [170, 50] width 59 height 11
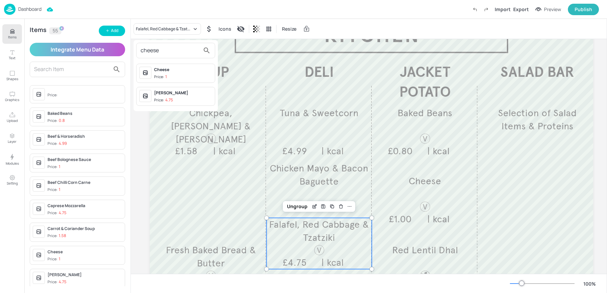
type input "cheese"
click at [169, 103] on div "Cheese Ploughman's Price: 4.75" at bounding box center [175, 96] width 79 height 19
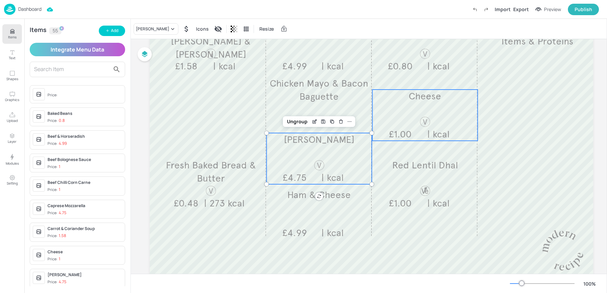
scroll to position [78, 0]
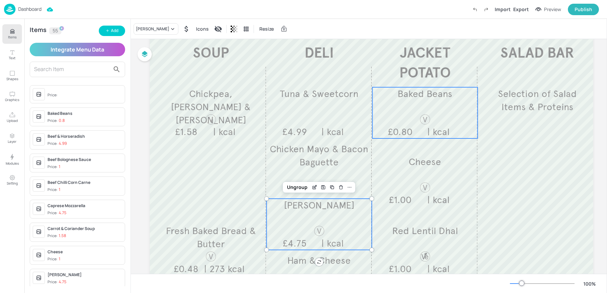
click at [410, 121] on div at bounding box center [425, 120] width 32 height 12
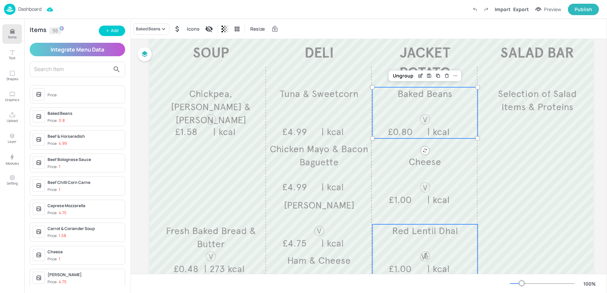
click at [409, 258] on div at bounding box center [425, 257] width 32 height 12
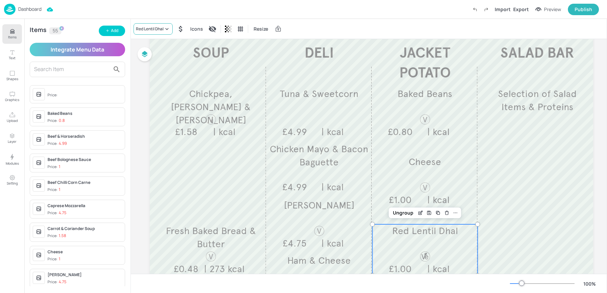
click at [152, 29] on div "Red Lentil Dhal" at bounding box center [150, 29] width 28 height 6
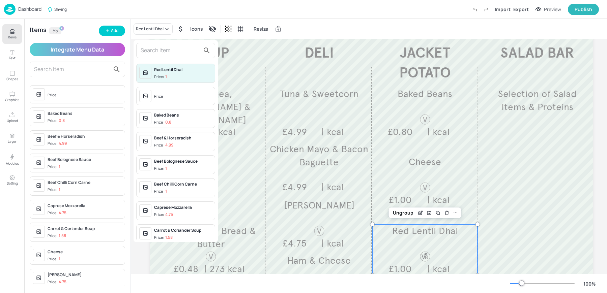
click at [150, 50] on input "text" at bounding box center [170, 50] width 59 height 11
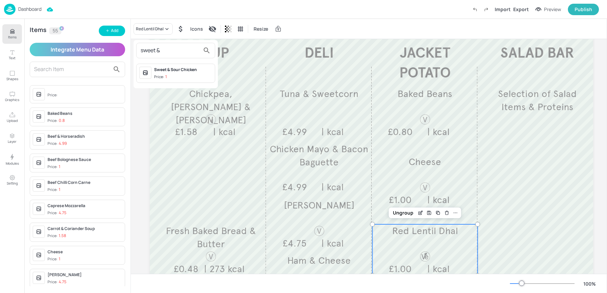
type input "sweet &"
click at [189, 65] on div "Sweet & Sour Chicken Price: 1" at bounding box center [175, 73] width 79 height 19
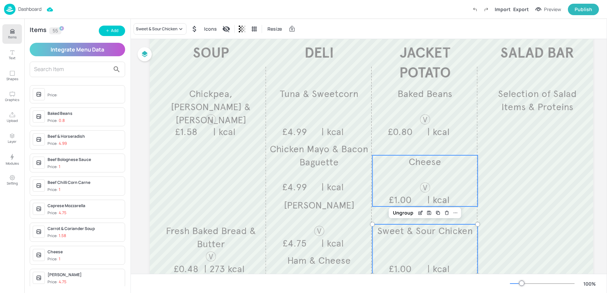
scroll to position [0, 0]
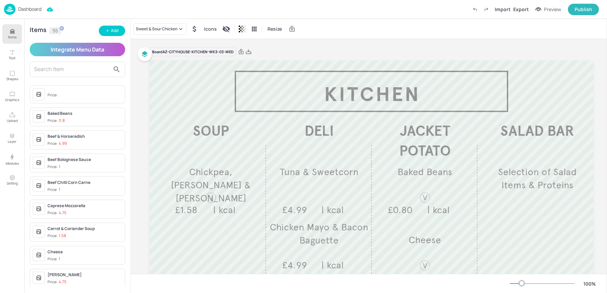
click at [250, 55] on div "Board AZ-CITYHOUSE-KITCHEN-WK3--03-WED" at bounding box center [371, 51] width 443 height 9
click at [248, 50] on icon at bounding box center [248, 52] width 6 height 7
click at [369, 18] on div "Dashboard Saving Import Export Preview Publish" at bounding box center [301, 9] width 595 height 19
click at [17, 7] on div "Dashboard" at bounding box center [22, 9] width 37 height 11
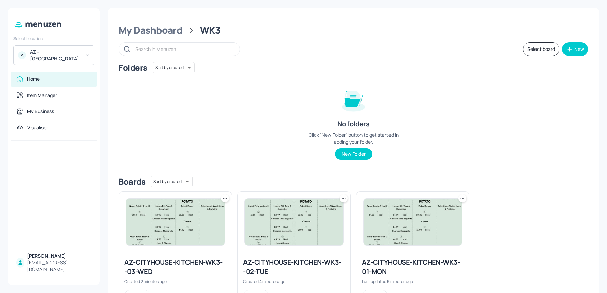
click at [224, 198] on icon at bounding box center [225, 198] width 7 height 7
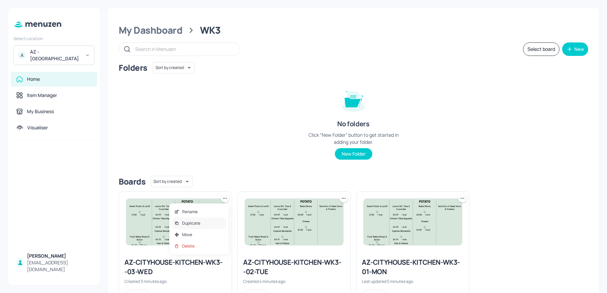
click at [195, 220] on div "Duplicate" at bounding box center [199, 223] width 54 height 11
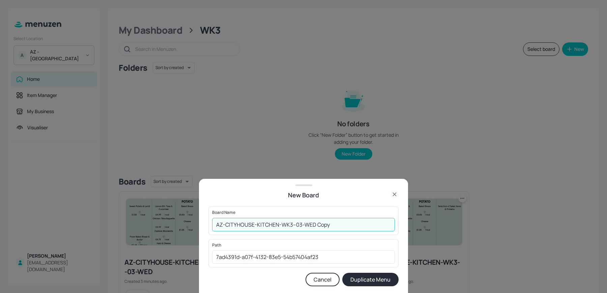
drag, startPoint x: 299, startPoint y: 226, endPoint x: 371, endPoint y: 233, distance: 72.5
click at [371, 233] on div "Board Name AZ-CITYHOUSE-KITCHEN-WK3--03-WED Copy ​" at bounding box center [303, 221] width 190 height 28
type input "AZ-CITYHOUSE-KITCHEN-WK3--04-THUR"
click at [342, 273] on button "Duplicate Menu" at bounding box center [370, 279] width 56 height 13
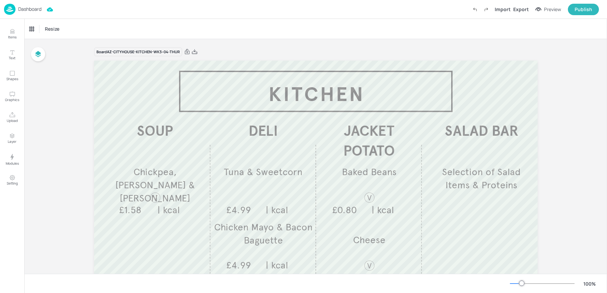
click at [17, 10] on div "Dashboard" at bounding box center [22, 9] width 37 height 11
click at [154, 185] on span "Chickpea, [PERSON_NAME] & [PERSON_NAME]" at bounding box center [155, 185] width 80 height 38
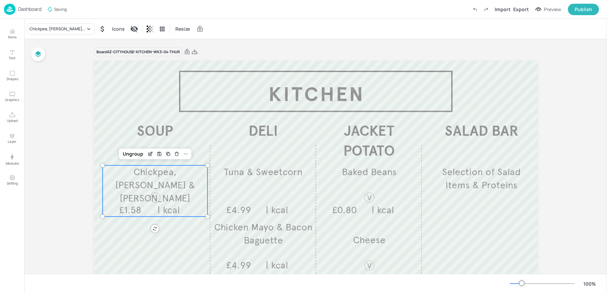
click at [13, 6] on img at bounding box center [9, 9] width 11 height 11
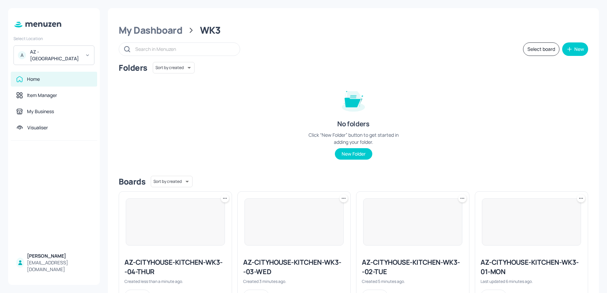
scroll to position [31, 0]
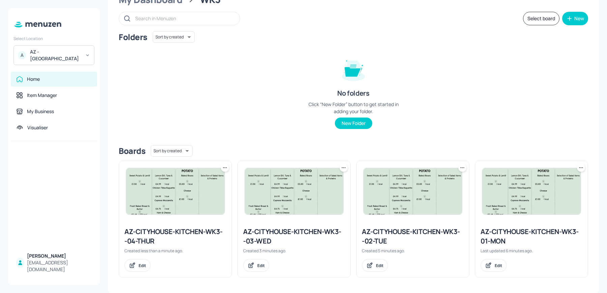
click at [226, 166] on icon at bounding box center [225, 168] width 7 height 7
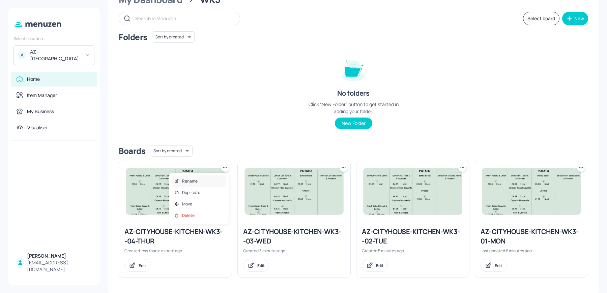
click at [205, 182] on div "Rename" at bounding box center [199, 181] width 54 height 11
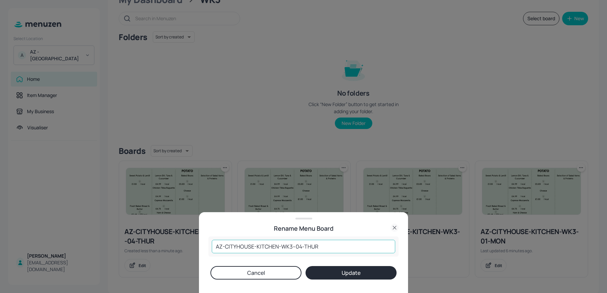
click at [329, 248] on input "AZ-CITYHOUSE-KITCHEN-WK3--04-THUR" at bounding box center [303, 246] width 183 height 13
type input "AZ-CITYHOUSE-KITCHEN-WK3--04-THU"
click at [306, 266] on button "Update" at bounding box center [351, 272] width 91 height 13
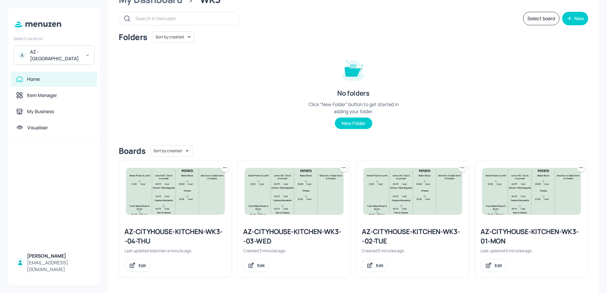
click at [173, 239] on div "AZ-CITYHOUSE-KITCHEN-WK3--04-THU" at bounding box center [175, 236] width 102 height 19
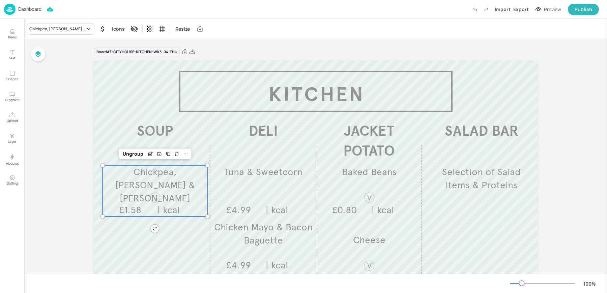
click at [159, 180] on span "Chickpea, [PERSON_NAME] & [PERSON_NAME]" at bounding box center [155, 185] width 80 height 38
click at [60, 30] on div "Chickpea, [PERSON_NAME] & [PERSON_NAME]" at bounding box center [57, 29] width 56 height 6
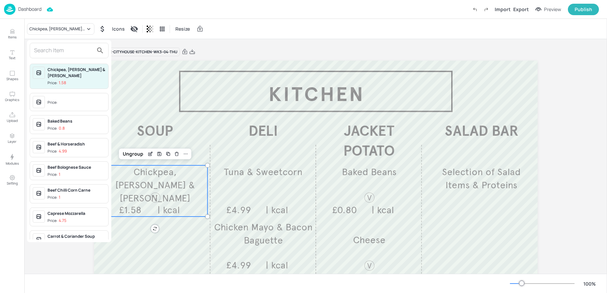
click at [50, 49] on input "text" at bounding box center [63, 50] width 59 height 11
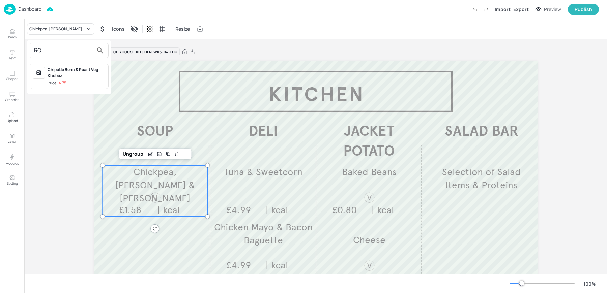
type input "R"
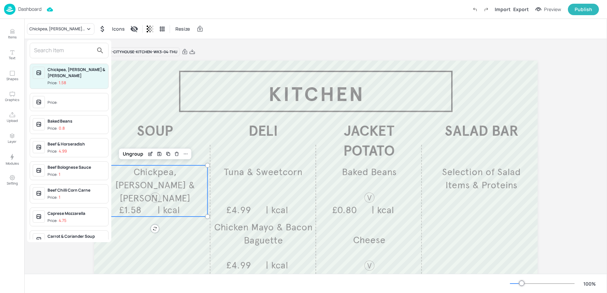
click at [397, 210] on div at bounding box center [303, 146] width 607 height 293
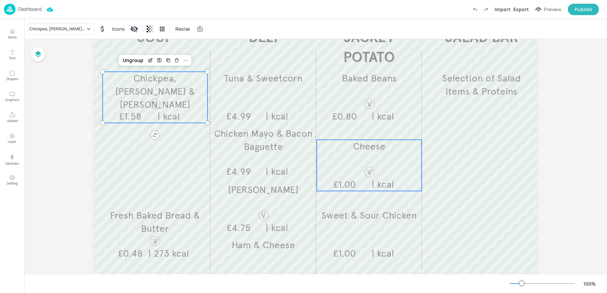
scroll to position [110, 0]
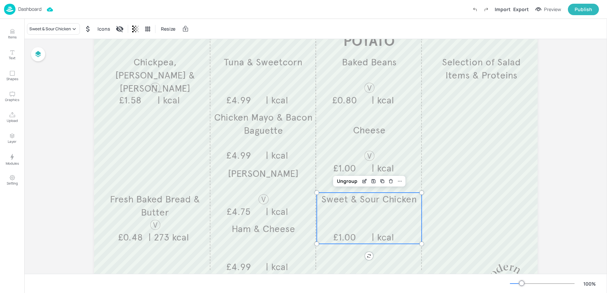
click at [364, 215] on div "Sweet & Sour Chicken £1.00 | kcal" at bounding box center [369, 218] width 105 height 51
click at [51, 33] on div "Sweet & Sour Chicken" at bounding box center [53, 28] width 53 height 11
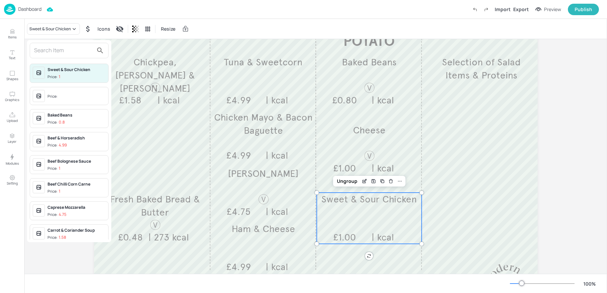
click at [54, 48] on input "text" at bounding box center [63, 50] width 59 height 11
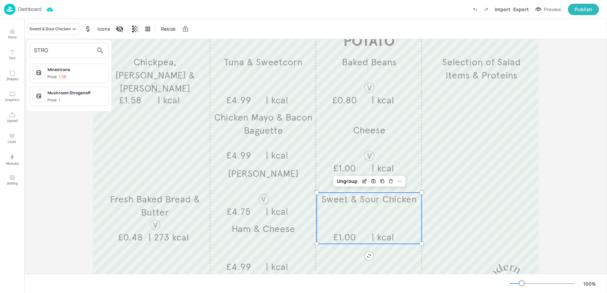
type input "STRO"
click at [65, 93] on div "Mushroom Stroganoff" at bounding box center [77, 93] width 58 height 6
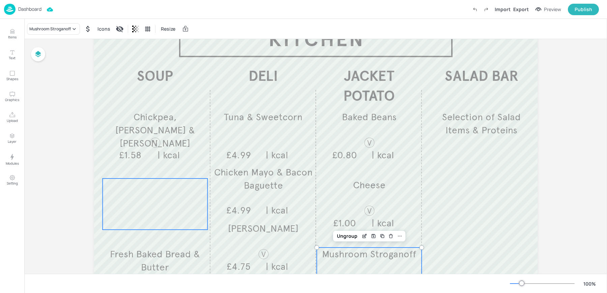
scroll to position [51, 0]
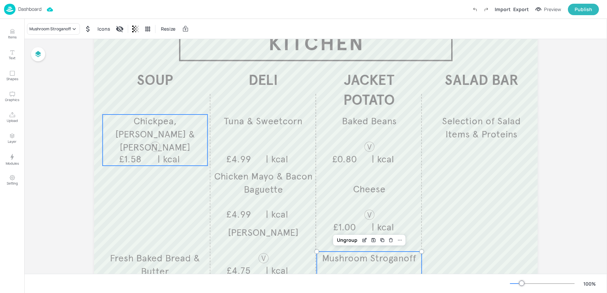
click at [151, 151] on div at bounding box center [155, 147] width 12 height 12
click at [11, 31] on icon "Items" at bounding box center [12, 31] width 6 height 6
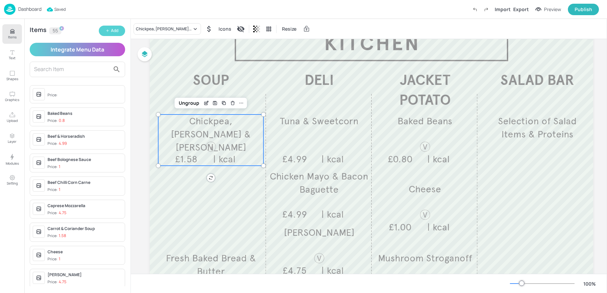
click at [113, 30] on div "Add" at bounding box center [114, 31] width 7 height 6
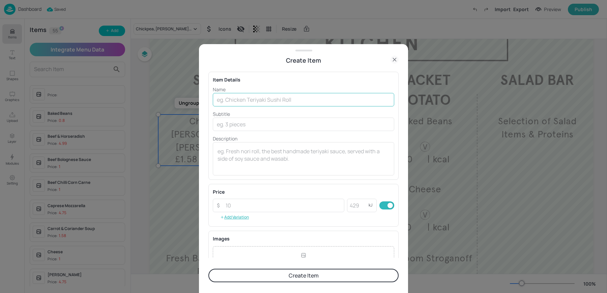
click at [254, 102] on input "text" at bounding box center [303, 99] width 181 height 13
paste input "Roast Butternut Squash Soup Thai Red Chicken Broth £1.58"
click at [351, 99] on input "Roast Butternut Squash Soup Thai Red Chicken Broth £1.58" at bounding box center [303, 99] width 181 height 13
type input "Roast Butternut Squash Soup Thai Red Chicken Broth"
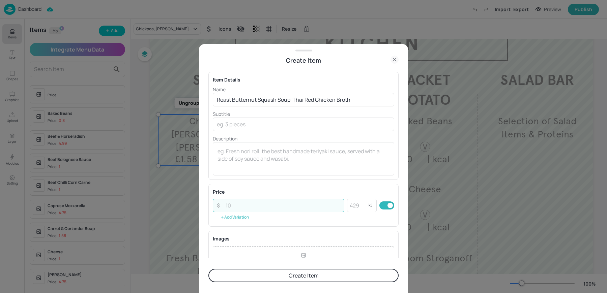
click at [236, 199] on input "number" at bounding box center [283, 205] width 123 height 13
paste input "1.58"
type input "1.58"
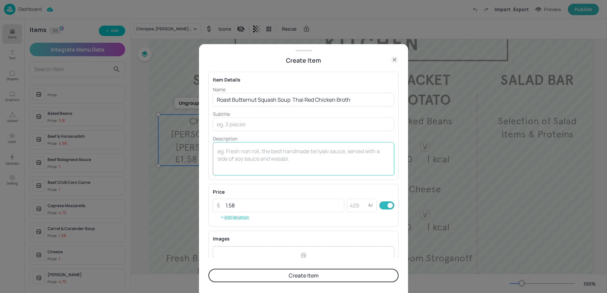
click at [236, 171] on div "x ​" at bounding box center [303, 158] width 181 height 33
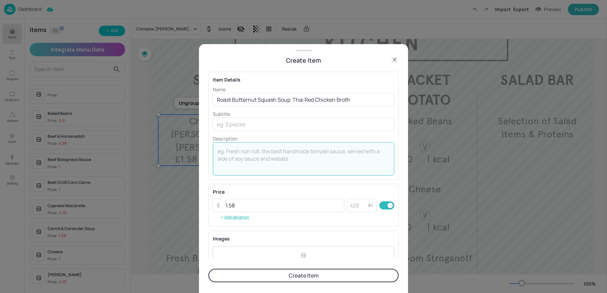
type textarea """
click at [257, 157] on textarea "| kcal" at bounding box center [303, 159] width 172 height 22
type textarea "| kcal"
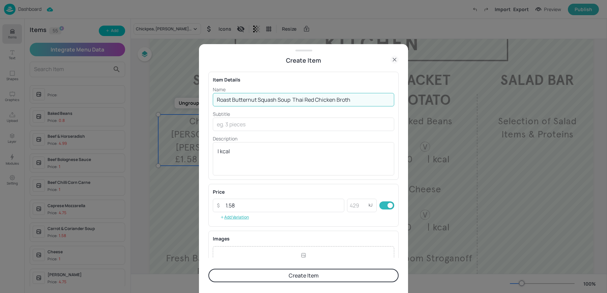
drag, startPoint x: 291, startPoint y: 98, endPoint x: 370, endPoint y: 105, distance: 79.2
click at [370, 105] on input "Roast Butternut Squash Soup Thai Red Chicken Broth" at bounding box center [303, 99] width 181 height 13
type input "Roast Butternut Squash"
click at [208, 269] on button "Create Item" at bounding box center [303, 275] width 190 height 13
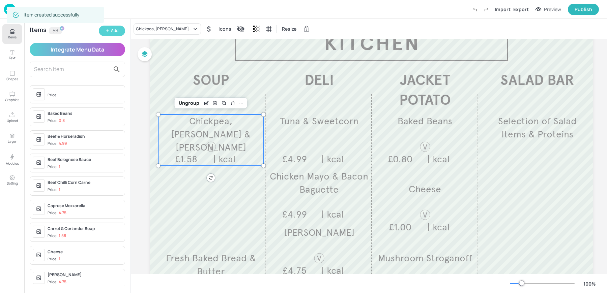
click at [114, 31] on div "Add" at bounding box center [114, 31] width 7 height 6
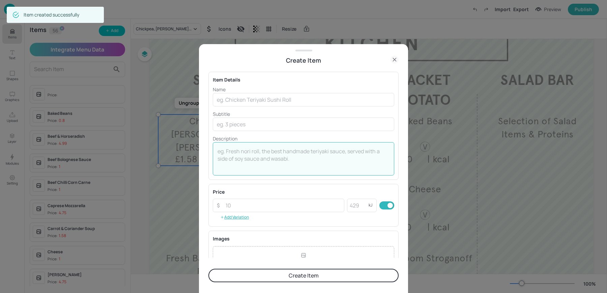
click at [243, 156] on textarea at bounding box center [303, 159] width 172 height 22
paste textarea "| kcal"
type textarea "| kcal"
click at [231, 207] on input "number" at bounding box center [283, 205] width 123 height 13
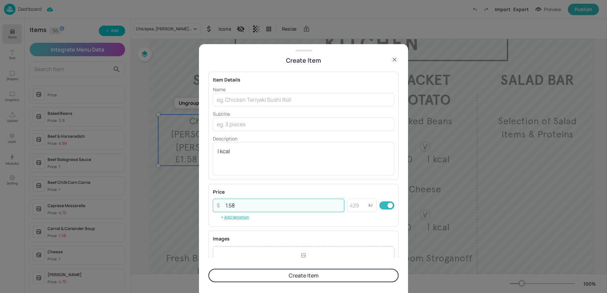
type input "1.58"
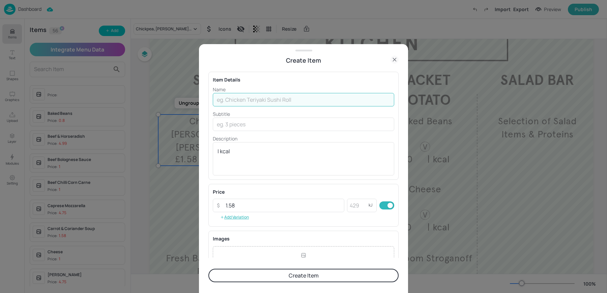
click at [233, 93] on input "text" at bounding box center [303, 99] width 181 height 13
paste input "Thai Red Chicken Broth"
type input "Thai Red Chicken Broth"
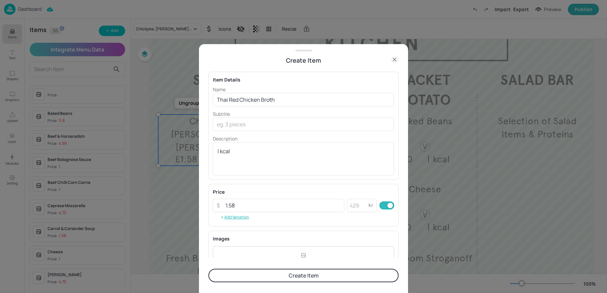
click at [247, 280] on button "Create Item" at bounding box center [303, 275] width 190 height 13
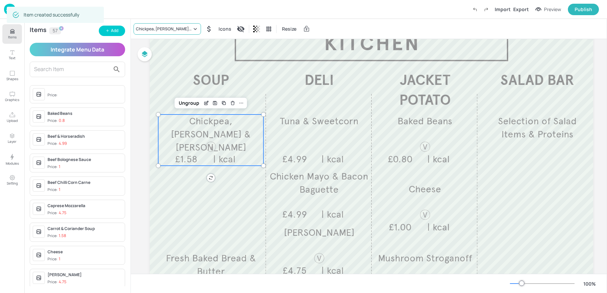
click at [160, 27] on div "Chickpea, [PERSON_NAME] & [PERSON_NAME]" at bounding box center [164, 29] width 56 height 6
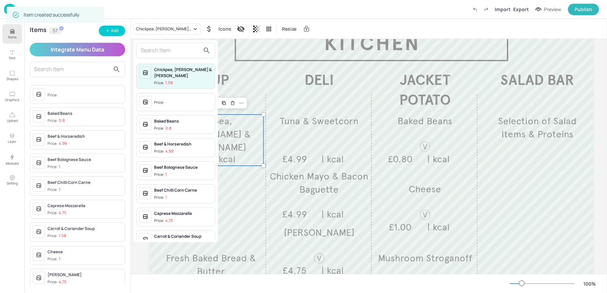
click at [153, 51] on input "text" at bounding box center [170, 50] width 59 height 11
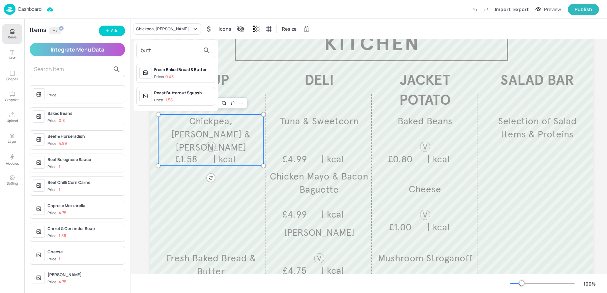
type input "butt"
click at [171, 98] on p "1.58" at bounding box center [168, 100] width 7 height 5
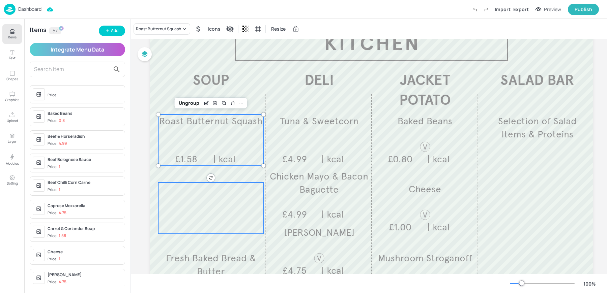
click at [194, 210] on div at bounding box center [210, 208] width 105 height 51
click at [186, 123] on span "Roast Butternut Squash" at bounding box center [210, 121] width 103 height 12
click at [203, 100] on div "Edit Item" at bounding box center [206, 103] width 9 height 9
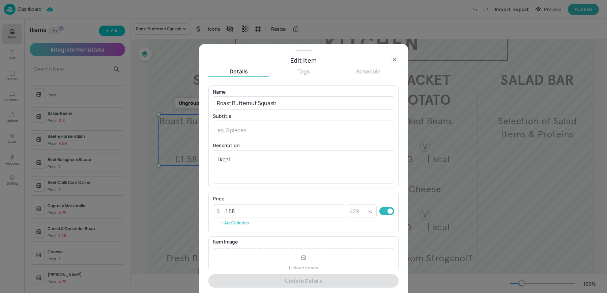
scroll to position [65, 0]
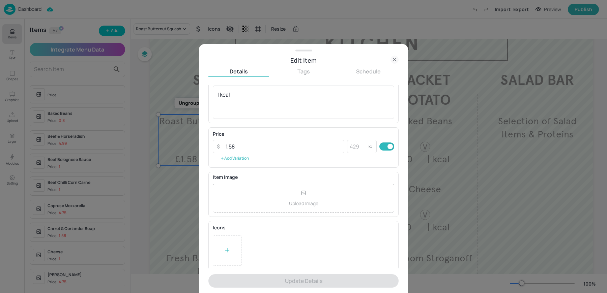
click at [224, 248] on icon at bounding box center [227, 250] width 7 height 7
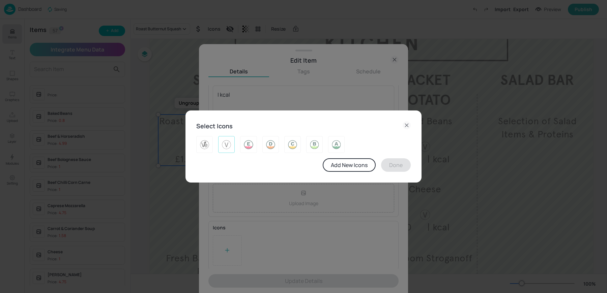
click at [225, 147] on img at bounding box center [226, 144] width 10 height 11
click at [392, 170] on button "Done" at bounding box center [396, 164] width 30 height 13
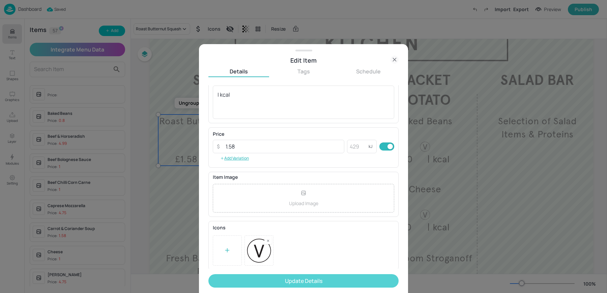
click at [271, 284] on button "Update Details" at bounding box center [303, 280] width 190 height 13
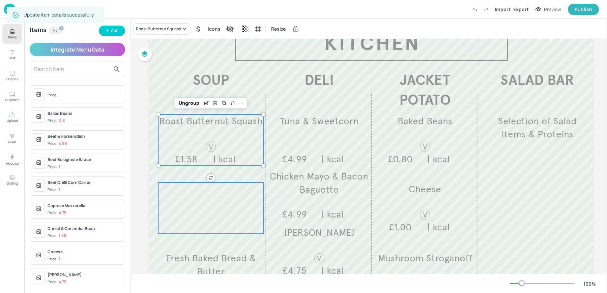
click at [191, 200] on div at bounding box center [210, 208] width 105 height 51
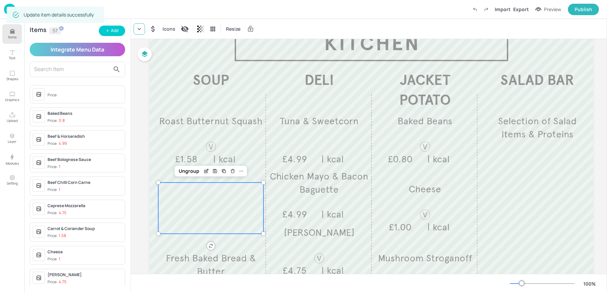
click at [134, 30] on div at bounding box center [139, 28] width 11 height 11
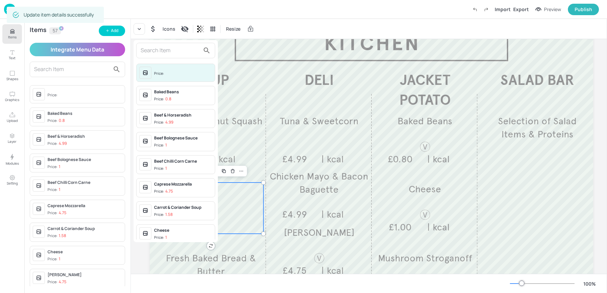
click at [161, 55] on input "text" at bounding box center [170, 50] width 59 height 11
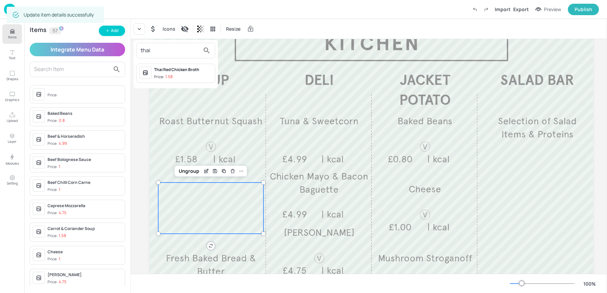
type input "thai"
click at [184, 75] on span "Price: 1.58" at bounding box center [183, 77] width 58 height 6
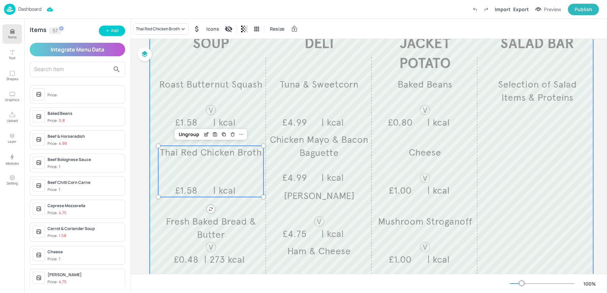
scroll to position [6, 0]
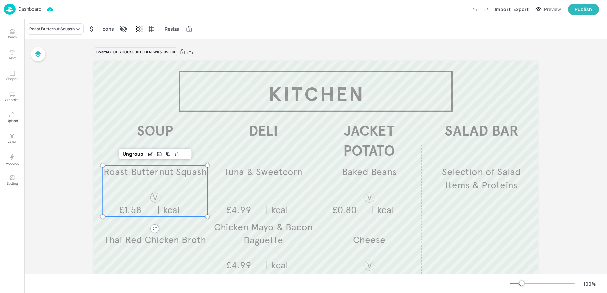
click at [154, 192] on div at bounding box center [155, 198] width 12 height 12
click at [46, 32] on div "Roast Butternut Squash" at bounding box center [55, 28] width 57 height 11
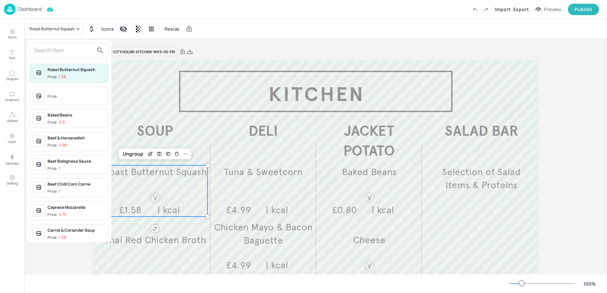
click at [62, 52] on input "text" at bounding box center [63, 50] width 59 height 11
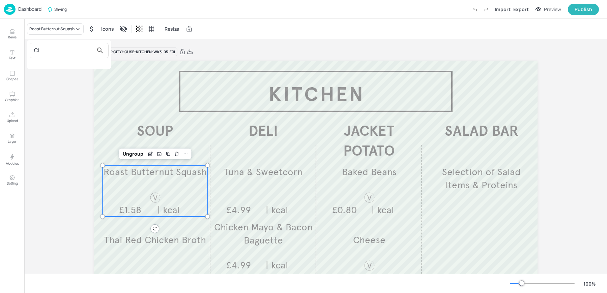
type input "C"
type input "GARDE"
click at [13, 35] on div at bounding box center [303, 146] width 607 height 293
click at [13, 35] on p "Items" at bounding box center [12, 37] width 8 height 5
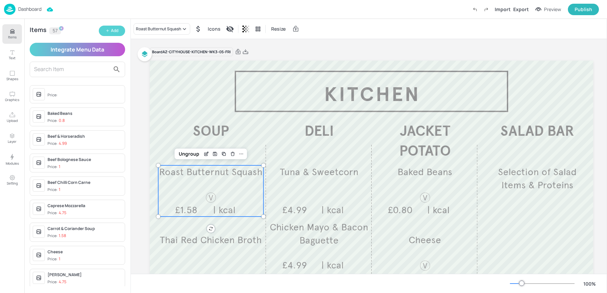
click at [107, 29] on icon "button" at bounding box center [108, 31] width 4 height 4
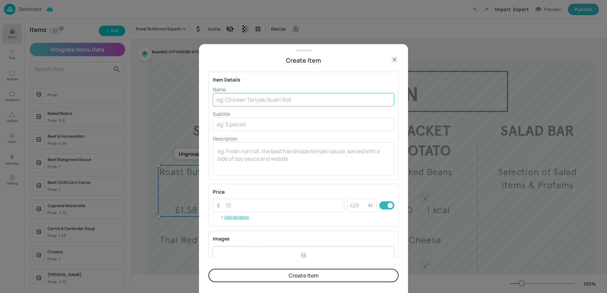
click at [276, 100] on input "text" at bounding box center [303, 99] width 181 height 13
paste input "Classic Garden Pea Soup £1.58"
click at [280, 98] on input "Classic Garden Pea Soup £1.58" at bounding box center [303, 99] width 181 height 13
type input "Classic Garden Pea Soup"
click at [243, 205] on input "number" at bounding box center [283, 205] width 123 height 13
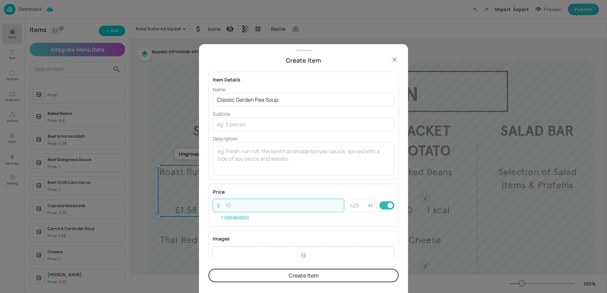
paste input "1.58"
type input "1.58"
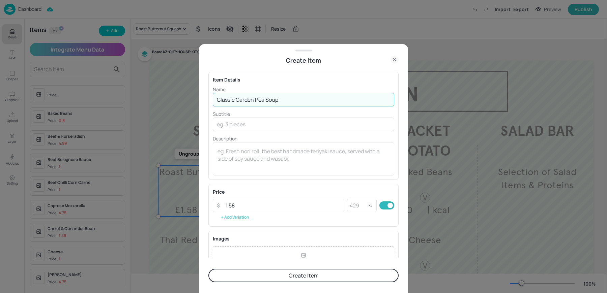
drag, startPoint x: 265, startPoint y: 100, endPoint x: 312, endPoint y: 104, distance: 46.7
click at [308, 104] on input "Classic Garden Pea Soup" at bounding box center [303, 99] width 181 height 13
type input "Classic Garden Pea"
click at [278, 176] on div "Item Details Name Classic Garden Pea ​ Subtitle ​ Description x ​" at bounding box center [303, 126] width 190 height 108
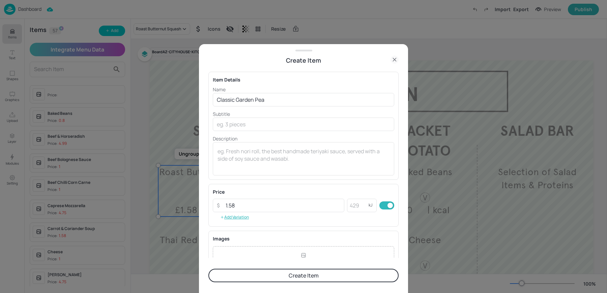
scroll to position [73, 0]
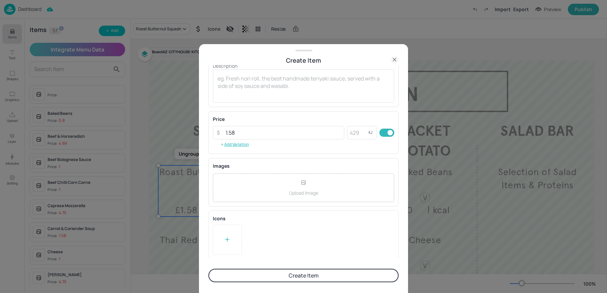
click at [236, 247] on div at bounding box center [227, 240] width 29 height 30
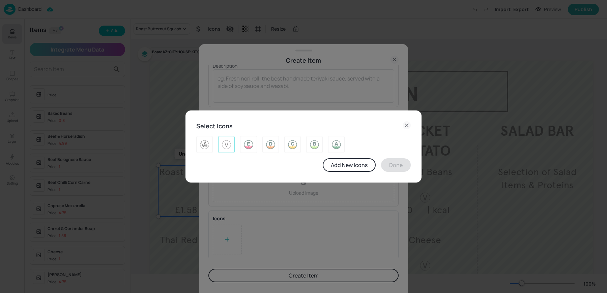
click at [229, 144] on img at bounding box center [226, 144] width 10 height 11
click at [386, 166] on button "Done" at bounding box center [396, 164] width 30 height 13
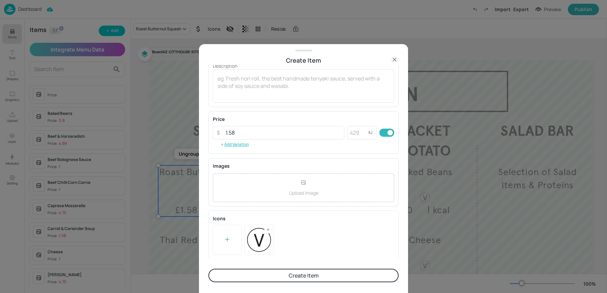
click at [285, 277] on button "Create Item" at bounding box center [303, 275] width 190 height 13
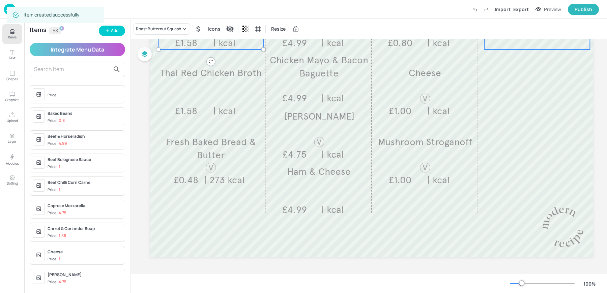
scroll to position [169, 0]
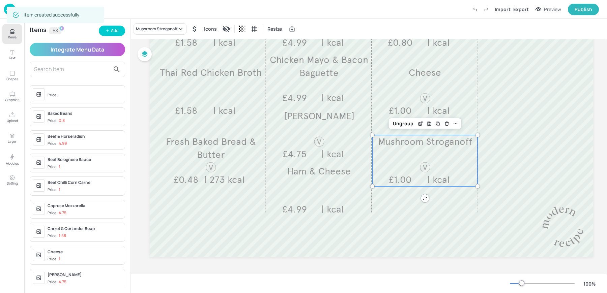
click at [423, 171] on div at bounding box center [425, 168] width 12 height 12
click at [165, 28] on div "Mushroom Stroganoff" at bounding box center [156, 29] width 41 height 6
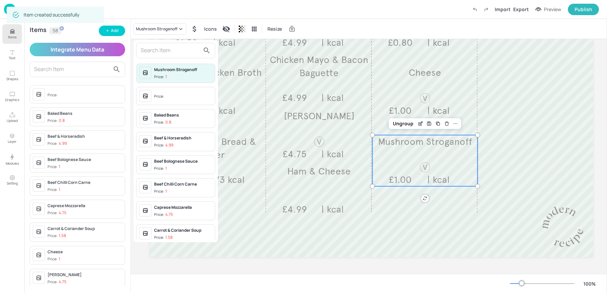
click at [159, 94] on div "Price:" at bounding box center [159, 97] width 11 height 6
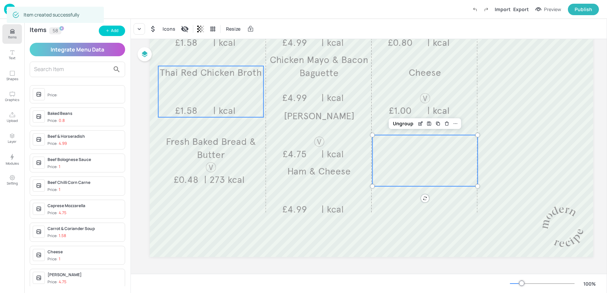
click at [204, 90] on div "Thai Red Chicken Broth £1.58 | kcal" at bounding box center [210, 91] width 105 height 51
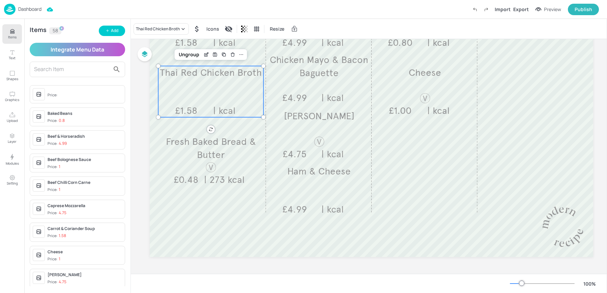
click at [147, 18] on div "Dashboard Import Export Preview Publish" at bounding box center [301, 9] width 595 height 19
click at [146, 27] on div "Thai Red Chicken Broth" at bounding box center [158, 29] width 44 height 6
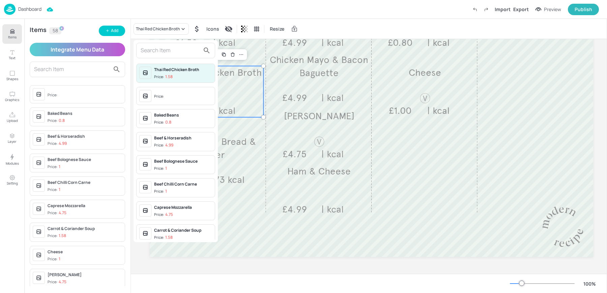
click at [157, 95] on div "Price:" at bounding box center [159, 97] width 11 height 6
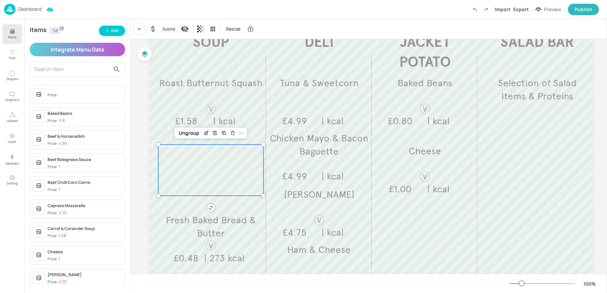
scroll to position [84, 0]
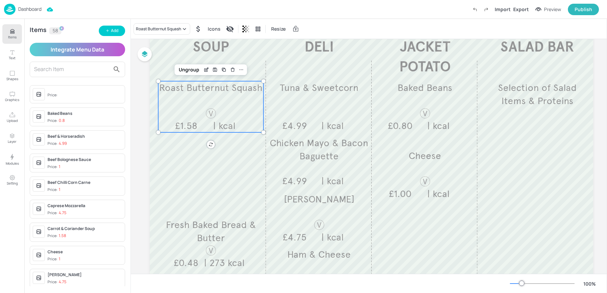
click at [194, 88] on span "Roast Butternut Squash" at bounding box center [210, 88] width 103 height 12
click at [152, 30] on div "Roast Butternut Squash" at bounding box center [158, 29] width 45 height 6
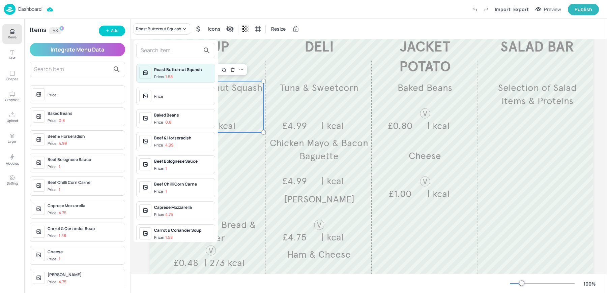
click at [157, 50] on input "text" at bounding box center [170, 50] width 59 height 11
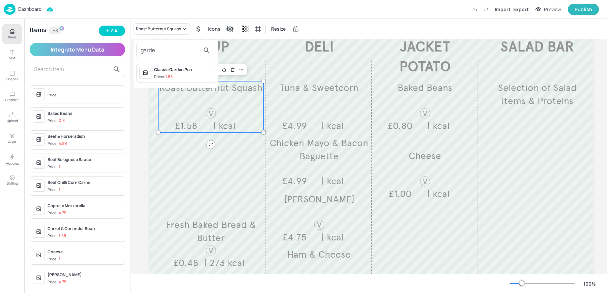
type input "garde"
click at [186, 75] on span "Price: 1.58" at bounding box center [183, 77] width 58 height 6
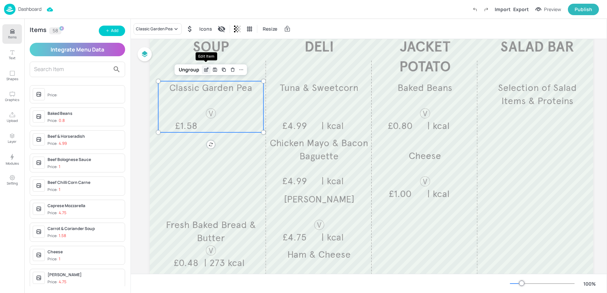
click at [206, 71] on icon "Edit Item" at bounding box center [205, 70] width 3 height 3
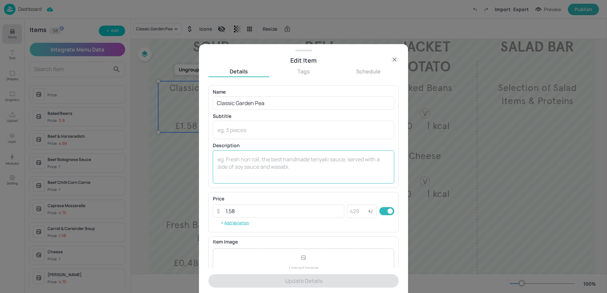
click at [240, 168] on textarea at bounding box center [303, 167] width 172 height 22
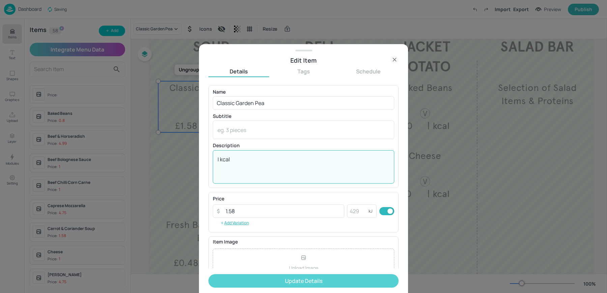
type textarea "| kcal"
click at [289, 287] on button "Update Details" at bounding box center [303, 280] width 190 height 13
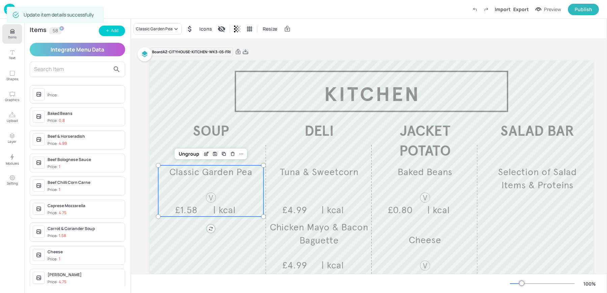
click at [246, 50] on icon at bounding box center [245, 52] width 6 height 7
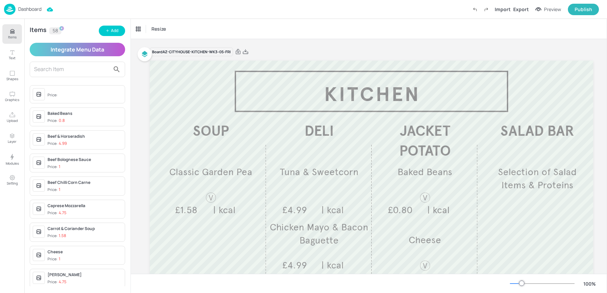
click at [32, 8] on p "Dashboard" at bounding box center [29, 9] width 23 height 5
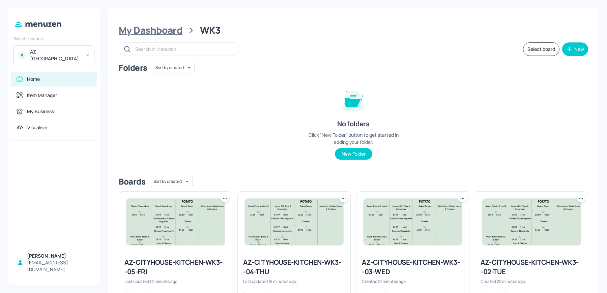
click at [126, 30] on div "My Dashboard" at bounding box center [151, 30] width 64 height 12
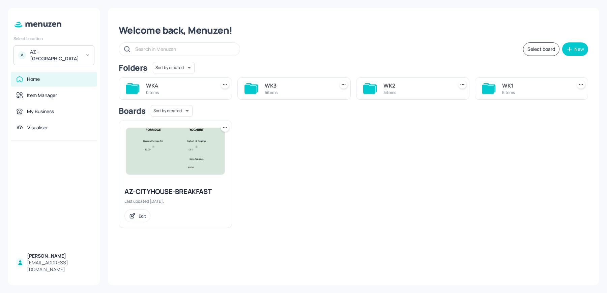
click at [61, 58] on div "A AZ - City House" at bounding box center [53, 56] width 81 height 20
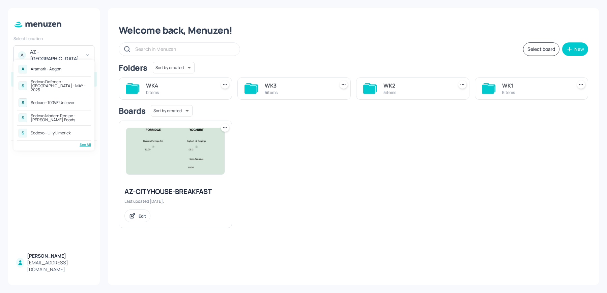
click at [87, 144] on div "A Aramark - Aegon S Sodexo Defence - Colchester - MAY - 2025 S Sodexo - 100VE U…" at bounding box center [53, 105] width 81 height 91
click at [85, 142] on div "See All" at bounding box center [54, 144] width 74 height 5
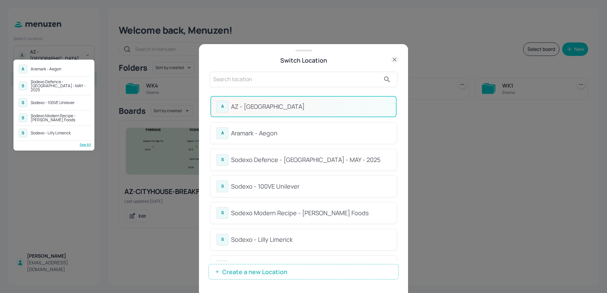
click at [260, 87] on div at bounding box center [303, 146] width 607 height 293
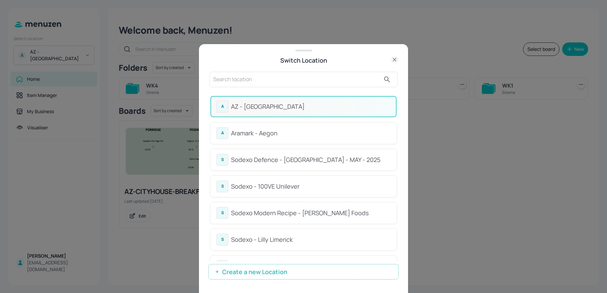
click at [259, 84] on input "text" at bounding box center [296, 79] width 167 height 11
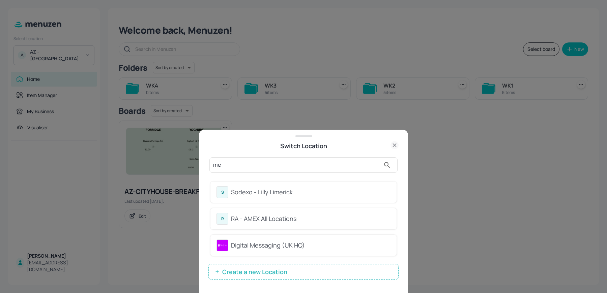
type input "m"
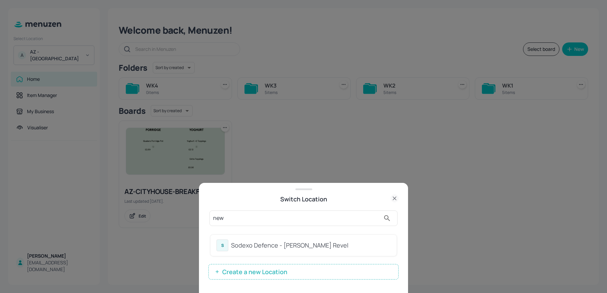
type input "new"
click at [308, 247] on div "Sodexo Defence - [PERSON_NAME] Revel" at bounding box center [310, 245] width 159 height 9
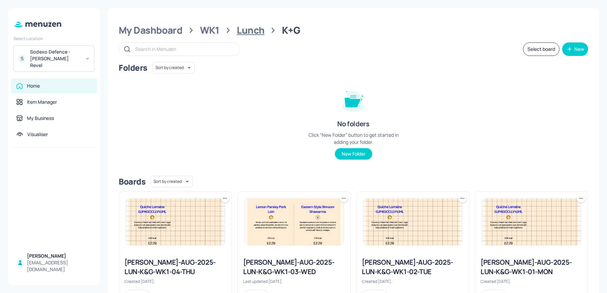
click at [241, 27] on div "Lunch" at bounding box center [251, 30] width 28 height 12
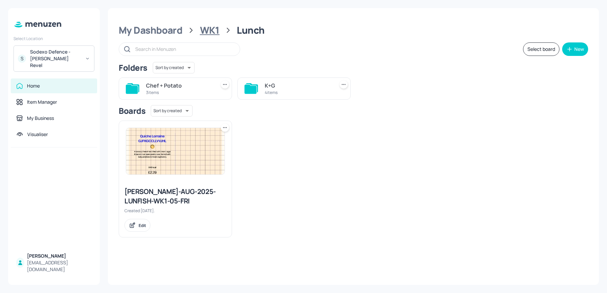
click at [204, 35] on div "WK1" at bounding box center [210, 30] width 20 height 12
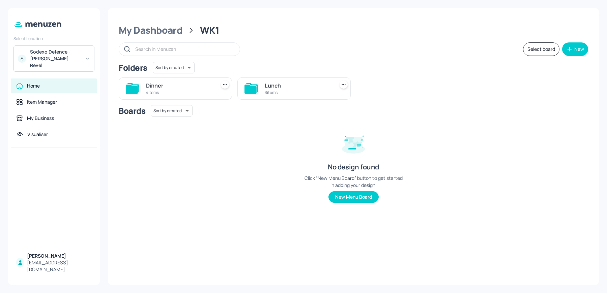
click at [164, 90] on div "4 items" at bounding box center [179, 93] width 67 height 6
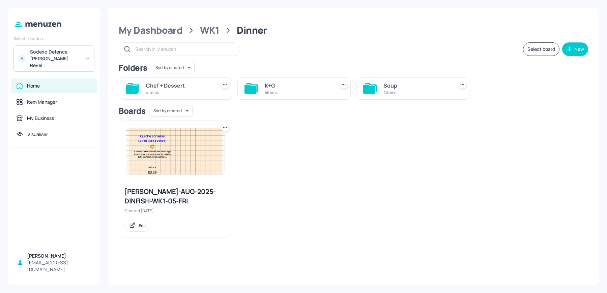
click at [175, 81] on div "Chef + Dessert 4 items" at bounding box center [179, 89] width 67 height 16
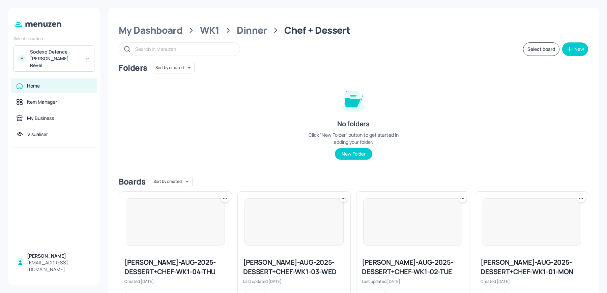
scroll to position [31, 0]
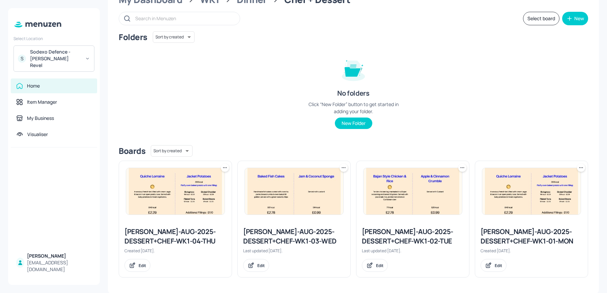
click at [390, 240] on div "[PERSON_NAME]-AUG-2025-DESSERT+CHEF-WK1-02-TUE" at bounding box center [413, 236] width 102 height 19
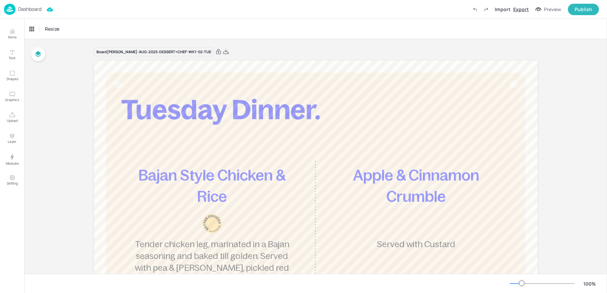
click at [527, 9] on div "Export" at bounding box center [521, 9] width 16 height 7
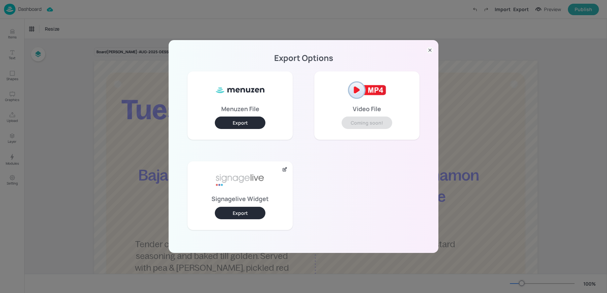
click at [232, 209] on button "Export" at bounding box center [240, 213] width 51 height 12
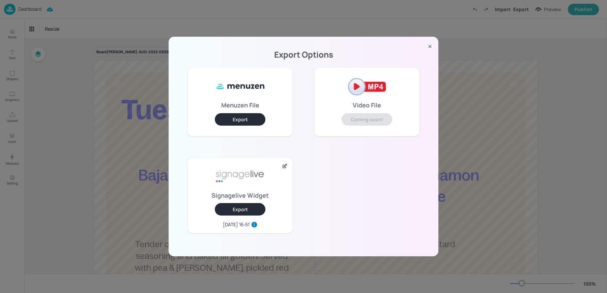
click at [74, 129] on div "Export Options Menuzen File Export Video File Coming soon! Signagelive Widget E…" at bounding box center [303, 146] width 607 height 293
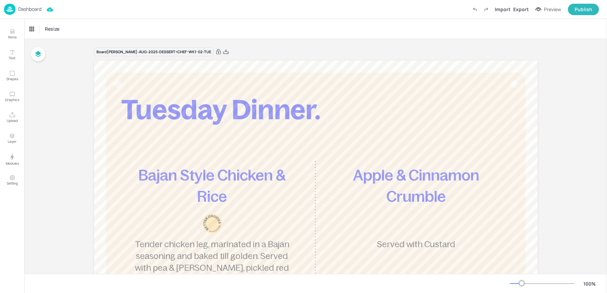
click at [23, 9] on p "Dashboard" at bounding box center [29, 9] width 23 height 5
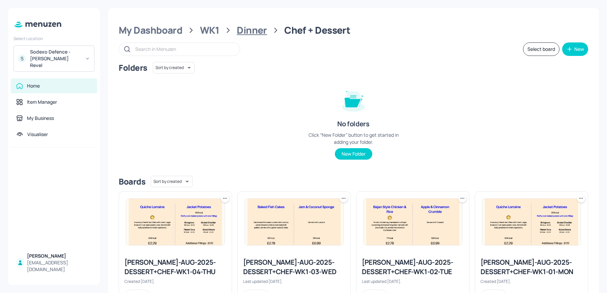
click at [255, 34] on div "Dinner" at bounding box center [252, 30] width 30 height 12
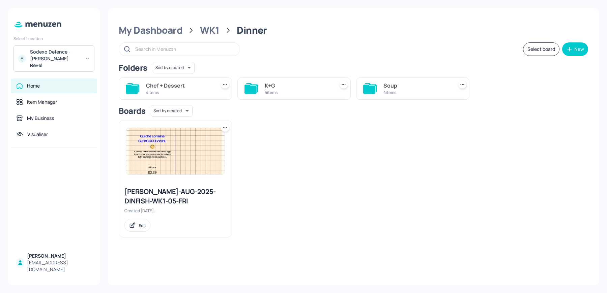
click at [287, 90] on div "5 items" at bounding box center [298, 93] width 67 height 6
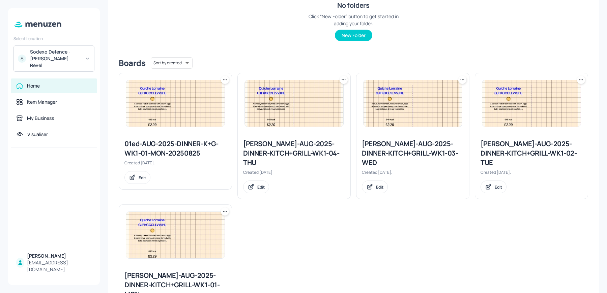
scroll to position [153, 0]
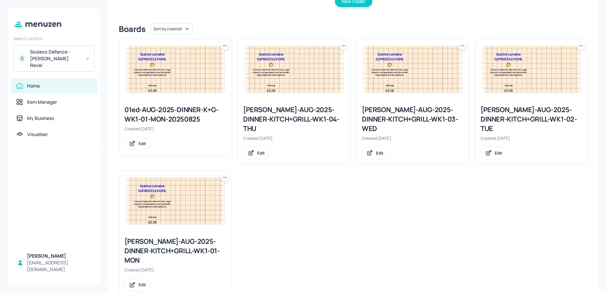
click at [526, 121] on div "[PERSON_NAME]-AUG-2025-DINNER-KITCH+GRILL-WK1-02-TUE" at bounding box center [532, 119] width 102 height 28
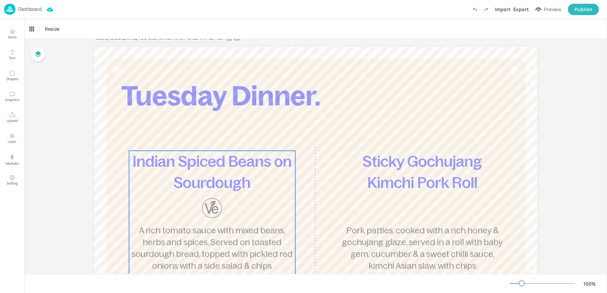
scroll to position [12, 0]
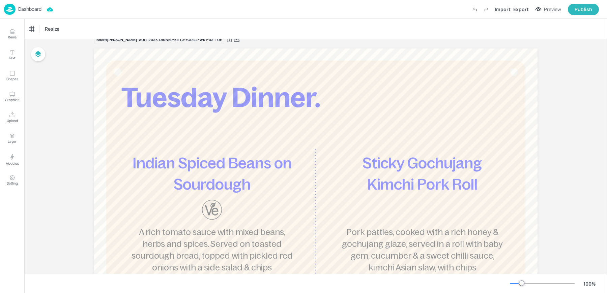
click at [21, 11] on p "Dashboard" at bounding box center [29, 9] width 23 height 5
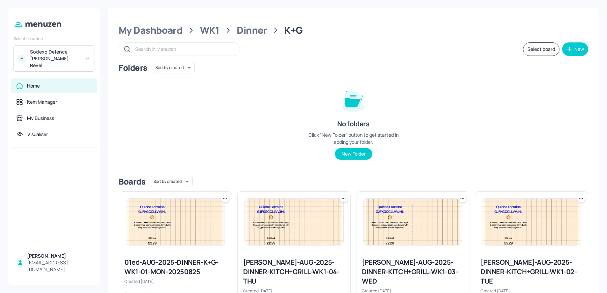
click at [500, 267] on div "[PERSON_NAME]-AUG-2025-DINNER-KITCH+GRILL-WK1-02-TUE" at bounding box center [532, 272] width 102 height 28
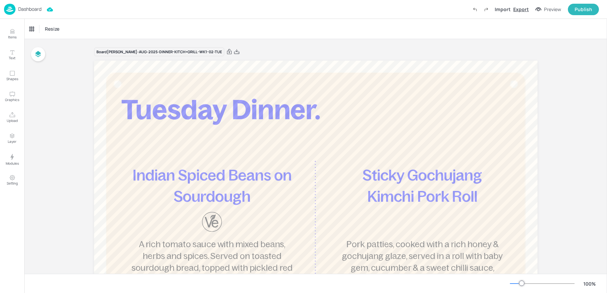
click at [524, 8] on div "Export" at bounding box center [521, 9] width 16 height 7
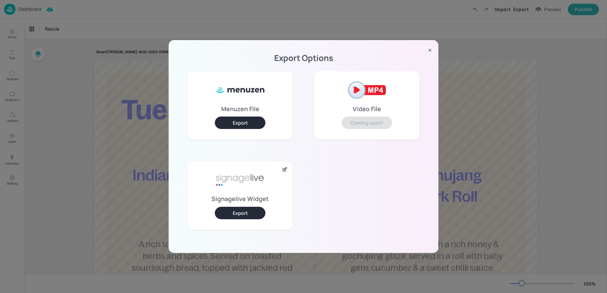
click at [236, 211] on button "Export" at bounding box center [240, 213] width 51 height 12
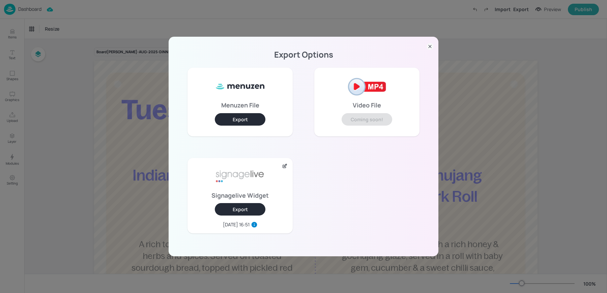
click at [111, 31] on div "Export Options Menuzen File Export Video File Coming soon! Signagelive Widget E…" at bounding box center [303, 146] width 607 height 293
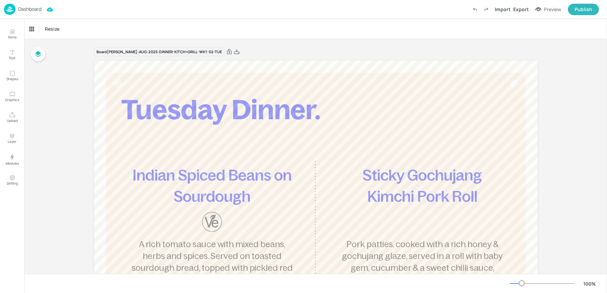
click at [15, 8] on img at bounding box center [9, 9] width 11 height 11
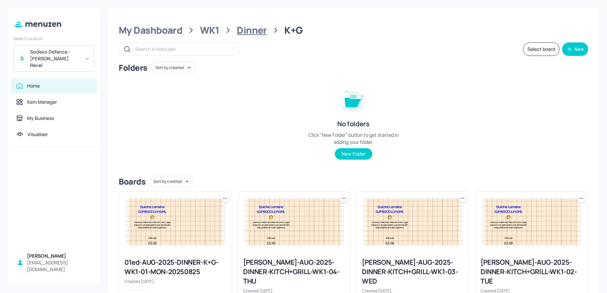
click at [252, 30] on div "Dinner" at bounding box center [252, 30] width 30 height 12
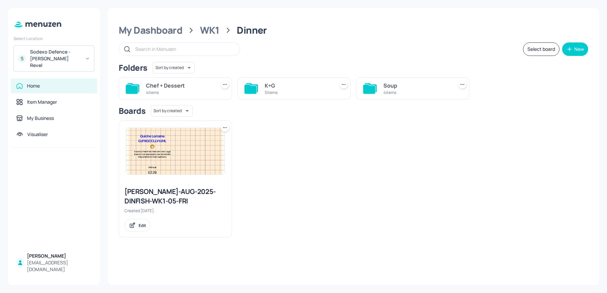
click at [372, 91] on icon at bounding box center [369, 89] width 12 height 9
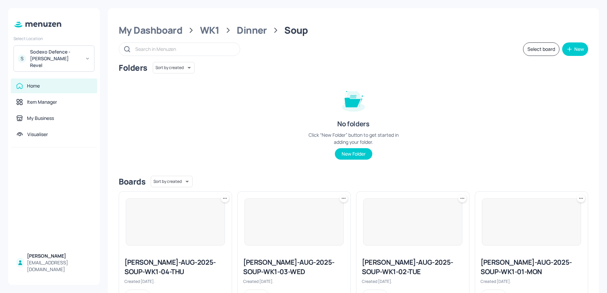
scroll to position [31, 0]
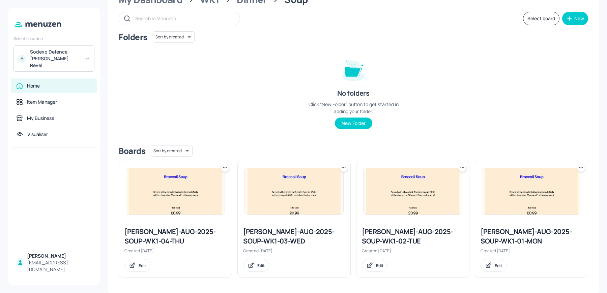
click at [385, 237] on div "[PERSON_NAME]-AUG-2025-SOUP-WK1-02-TUE" at bounding box center [413, 236] width 102 height 19
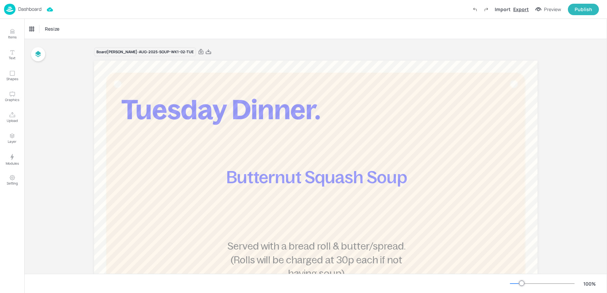
click at [520, 10] on div "Export" at bounding box center [521, 9] width 16 height 7
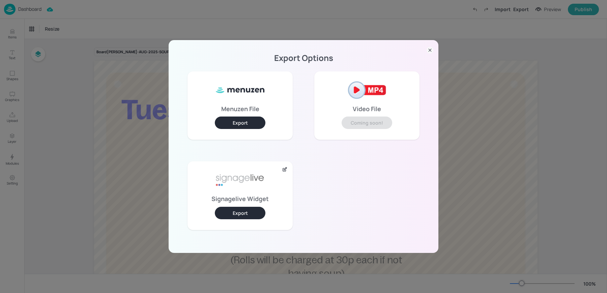
click at [243, 214] on button "Export" at bounding box center [240, 213] width 51 height 12
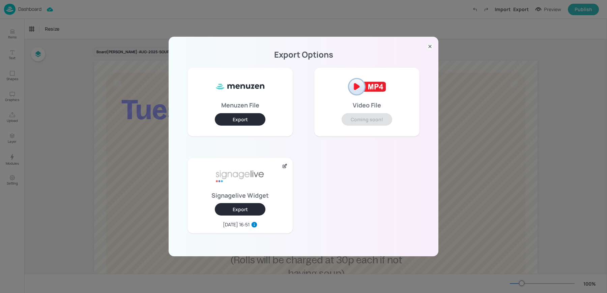
click at [432, 48] on icon at bounding box center [430, 46] width 7 height 7
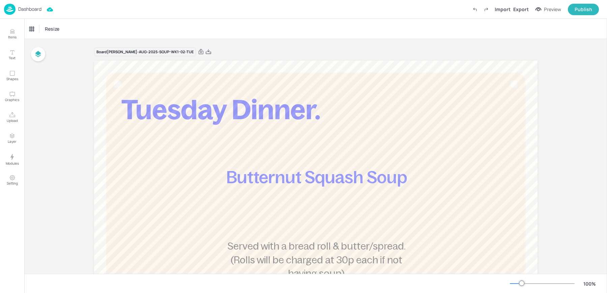
click at [41, 13] on div "Dashboard" at bounding box center [22, 9] width 37 height 11
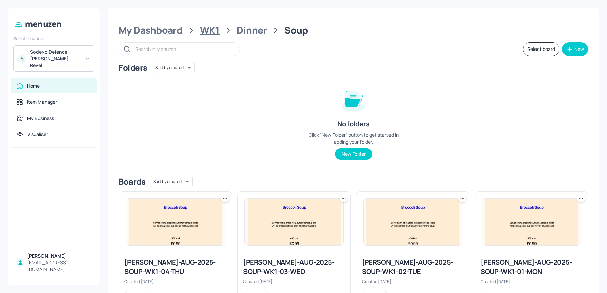
click at [201, 33] on div "WK1" at bounding box center [210, 30] width 20 height 12
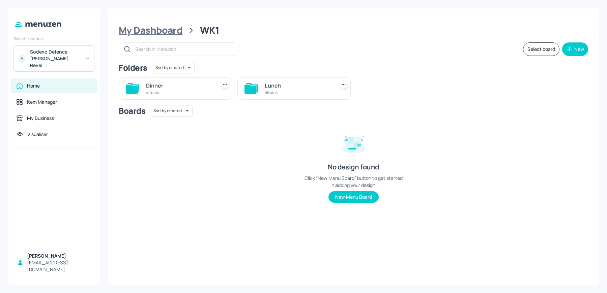
click at [156, 36] on div "My Dashboard" at bounding box center [151, 30] width 64 height 12
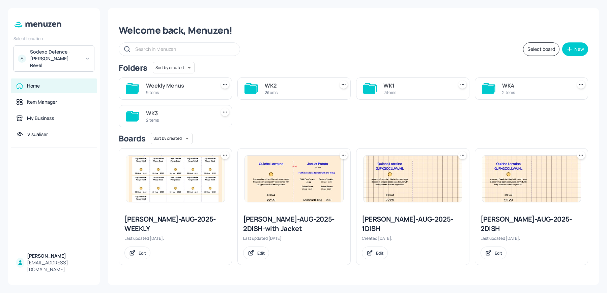
click at [177, 95] on div "9 items" at bounding box center [179, 93] width 67 height 6
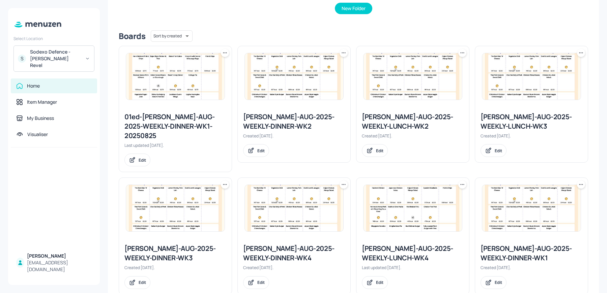
scroll to position [196, 0]
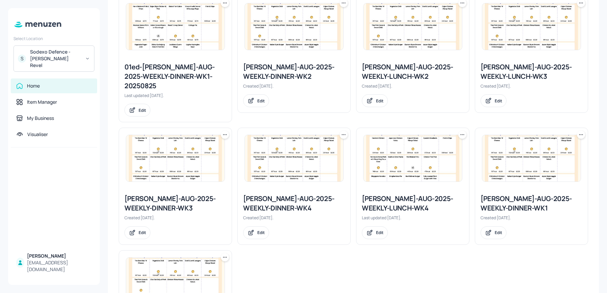
click at [496, 198] on div "[PERSON_NAME]-AUG-2025-WEEKLY-DINNER-WK1" at bounding box center [532, 203] width 102 height 19
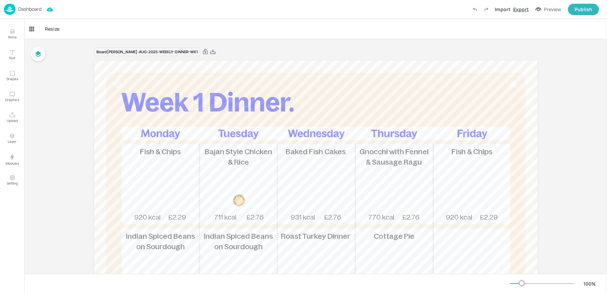
click at [519, 11] on div "Export" at bounding box center [521, 9] width 16 height 7
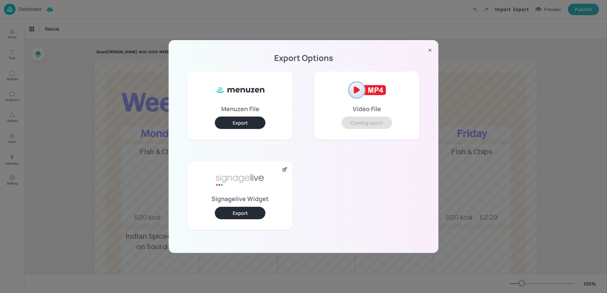
click at [246, 216] on button "Export" at bounding box center [240, 213] width 51 height 12
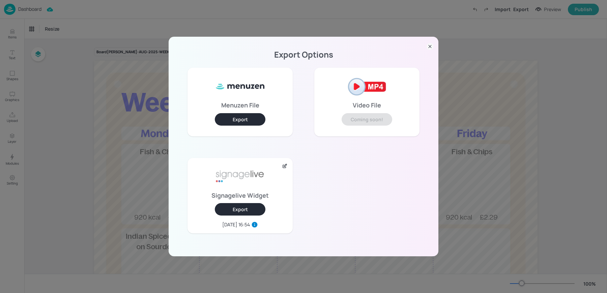
click at [108, 53] on div "Export Options Menuzen File Export Video File Coming soon! Signagelive Widget E…" at bounding box center [303, 146] width 607 height 293
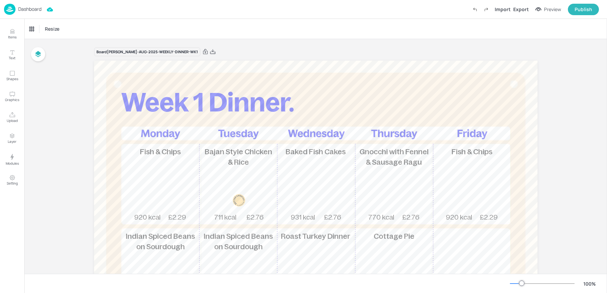
click at [36, 16] on div "Dashboard Import Export Preview Publish" at bounding box center [301, 9] width 595 height 19
click at [31, 11] on p "Dashboard" at bounding box center [29, 9] width 23 height 5
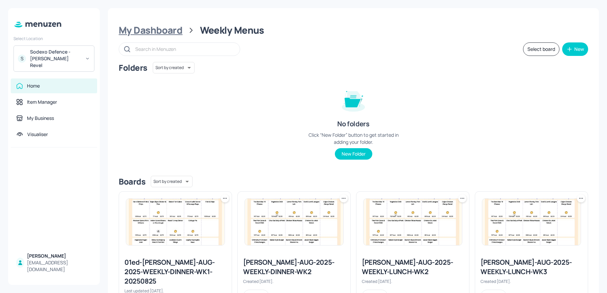
click at [169, 33] on div "My Dashboard" at bounding box center [151, 30] width 64 height 12
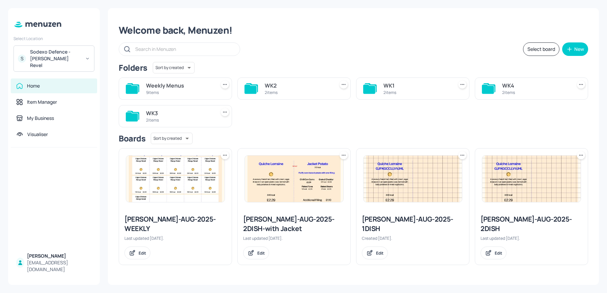
click at [397, 82] on div "WK1" at bounding box center [416, 86] width 67 height 8
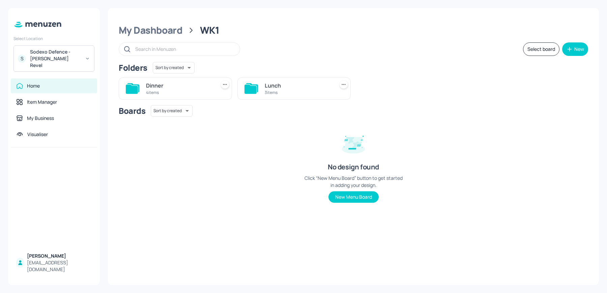
click at [190, 91] on div "4 items" at bounding box center [179, 93] width 67 height 6
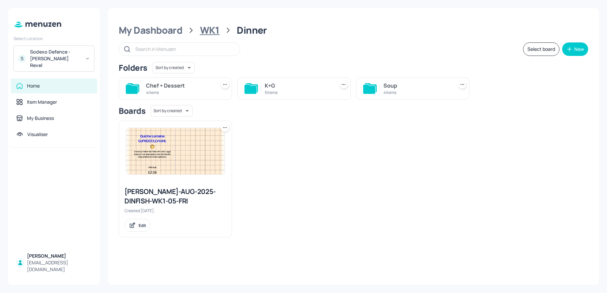
click at [209, 27] on div "WK1" at bounding box center [210, 30] width 20 height 12
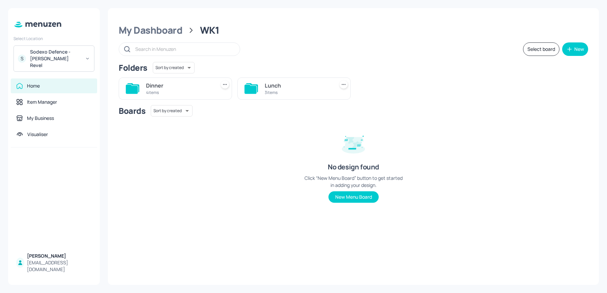
click at [306, 81] on div "Lunch 3 items" at bounding box center [298, 89] width 67 height 16
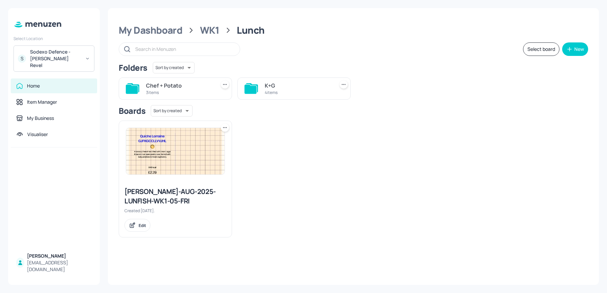
click at [297, 90] on div "4 items" at bounding box center [298, 93] width 67 height 6
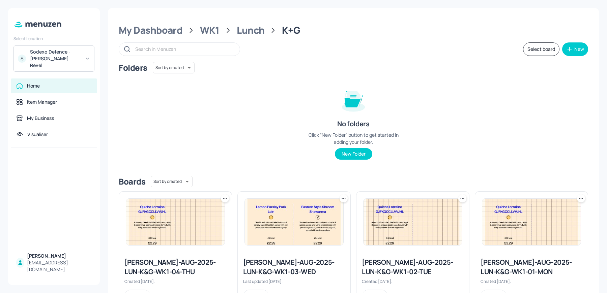
scroll to position [31, 0]
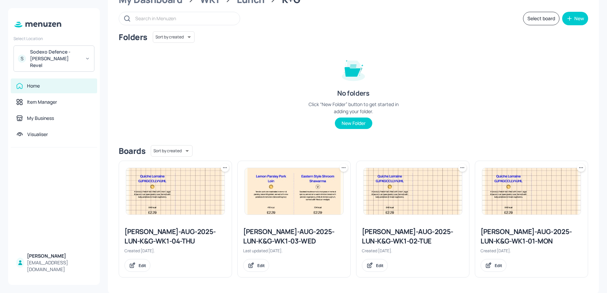
click at [278, 237] on div "[PERSON_NAME]-AUG-2025-LUN-K&G-WK1-03-WED" at bounding box center [294, 236] width 102 height 19
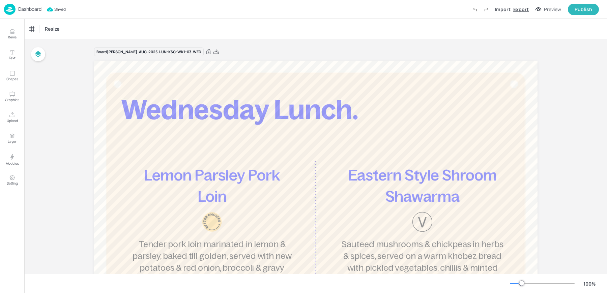
click at [520, 7] on div "Export" at bounding box center [521, 9] width 16 height 7
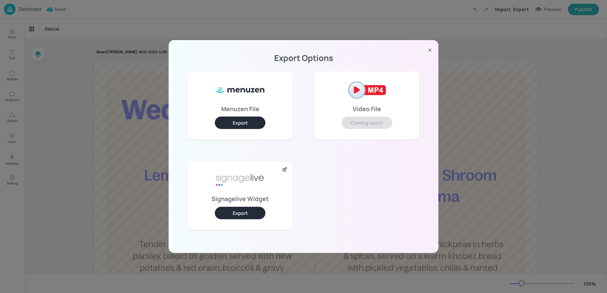
click at [234, 219] on button "Export" at bounding box center [240, 213] width 51 height 12
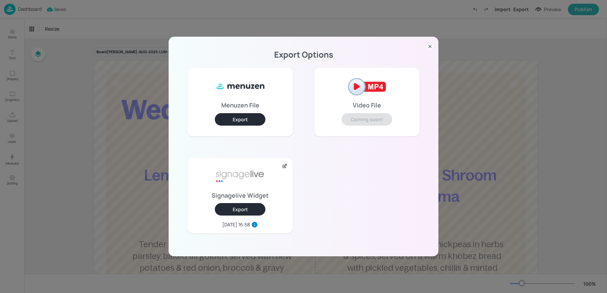
click at [89, 181] on div "Export Options Menuzen File Export Video File Coming soon! Signagelive Widget E…" at bounding box center [303, 146] width 607 height 293
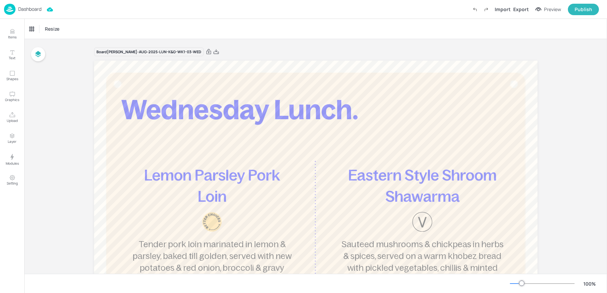
click at [17, 15] on div "Dashboard Import Export Preview Publish" at bounding box center [301, 9] width 595 height 19
click at [8, 6] on img at bounding box center [9, 9] width 11 height 11
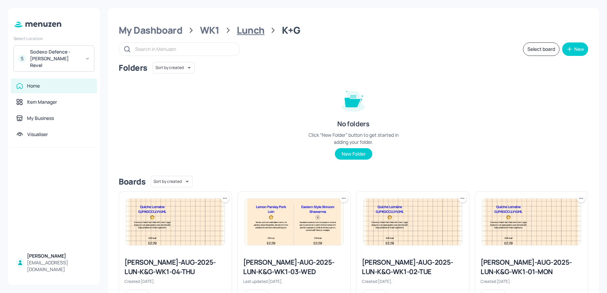
click at [243, 30] on div "Lunch" at bounding box center [251, 30] width 28 height 12
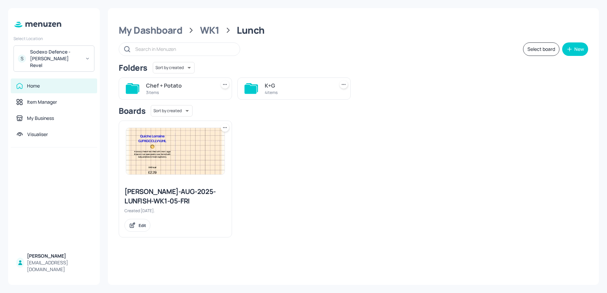
click at [184, 87] on div "Chef + Potato" at bounding box center [179, 86] width 67 height 8
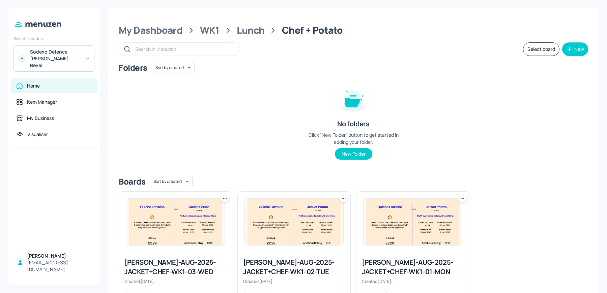
scroll to position [31, 0]
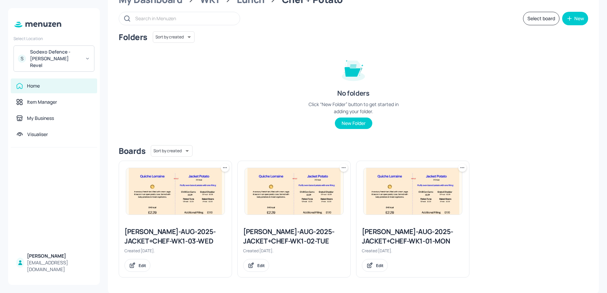
click at [175, 247] on div "[PERSON_NAME]-AUG-2025-JACKET+CHEF-WK1-03-WED Created [DATE]. Edit" at bounding box center [175, 250] width 113 height 56
click at [166, 240] on div "[PERSON_NAME]-AUG-2025-JACKET+CHEF-WK1-03-WED" at bounding box center [175, 236] width 102 height 19
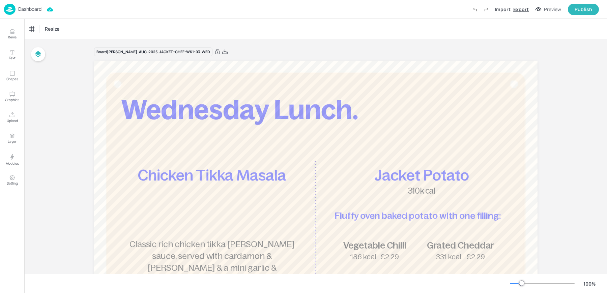
click at [517, 10] on div "Export" at bounding box center [521, 9] width 16 height 7
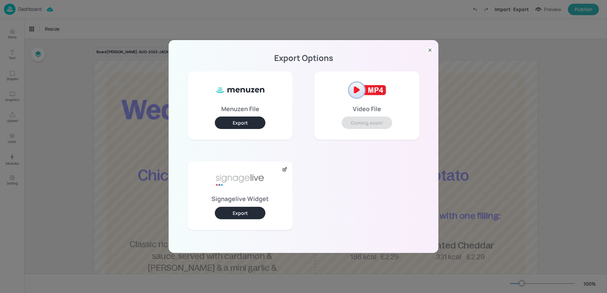
click at [229, 216] on button "Export" at bounding box center [240, 213] width 51 height 12
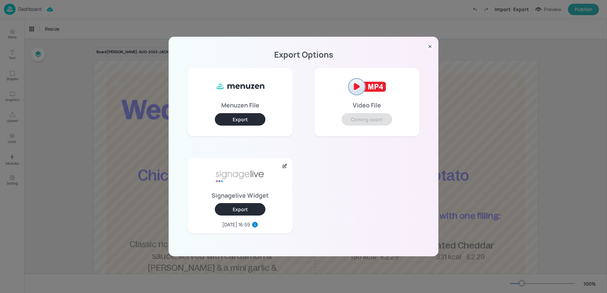
click at [139, 15] on div "Export Options Menuzen File Export Video File Coming soon! Signagelive Widget E…" at bounding box center [303, 146] width 607 height 293
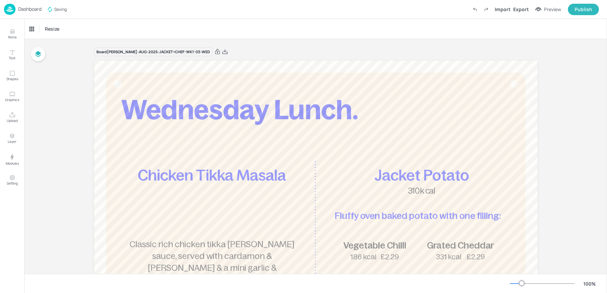
click at [13, 7] on img at bounding box center [9, 9] width 11 height 11
click at [291, 25] on div "Resize" at bounding box center [315, 29] width 583 height 20
click at [8, 8] on img at bounding box center [9, 9] width 11 height 11
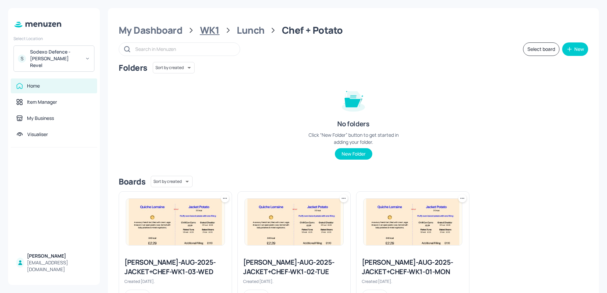
click at [203, 28] on div "WK1" at bounding box center [210, 30] width 20 height 12
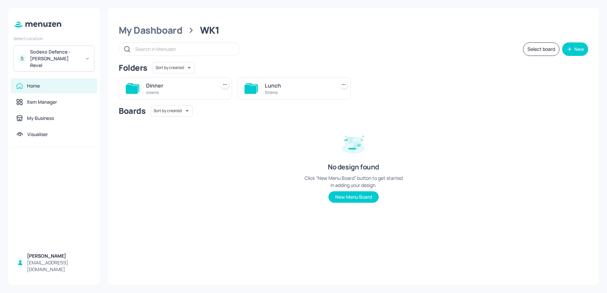
click at [157, 88] on div "Dinner" at bounding box center [179, 86] width 67 height 8
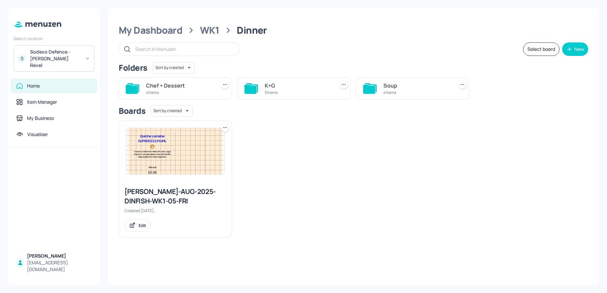
click at [180, 90] on div "4 items" at bounding box center [179, 93] width 67 height 6
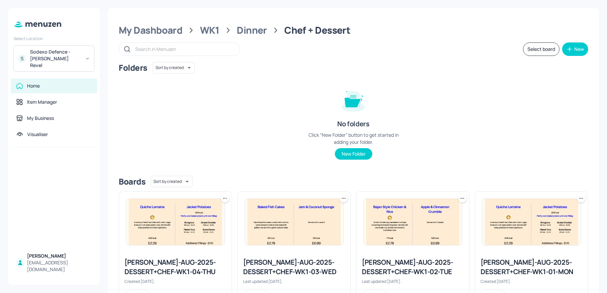
click at [305, 270] on div "[PERSON_NAME]-AUG-2025-DESSERT+CHEF-WK1-03-WED" at bounding box center [294, 267] width 102 height 19
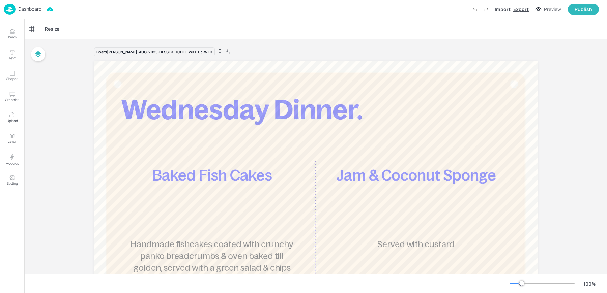
click at [518, 11] on div "Export" at bounding box center [521, 9] width 16 height 7
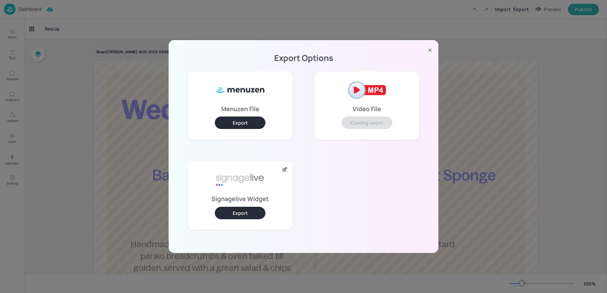
click at [251, 214] on button "Export" at bounding box center [240, 213] width 51 height 12
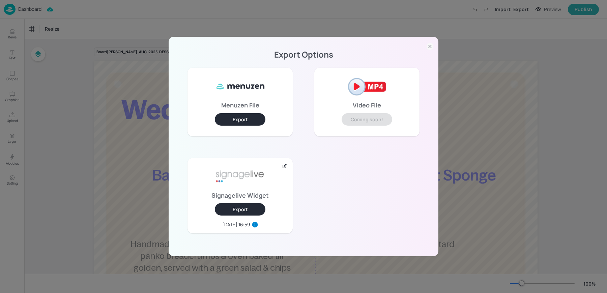
click at [79, 120] on div "Export Options Menuzen File Export Video File Coming soon! Signagelive Widget E…" at bounding box center [303, 146] width 607 height 293
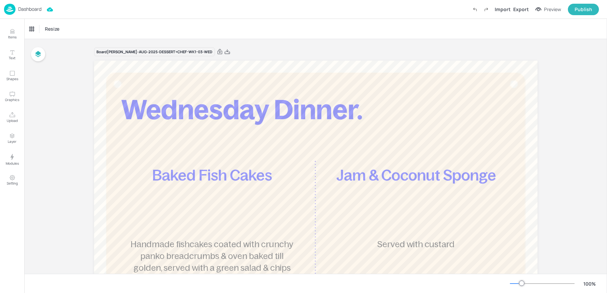
click at [23, 9] on p "Dashboard" at bounding box center [29, 9] width 23 height 5
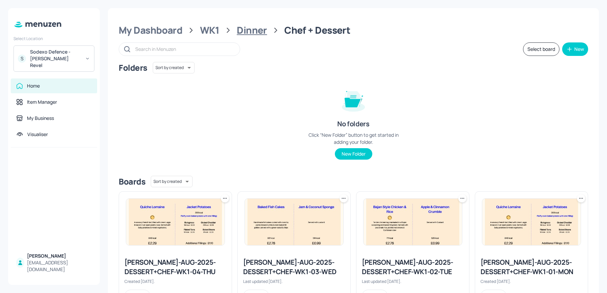
click at [253, 27] on div "Dinner" at bounding box center [252, 30] width 30 height 12
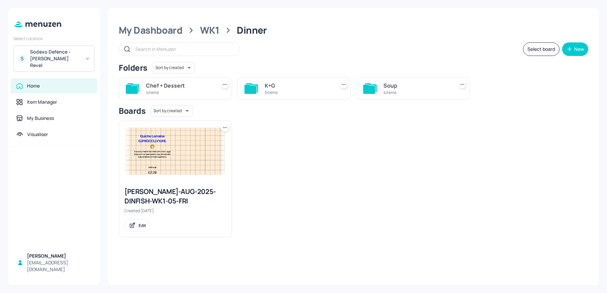
click at [271, 97] on div "K+G 5 items" at bounding box center [293, 89] width 113 height 22
click at [267, 86] on div "K+G" at bounding box center [298, 86] width 67 height 8
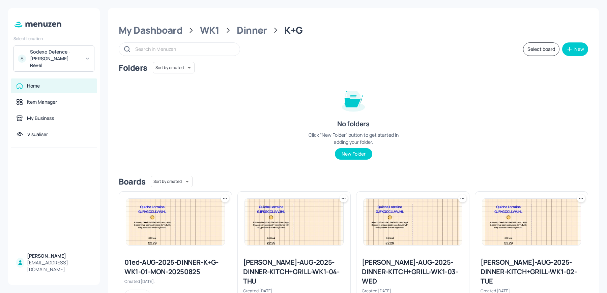
click at [382, 263] on div "[PERSON_NAME]-AUG-2025-DINNER-KITCH+GRILL-WK1-03-WED" at bounding box center [413, 272] width 102 height 28
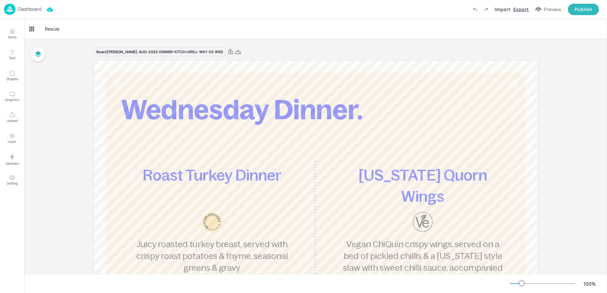
click at [525, 9] on div "Export" at bounding box center [521, 9] width 16 height 7
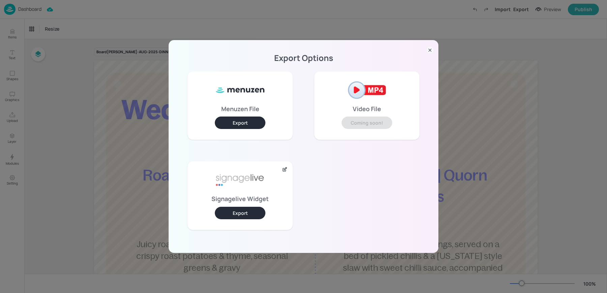
click at [250, 213] on button "Export" at bounding box center [240, 213] width 51 height 12
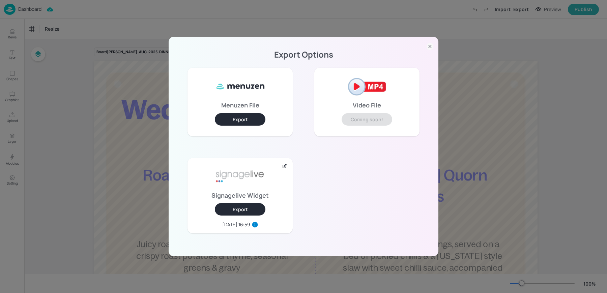
click at [201, 26] on div "Export Options Menuzen File Export Video File Coming soon! Signagelive Widget E…" at bounding box center [303, 146] width 607 height 293
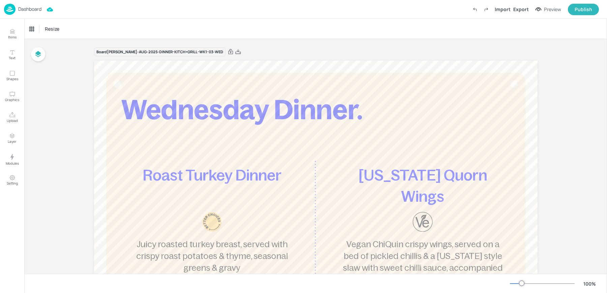
click at [24, 5] on div "Dashboard" at bounding box center [22, 9] width 37 height 11
click at [520, 14] on div "Import Export Preview Publish" at bounding box center [534, 9] width 130 height 11
click at [18, 10] on div "Dashboard" at bounding box center [22, 9] width 37 height 11
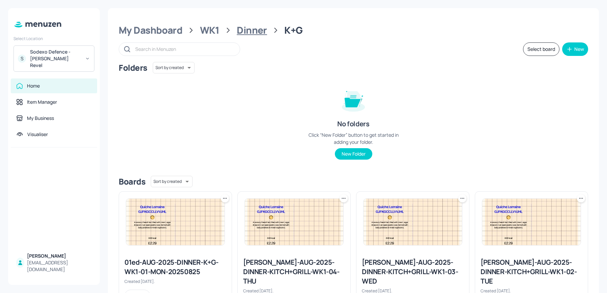
click at [241, 29] on div "Dinner" at bounding box center [252, 30] width 30 height 12
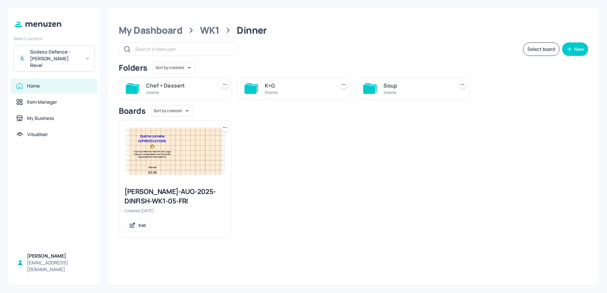
click at [414, 90] on div "4 items" at bounding box center [416, 93] width 67 height 6
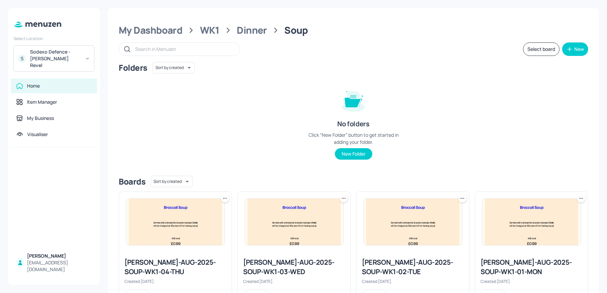
click at [272, 259] on div "[PERSON_NAME]-AUG-2025-SOUP-WK1-03-WED" at bounding box center [294, 267] width 102 height 19
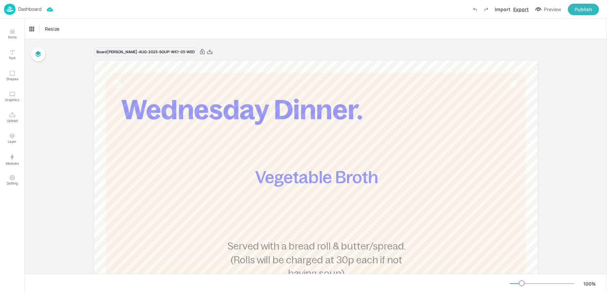
click at [521, 10] on div "Export" at bounding box center [521, 9] width 16 height 7
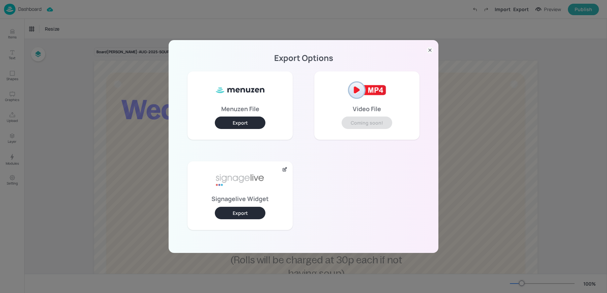
click at [249, 207] on button "Export" at bounding box center [240, 213] width 51 height 12
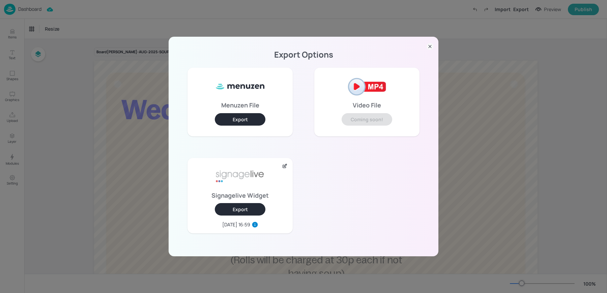
click at [117, 77] on div "Export Options Menuzen File Export Video File Coming soon! Signagelive Widget E…" at bounding box center [303, 146] width 607 height 293
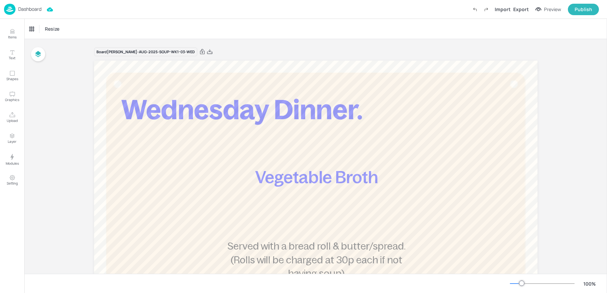
click at [20, 10] on p "Dashboard" at bounding box center [29, 9] width 23 height 5
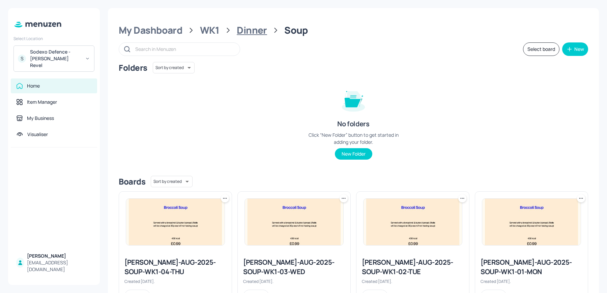
click at [250, 31] on div "Dinner" at bounding box center [252, 30] width 30 height 12
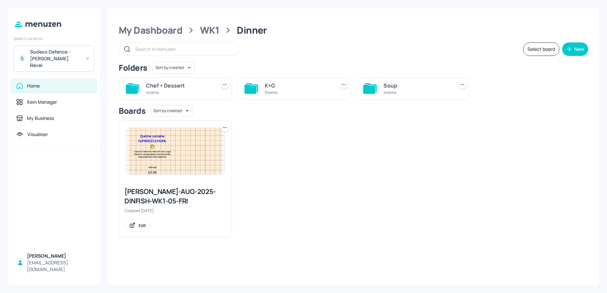
click at [291, 85] on div "K+G" at bounding box center [298, 86] width 67 height 8
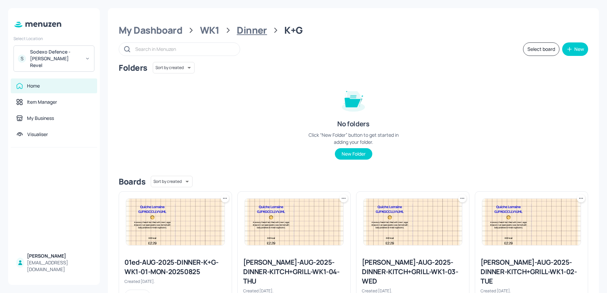
click at [239, 33] on div "Dinner" at bounding box center [252, 30] width 30 height 12
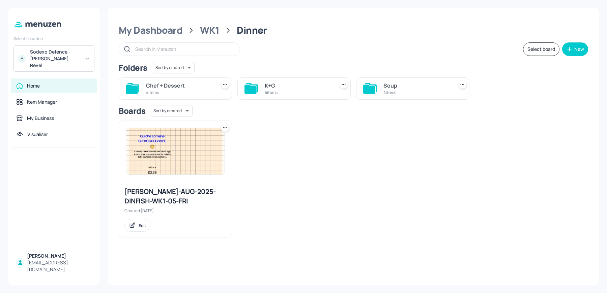
click at [161, 97] on div "Chef + Dessert 4 items" at bounding box center [175, 89] width 113 height 22
click at [156, 88] on div "Chef + Dessert" at bounding box center [179, 86] width 67 height 8
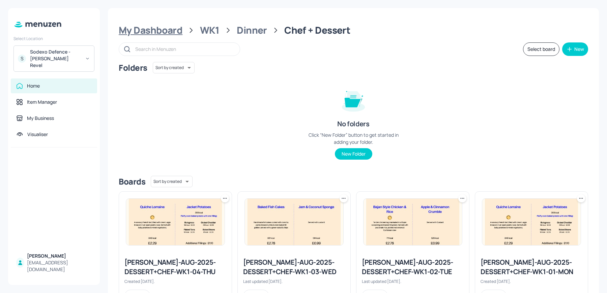
click at [155, 30] on div "My Dashboard" at bounding box center [151, 30] width 64 height 12
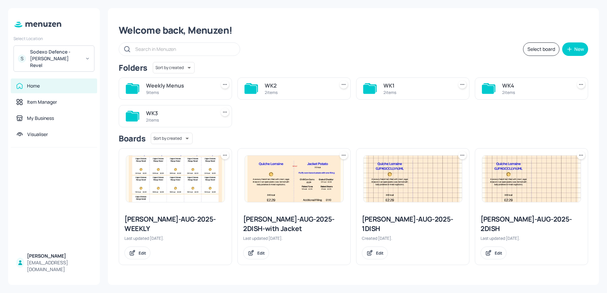
click at [427, 88] on div "WK1" at bounding box center [416, 86] width 67 height 8
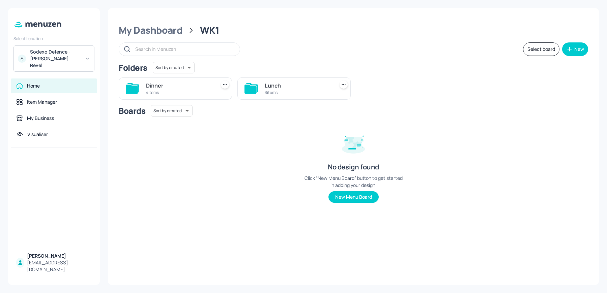
click at [306, 88] on div "Lunch" at bounding box center [298, 86] width 67 height 8
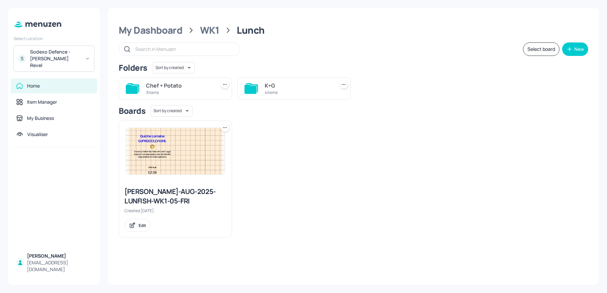
click at [158, 94] on div "3 items" at bounding box center [179, 93] width 67 height 6
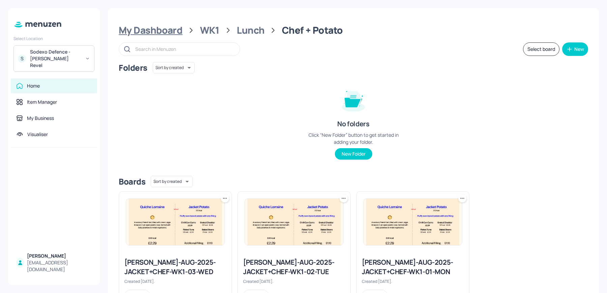
click at [147, 31] on div "My Dashboard" at bounding box center [151, 30] width 64 height 12
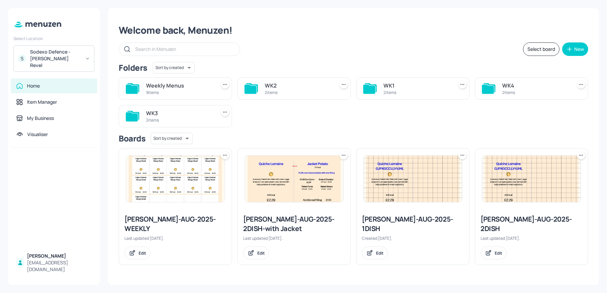
click at [174, 85] on div "Weekly Menus" at bounding box center [179, 86] width 67 height 8
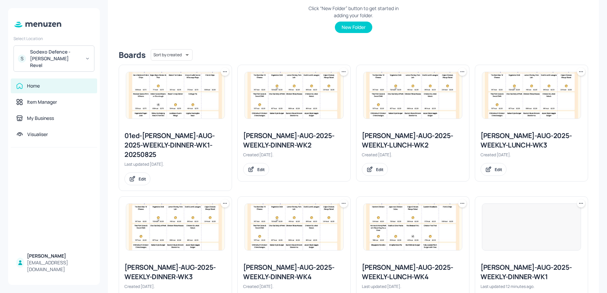
scroll to position [129, 0]
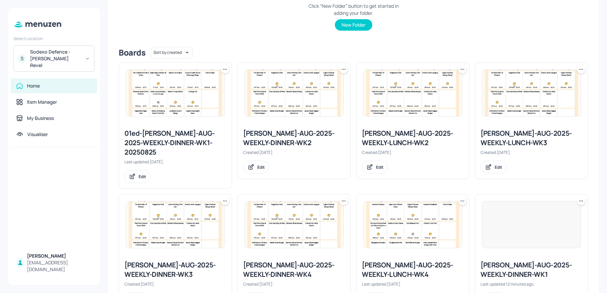
click at [521, 261] on div "[PERSON_NAME]-AUG-2025-WEEKLY-DINNER-WK1" at bounding box center [532, 270] width 102 height 19
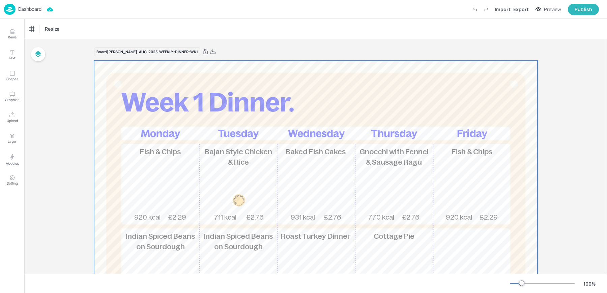
scroll to position [167, 0]
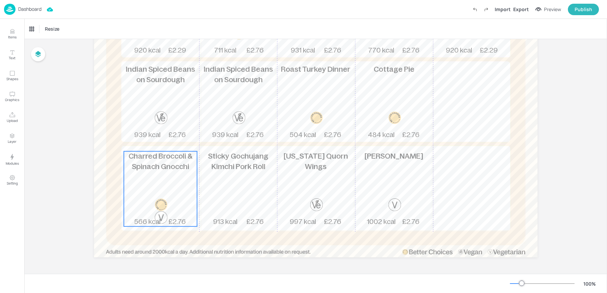
click at [166, 204] on div at bounding box center [160, 205] width 13 height 13
